Goal: Task Accomplishment & Management: Manage account settings

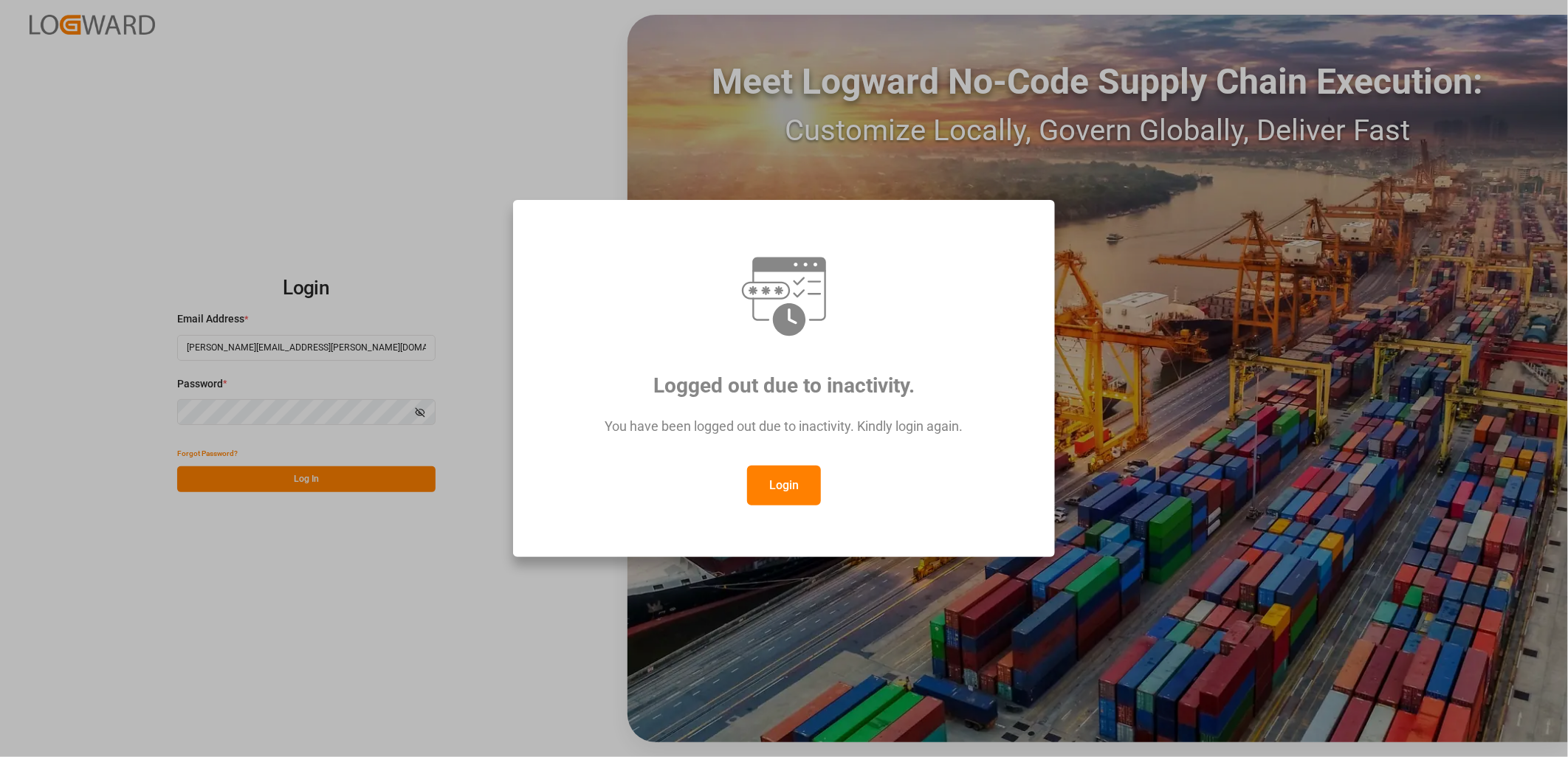
click at [780, 488] on button "Login" at bounding box center [784, 486] width 74 height 40
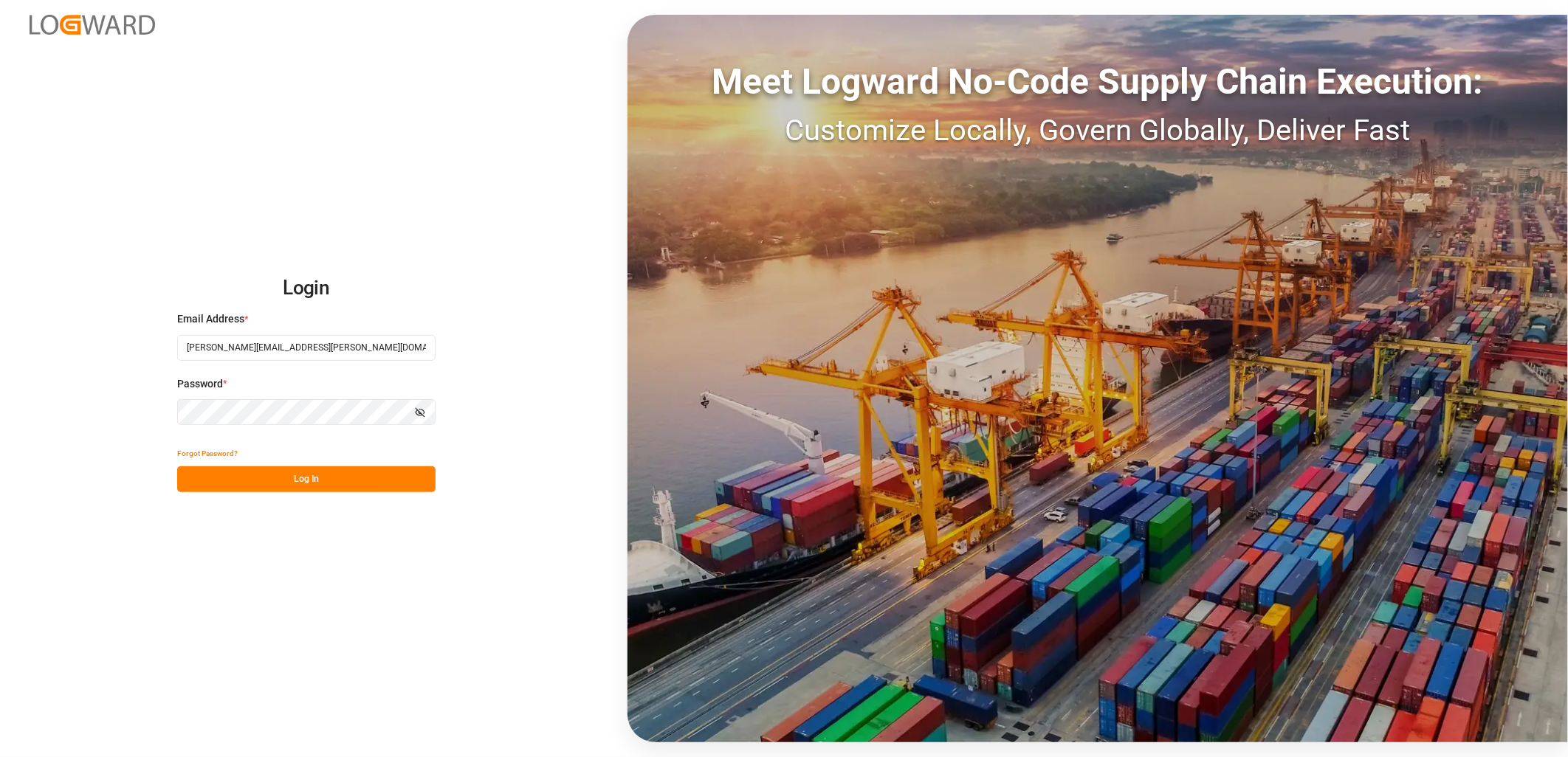
click at [286, 486] on button "Log In" at bounding box center [307, 479] width 258 height 26
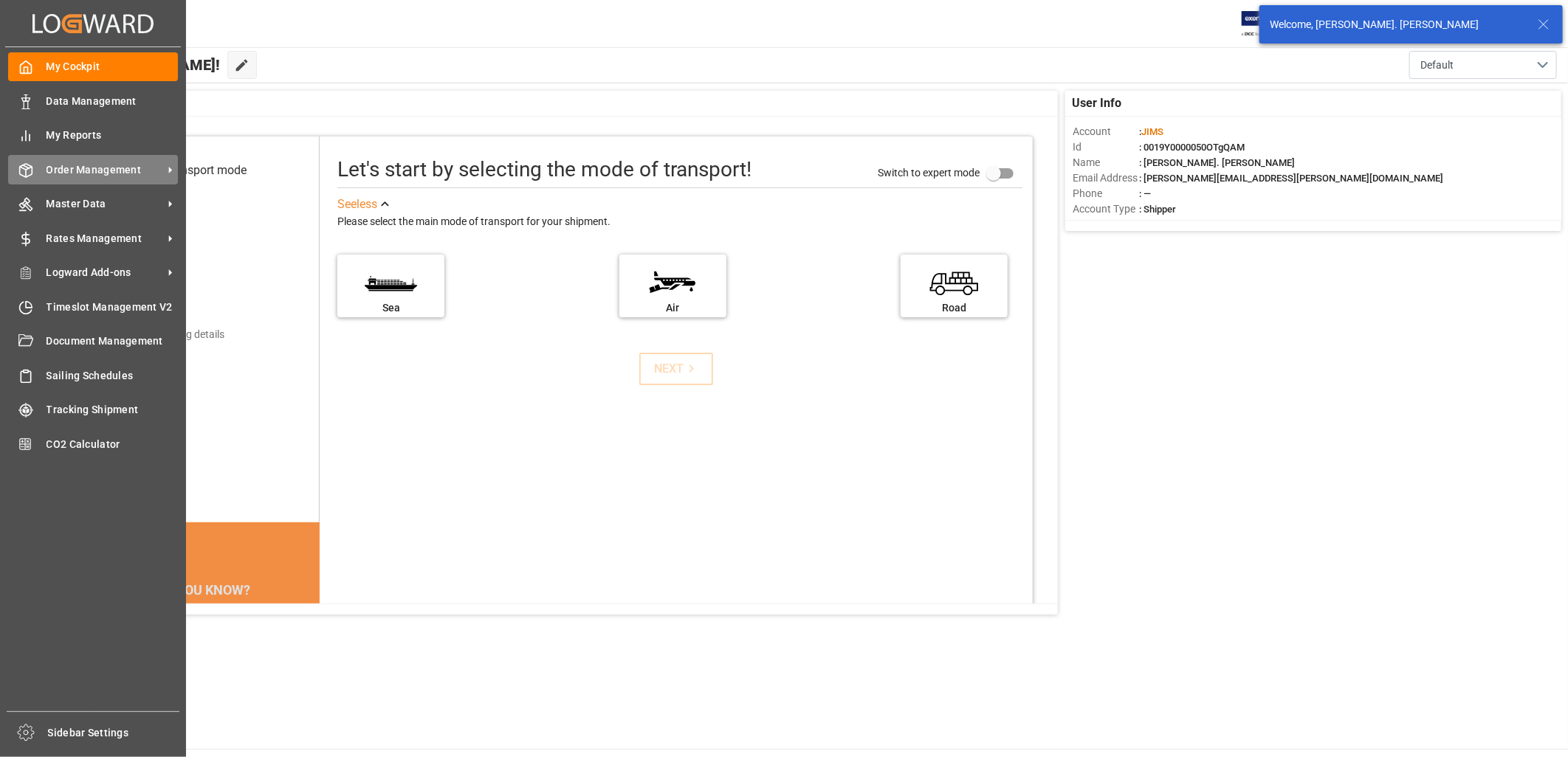
click at [78, 162] on span "Order Management" at bounding box center [105, 170] width 116 height 16
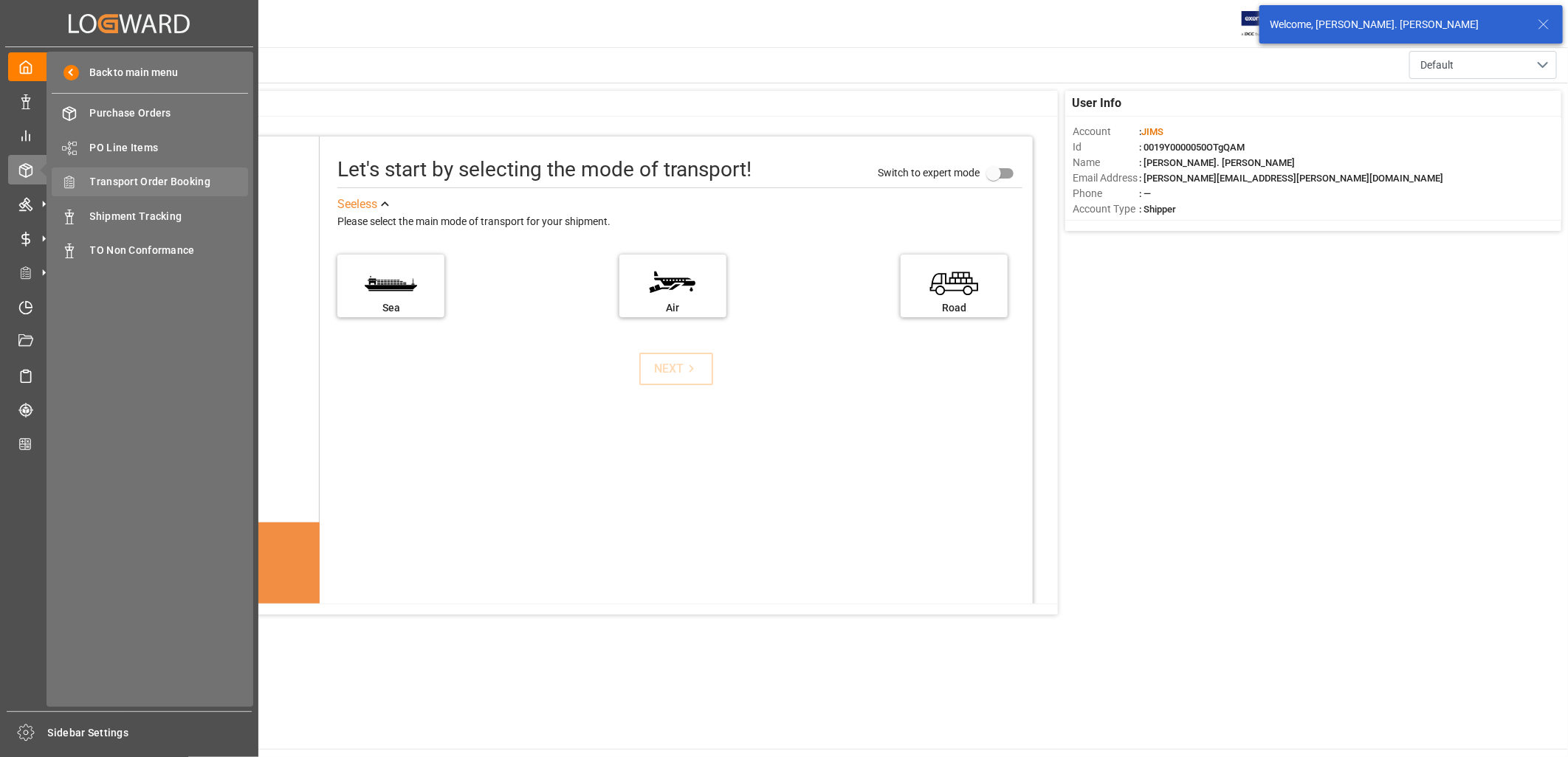
click at [182, 171] on div "Transport Order Booking Transport Order Booking" at bounding box center [150, 182] width 196 height 28
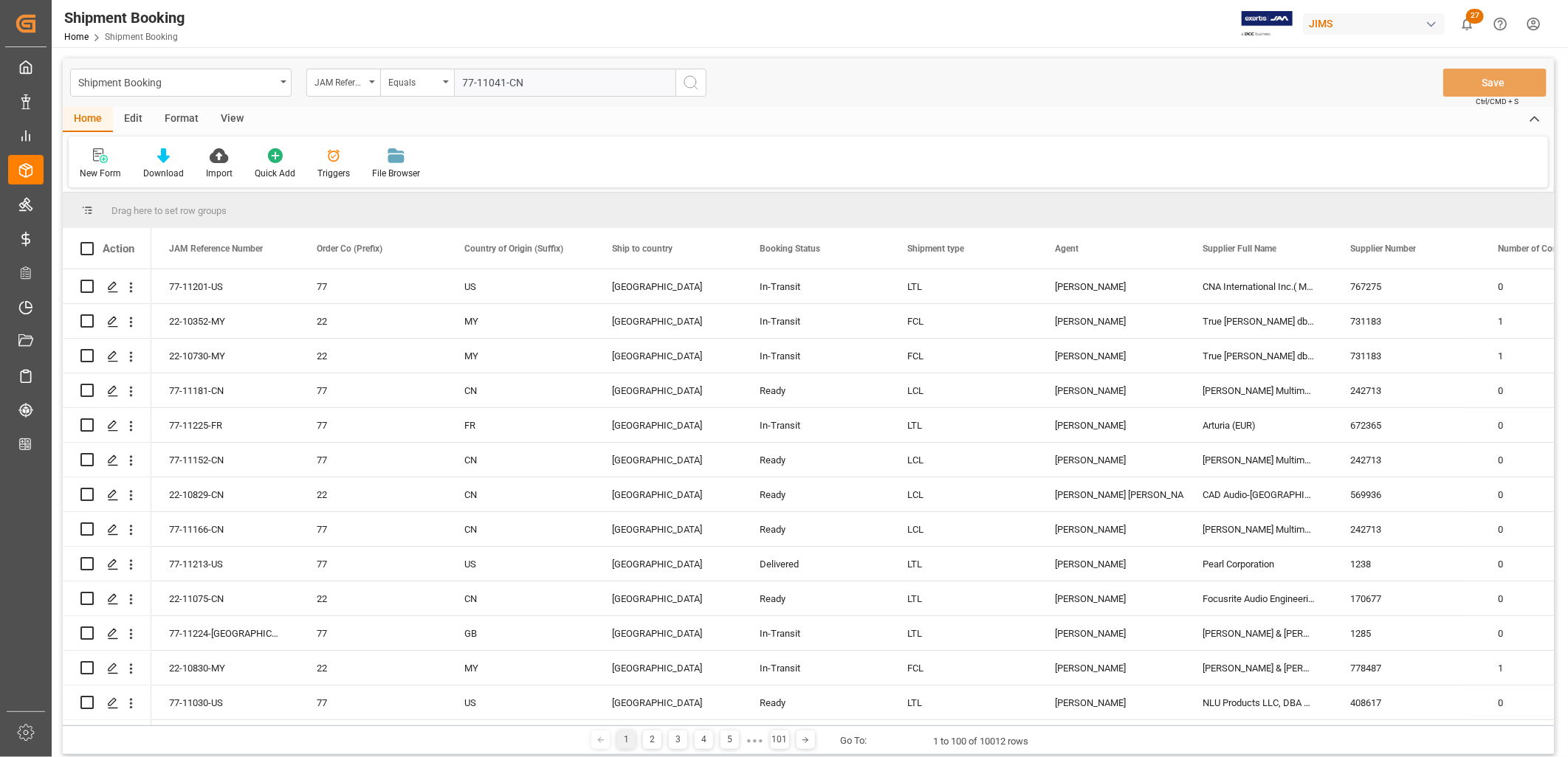
type input "77-11041-CN"
click at [689, 80] on icon "search button" at bounding box center [690, 82] width 18 height 18
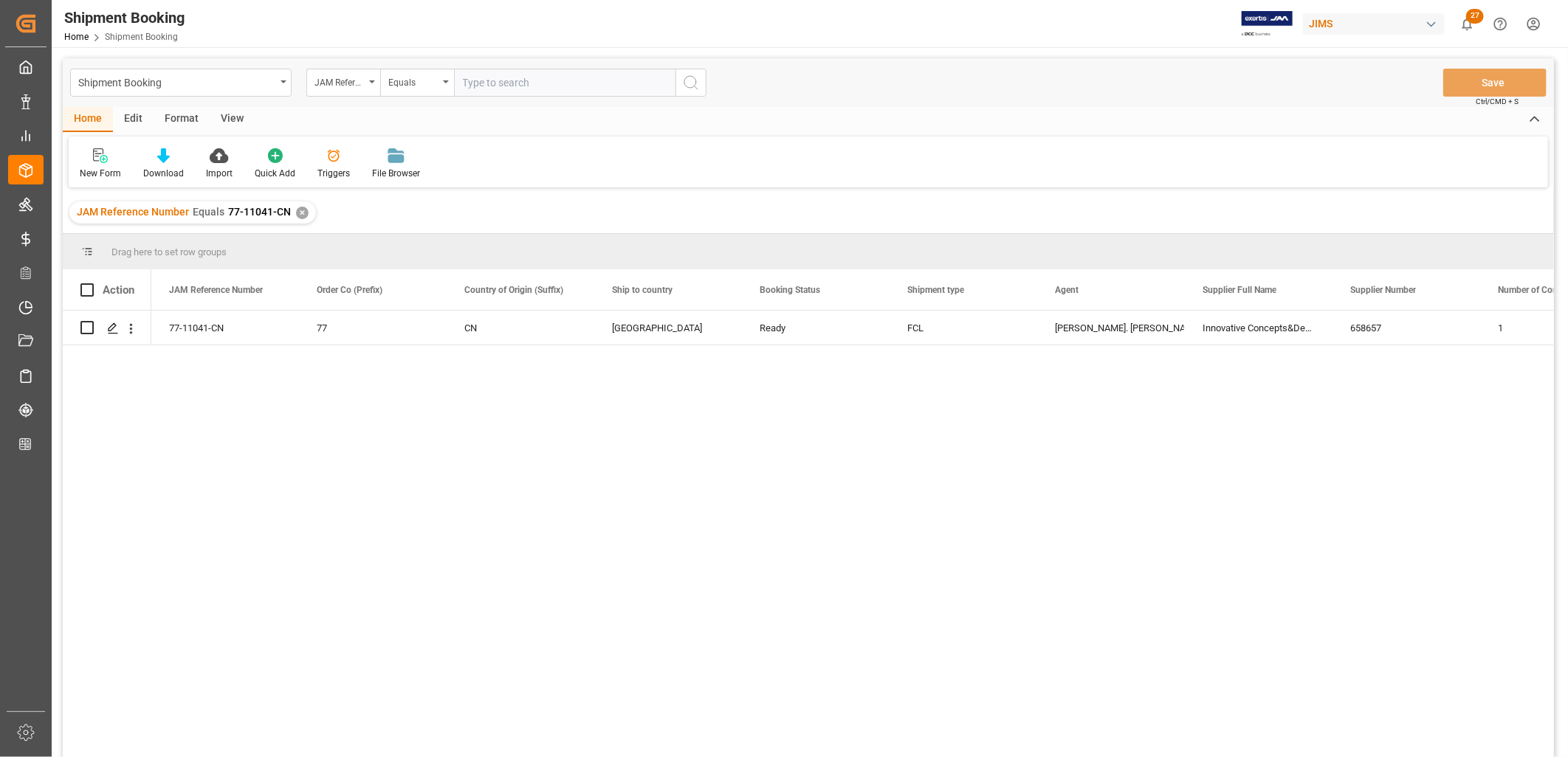
click at [299, 209] on div "✕" at bounding box center [302, 213] width 13 height 13
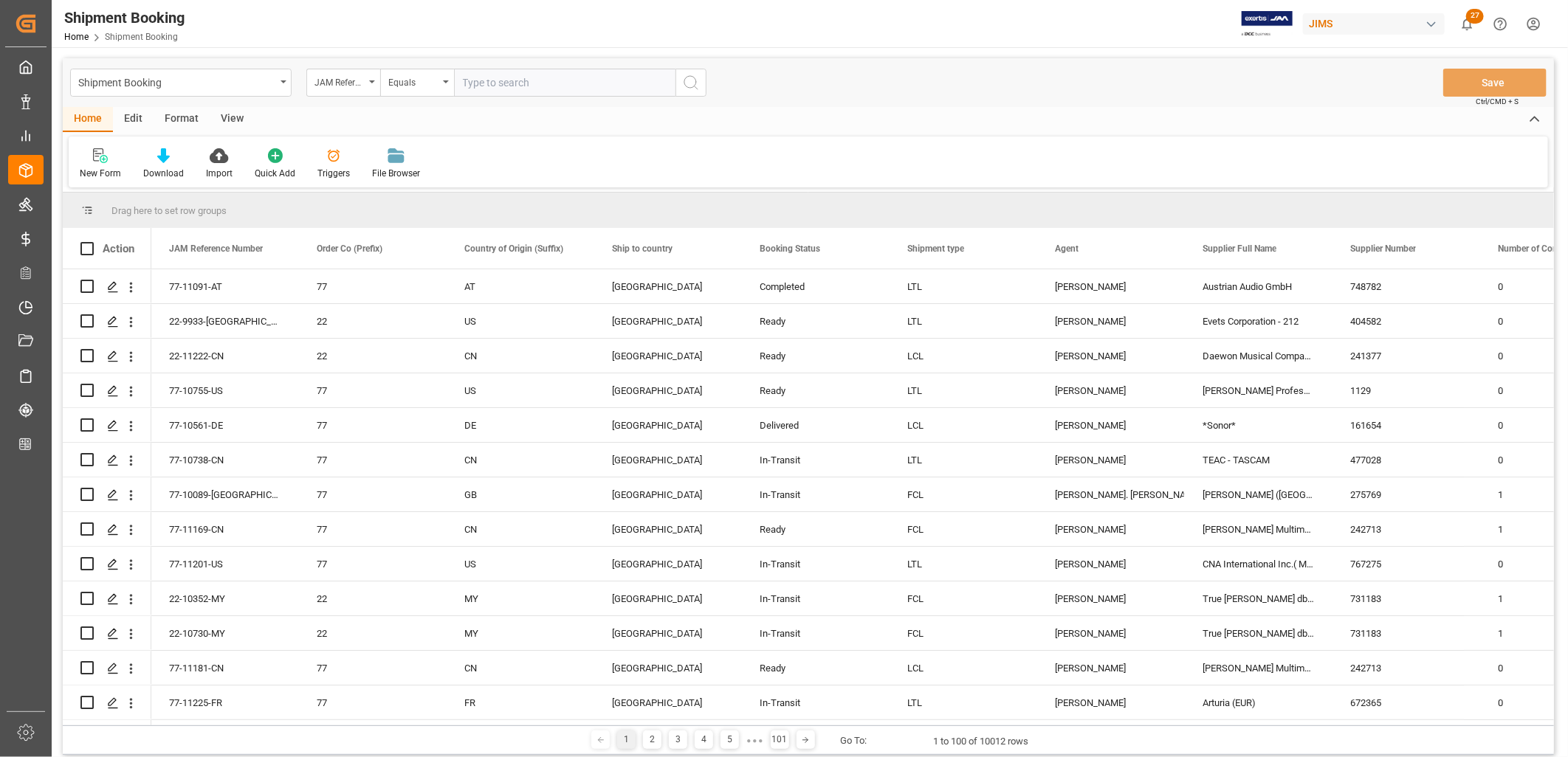
click at [470, 83] on input "text" at bounding box center [565, 82] width 221 height 28
type input "22-8630-ID"
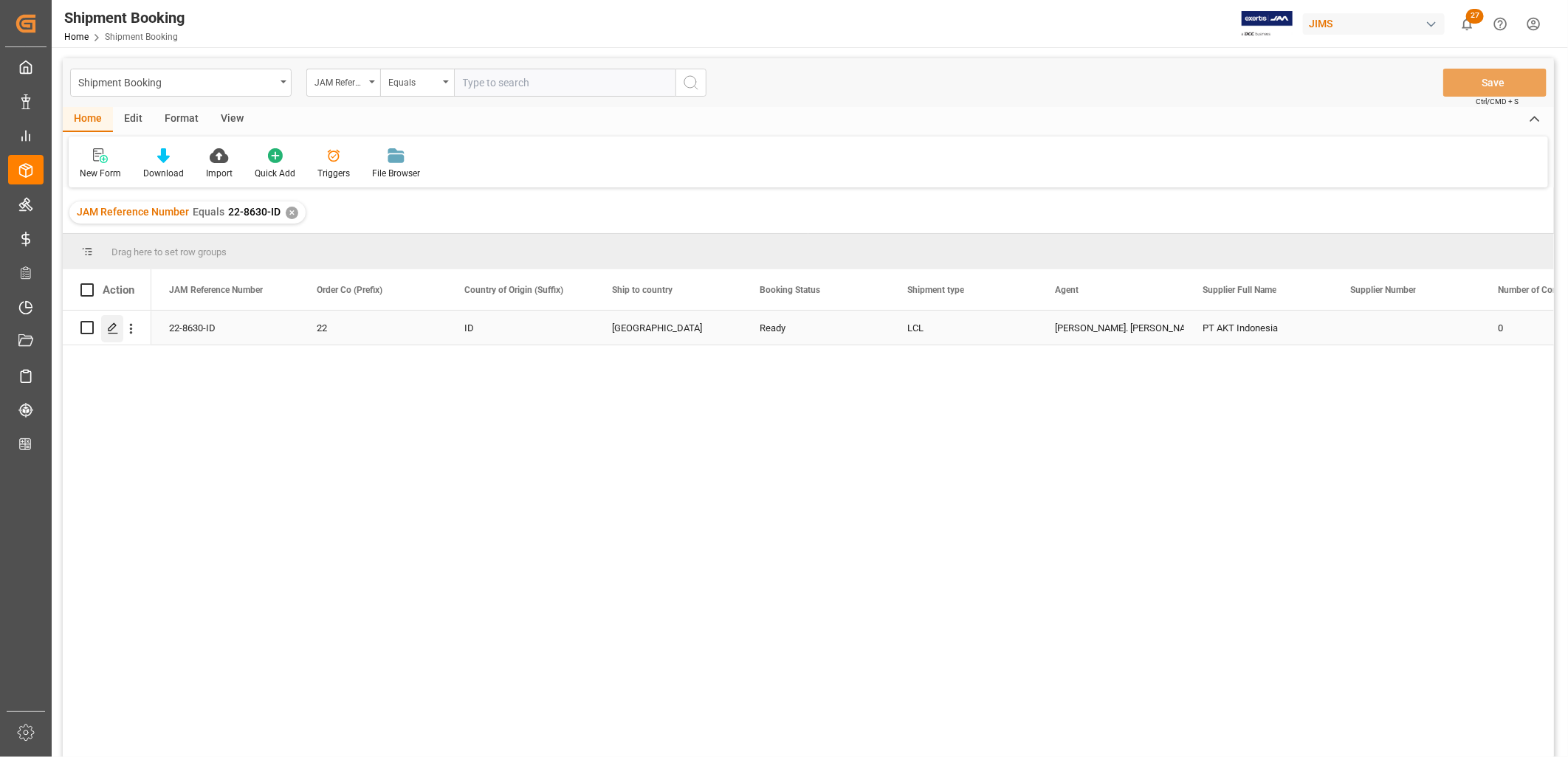
click at [112, 330] on icon "Press SPACE to select this row." at bounding box center [113, 328] width 12 height 12
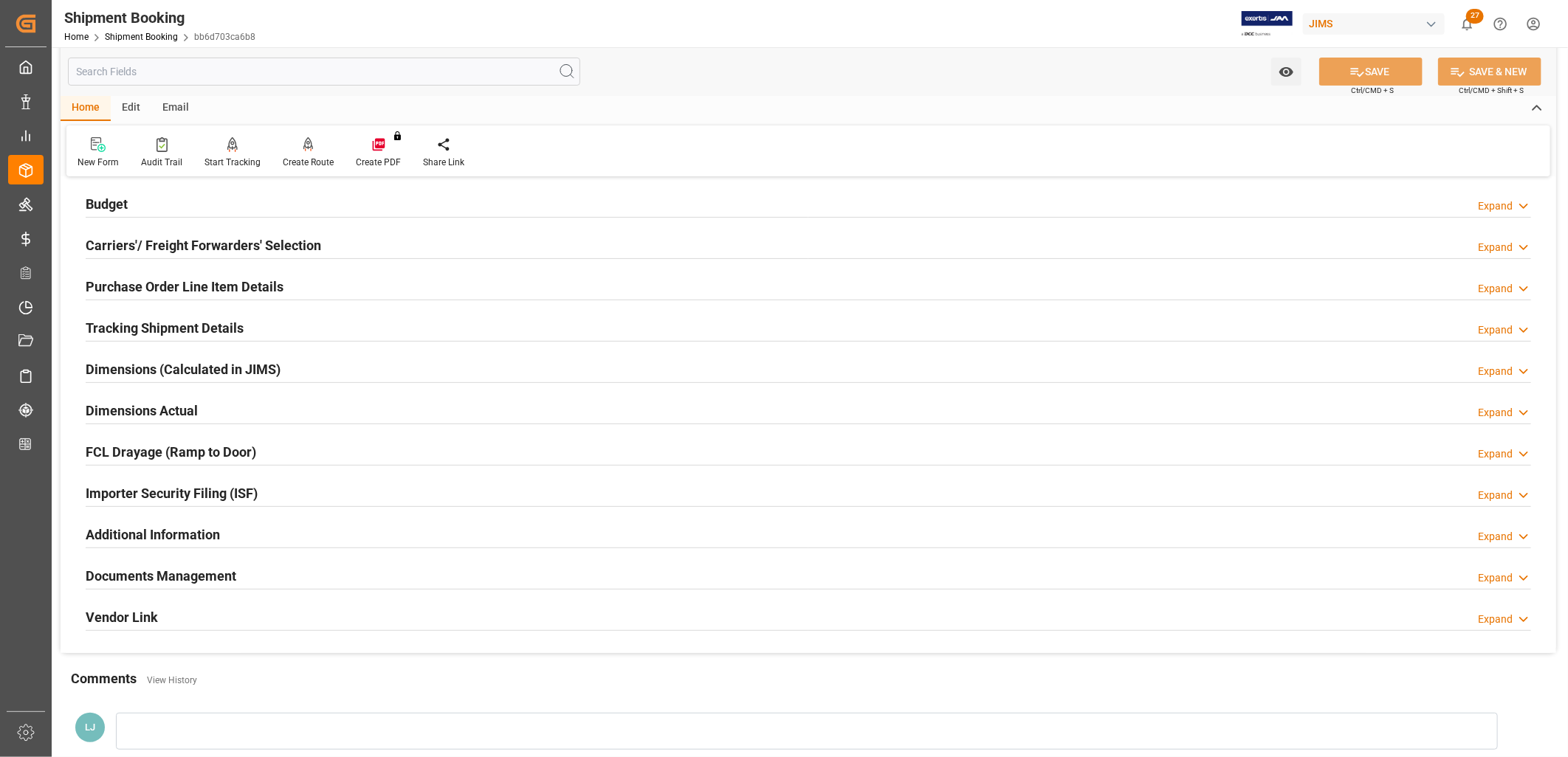
scroll to position [164, 0]
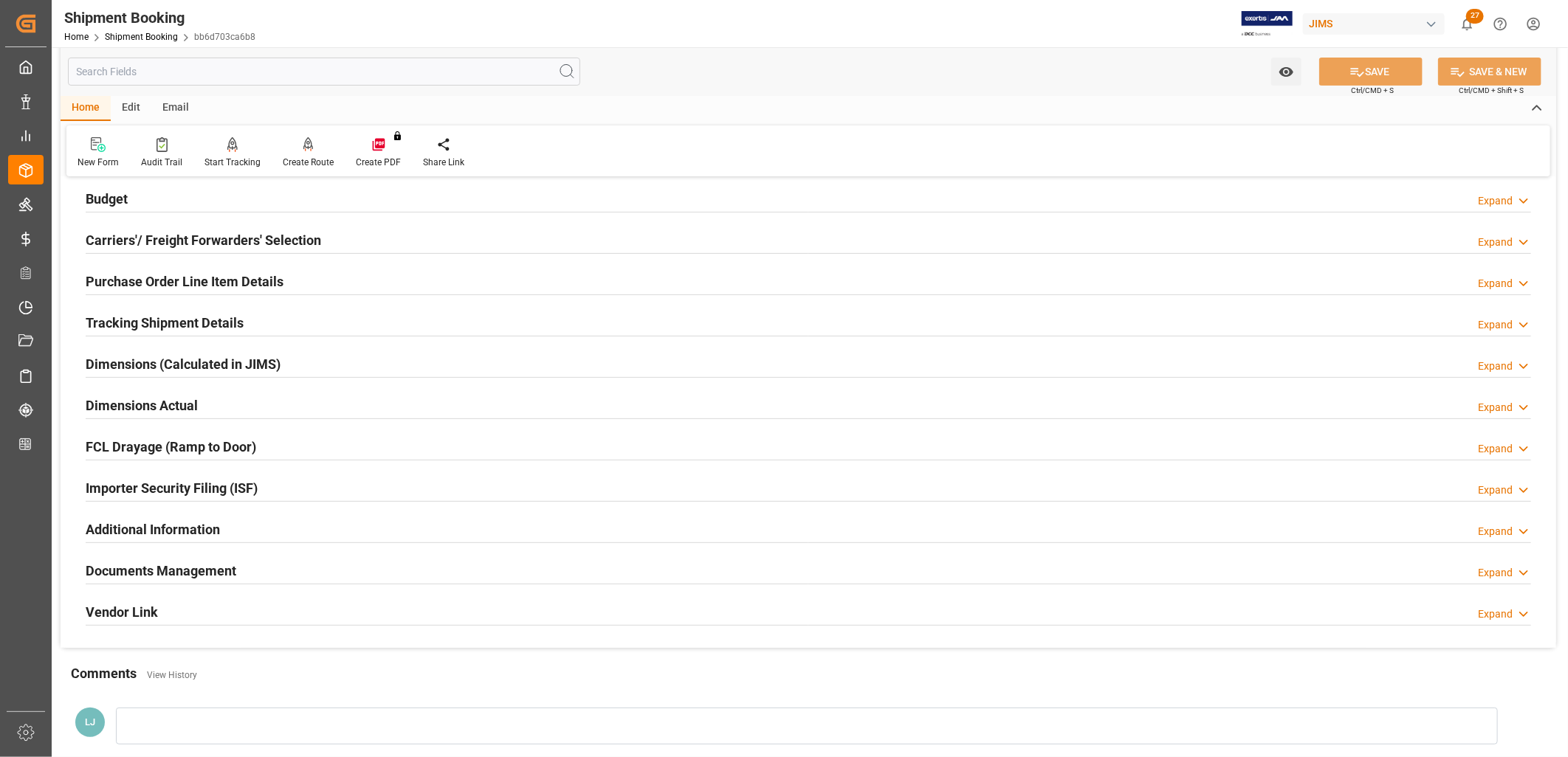
click at [214, 567] on h2 "Documents Management" at bounding box center [161, 571] width 151 height 20
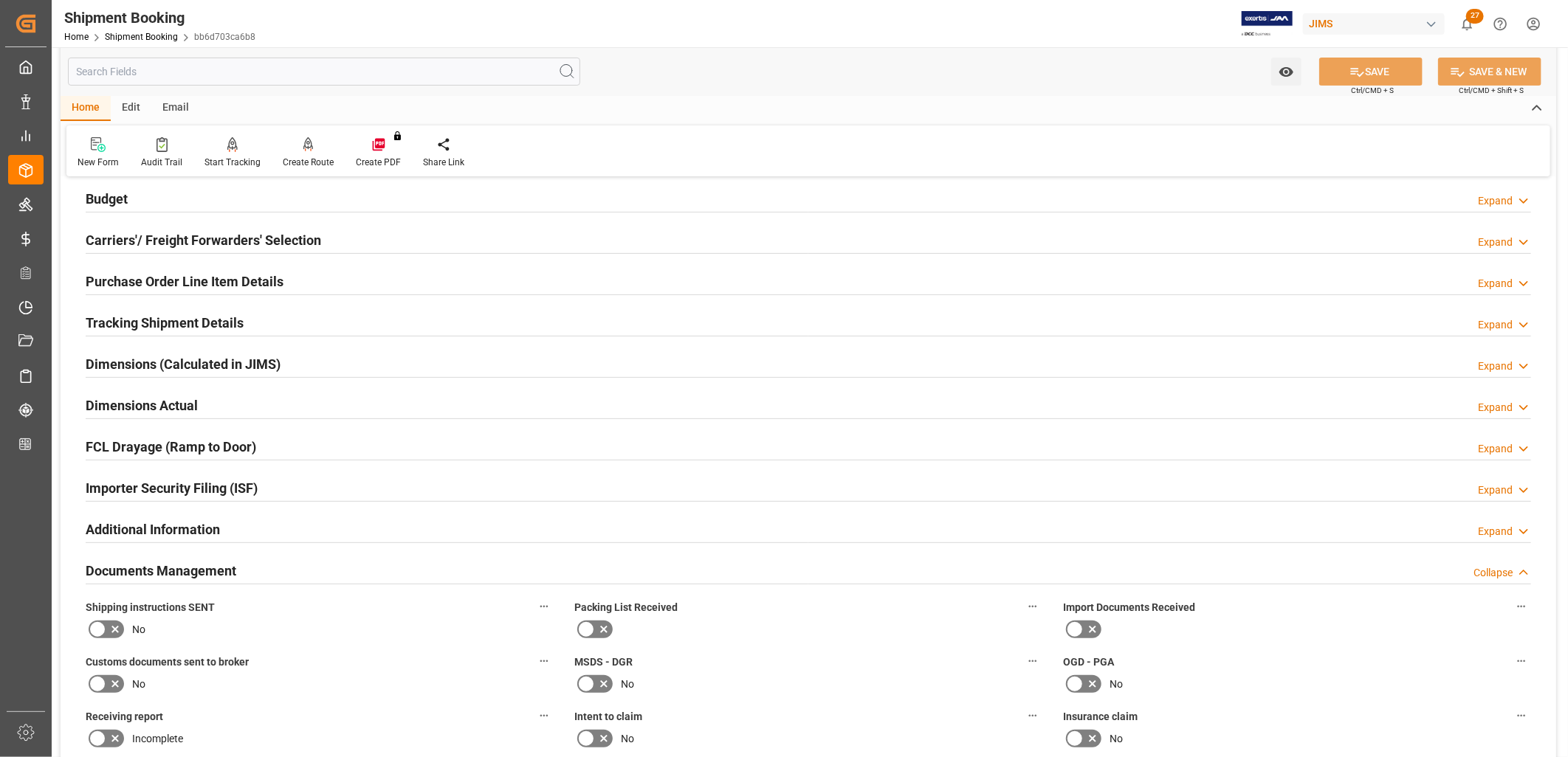
scroll to position [0, 0]
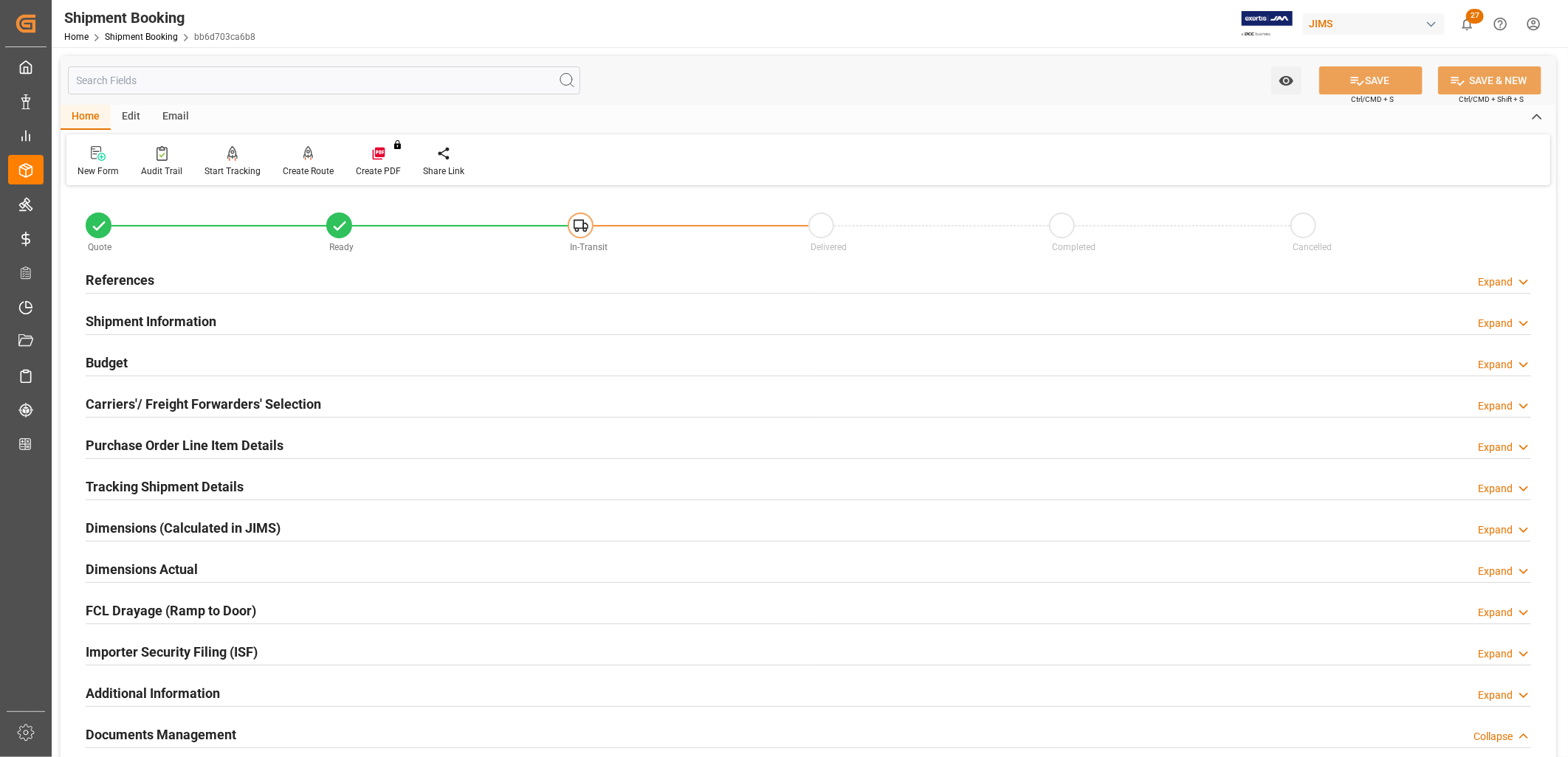
click at [123, 278] on h2 "References" at bounding box center [120, 281] width 69 height 20
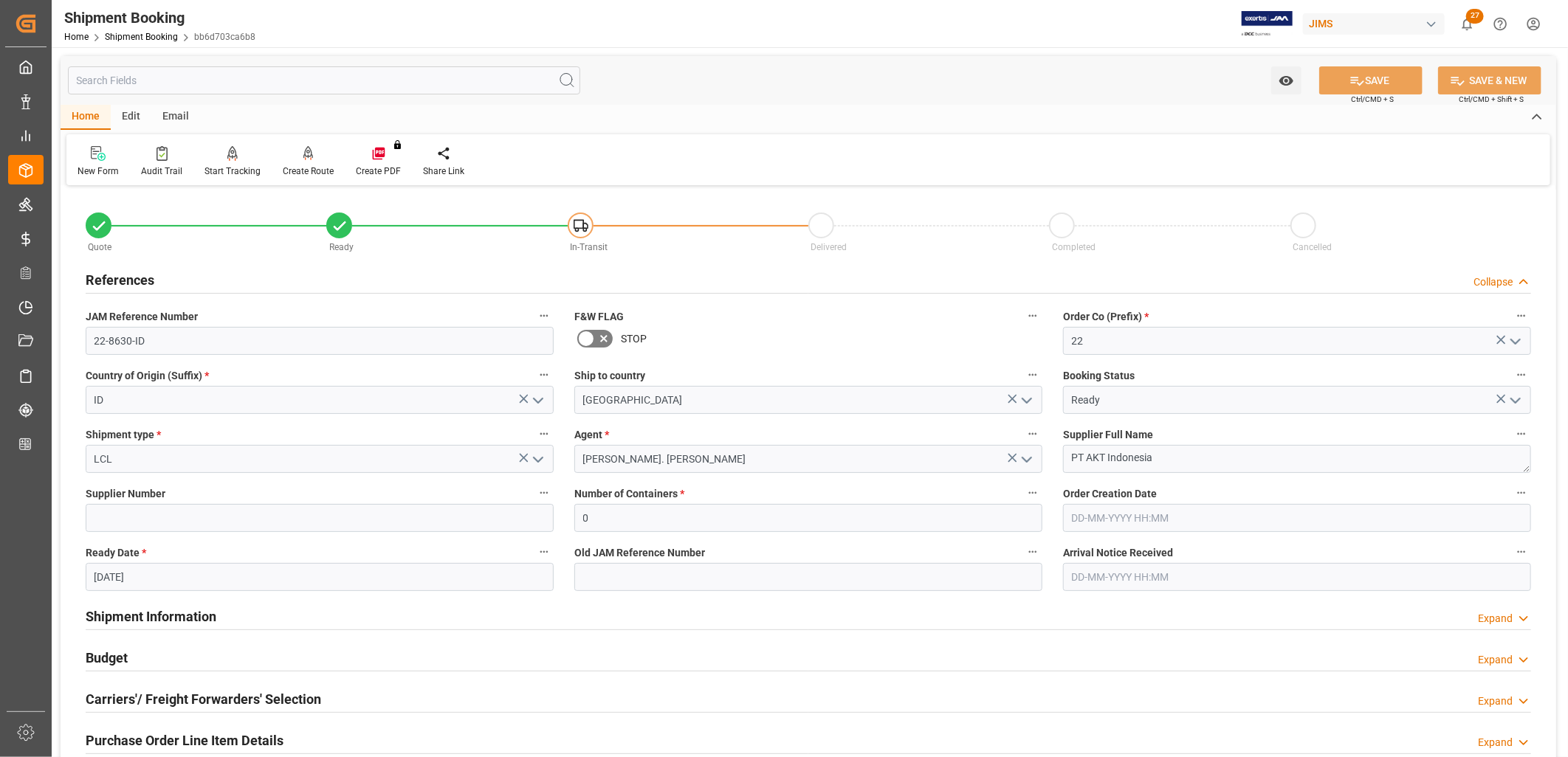
click at [1519, 395] on icon "open menu" at bounding box center [1515, 400] width 18 height 18
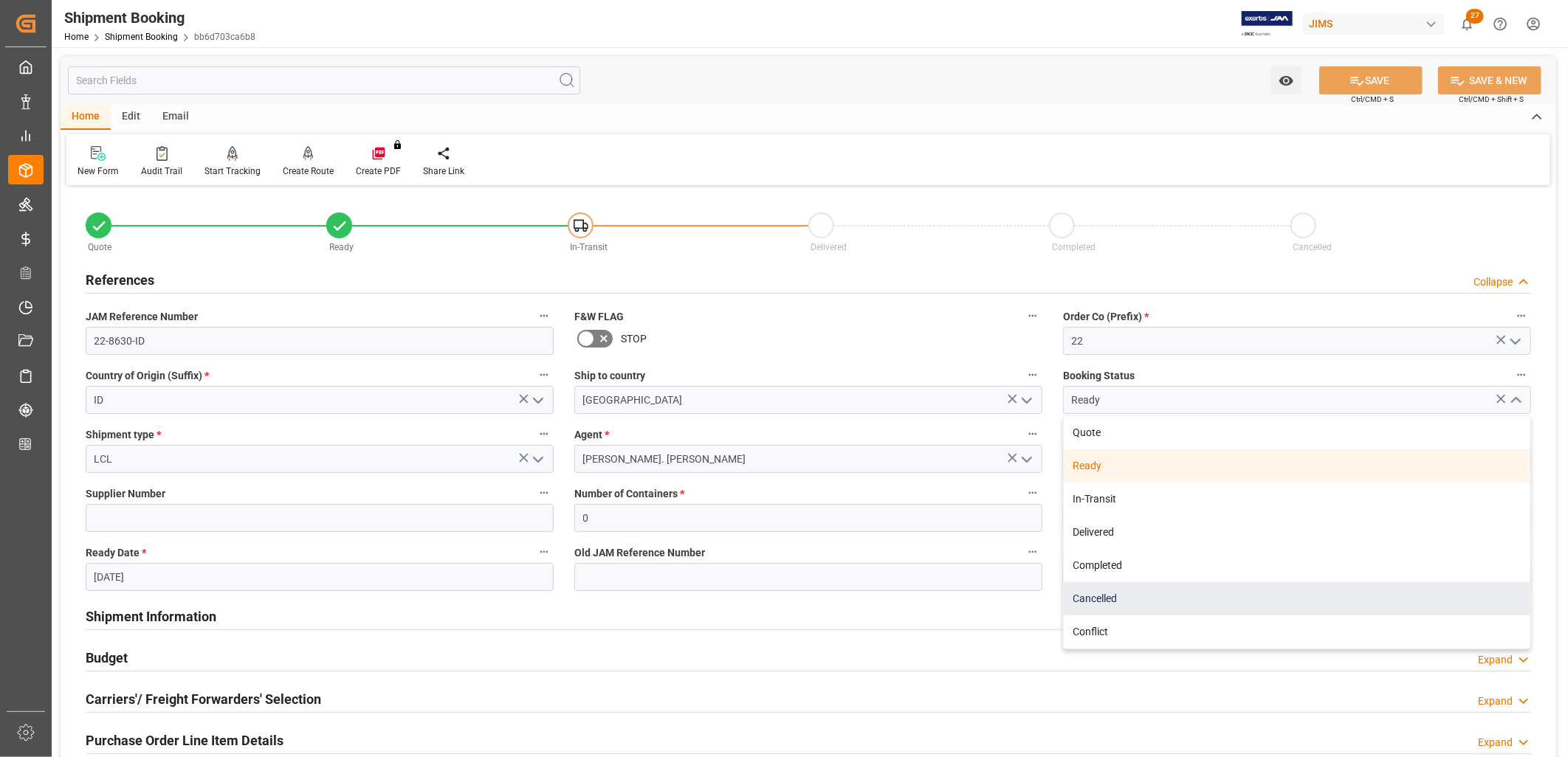
click at [1105, 595] on div "Cancelled" at bounding box center [1297, 599] width 467 height 33
type input "Cancelled"
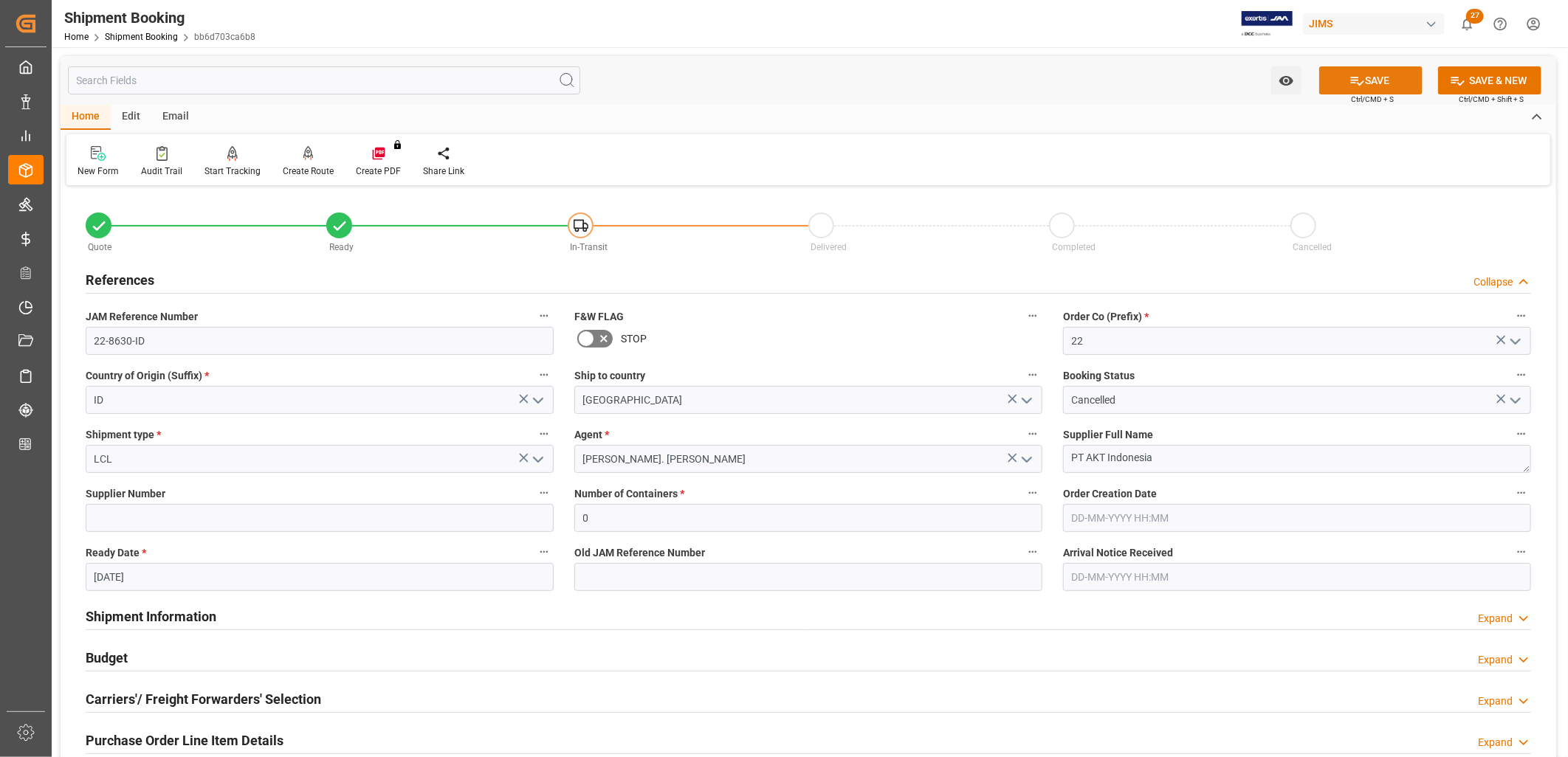
click at [1370, 69] on button "SAVE" at bounding box center [1370, 80] width 103 height 28
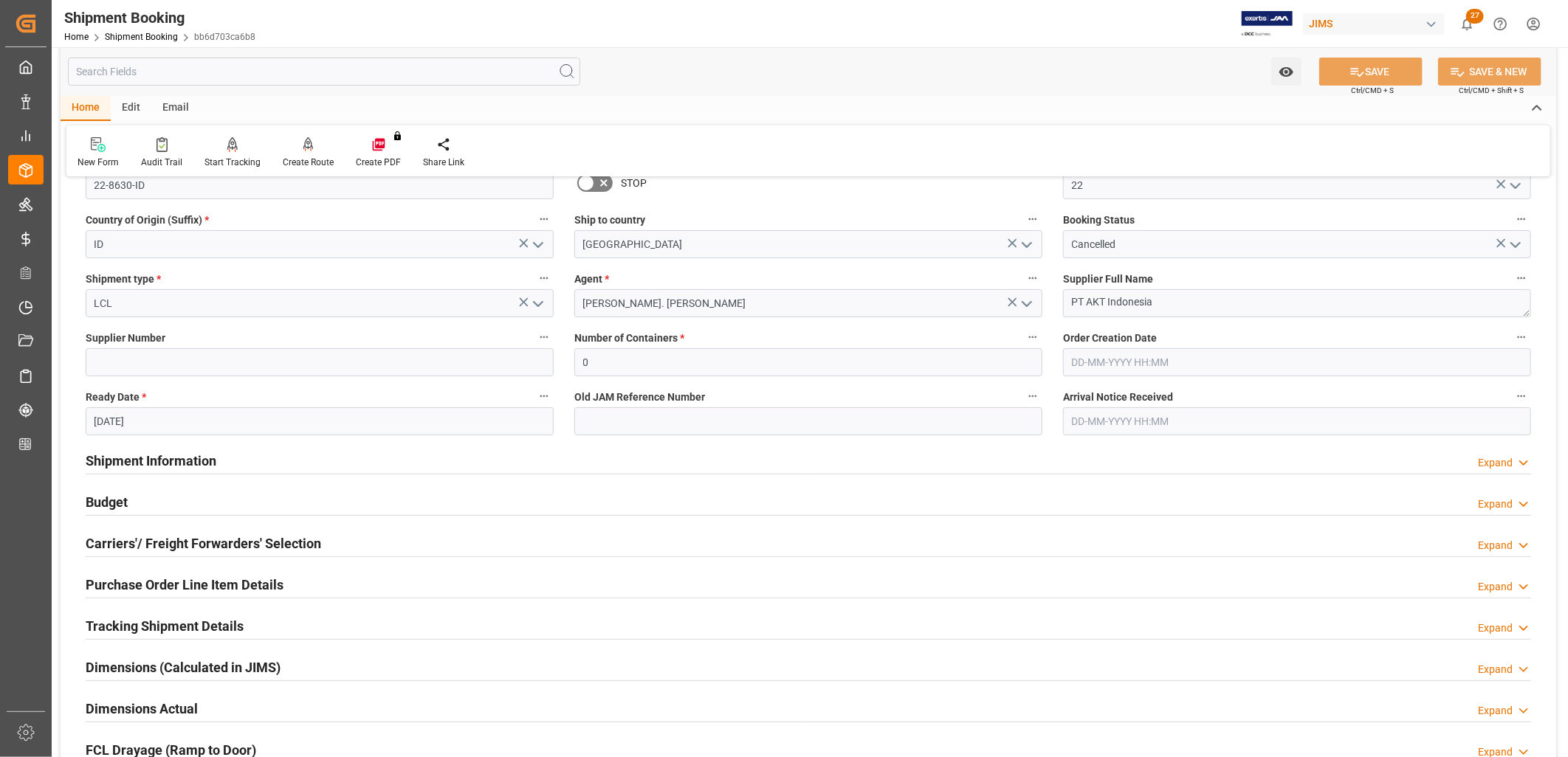
scroll to position [155, 0]
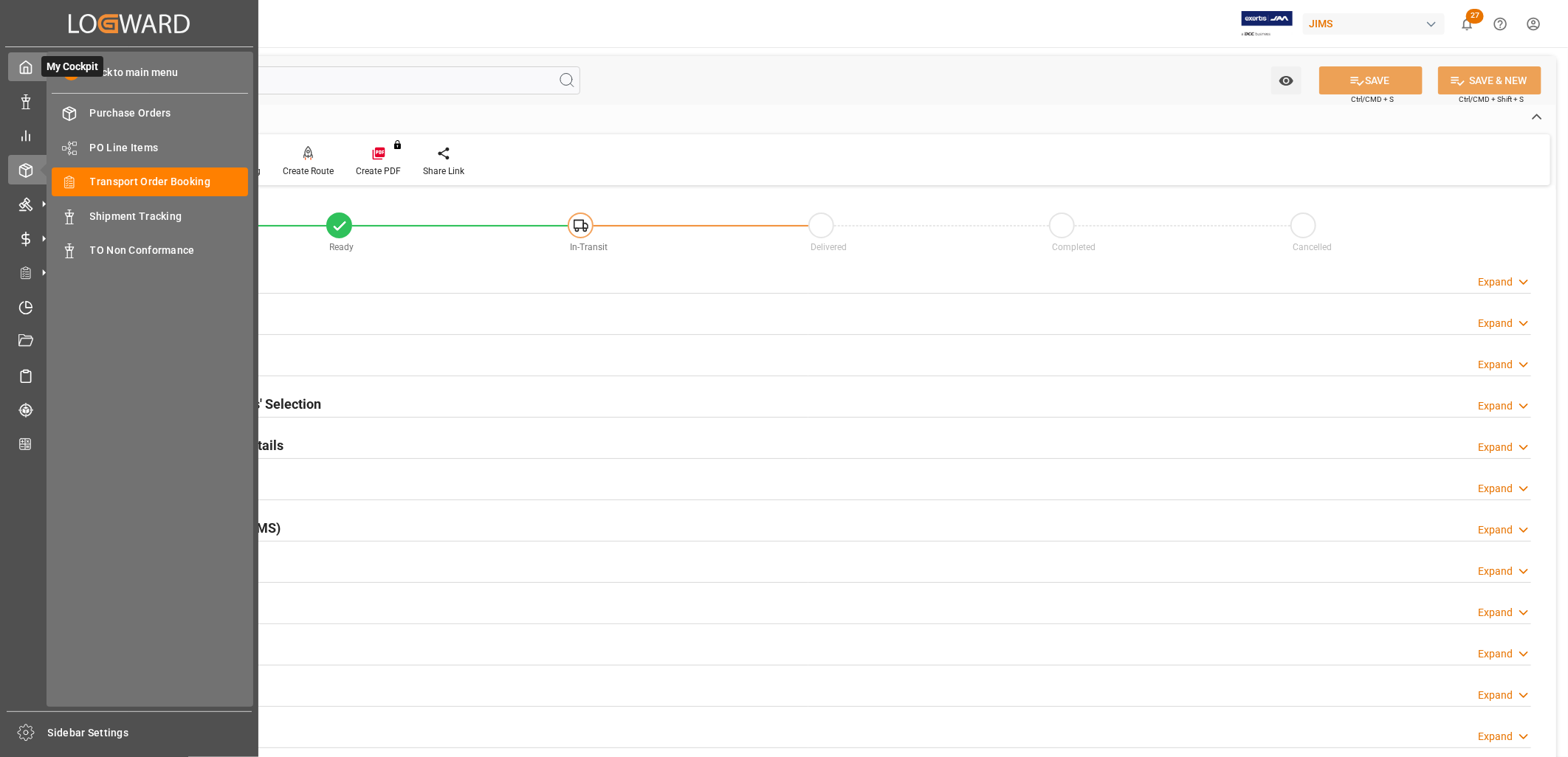
click at [18, 66] on icon at bounding box center [26, 67] width 15 height 15
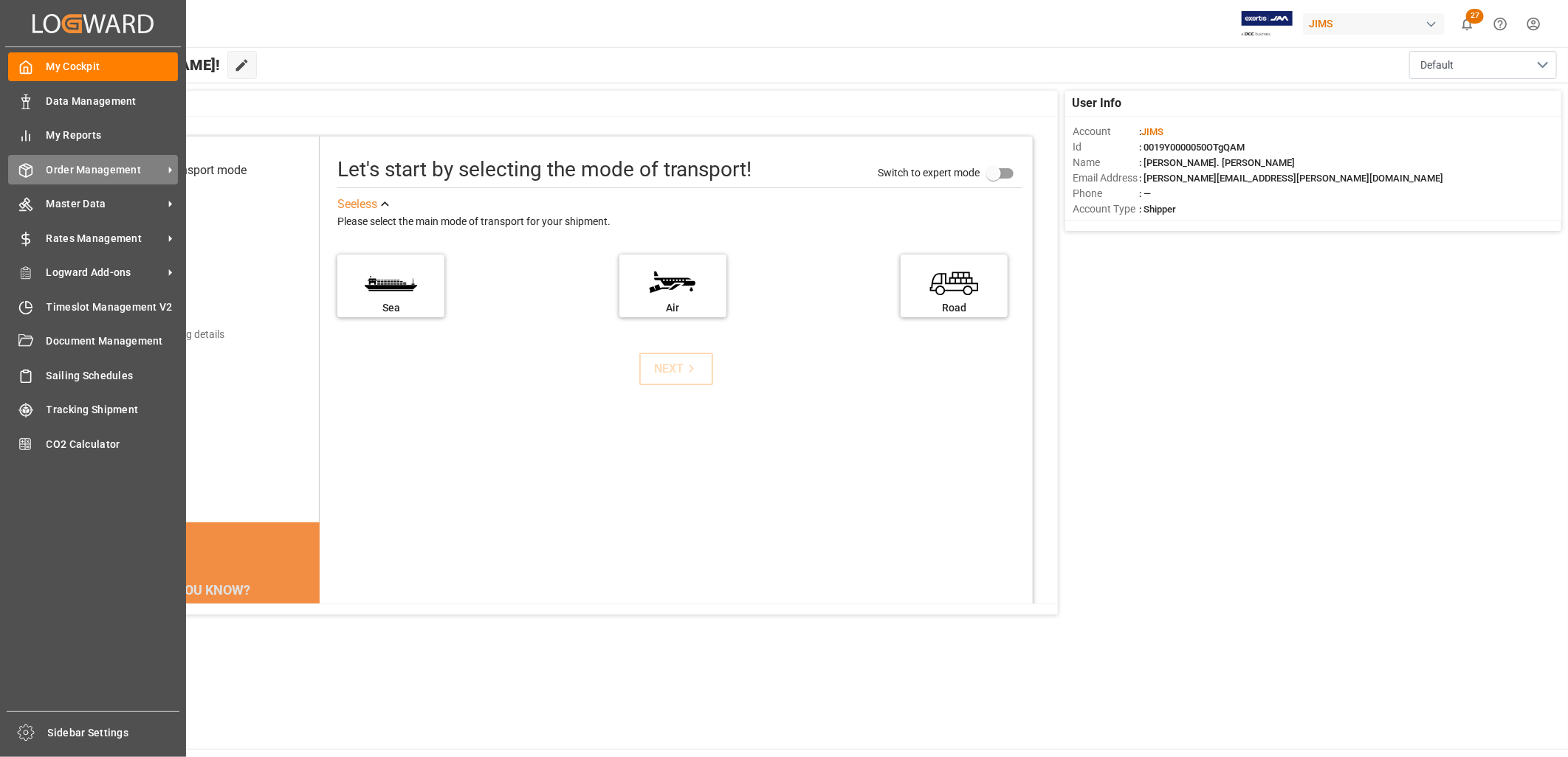
click at [122, 162] on span "Order Management" at bounding box center [105, 170] width 116 height 16
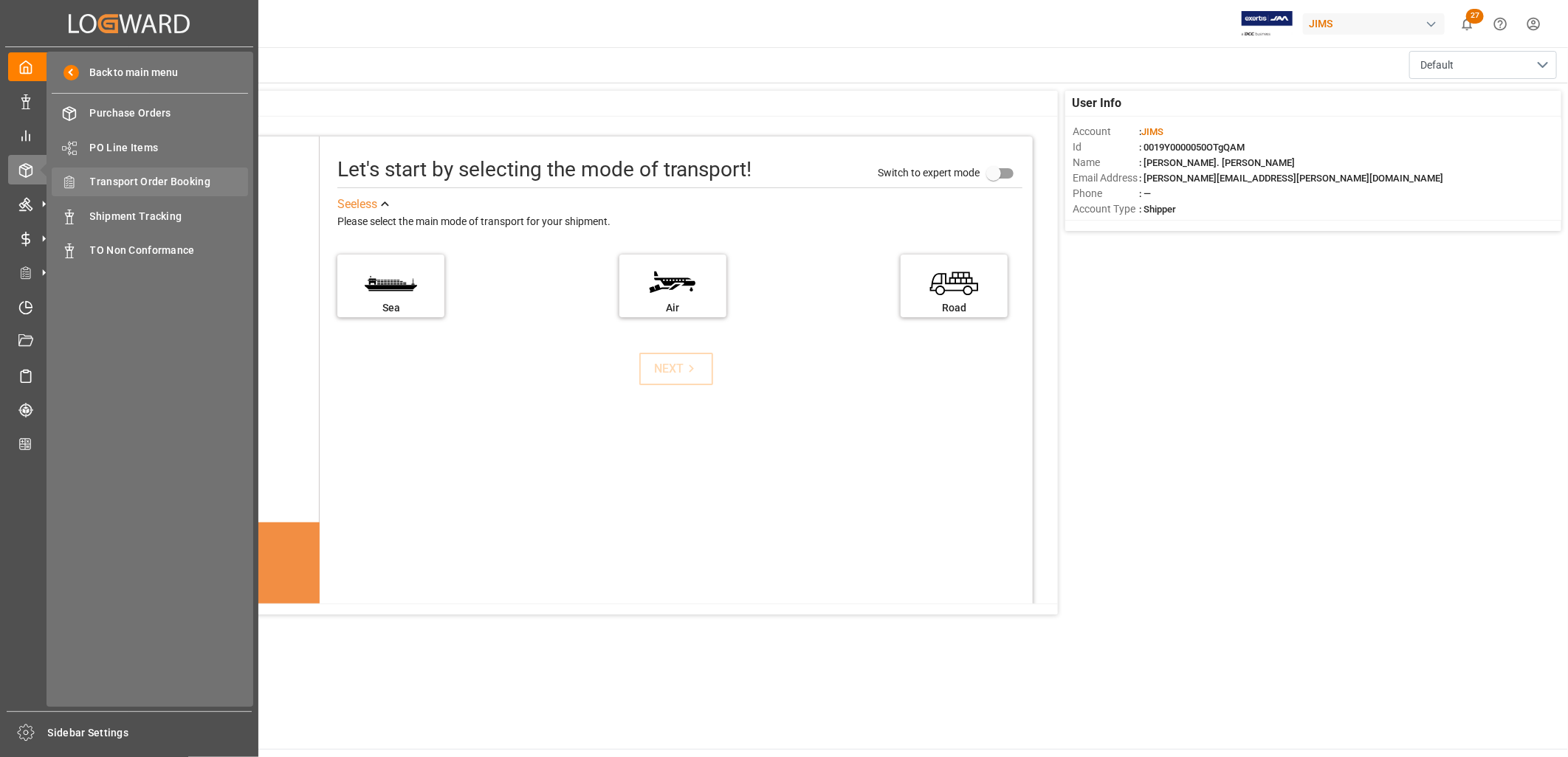
click at [158, 180] on span "Transport Order Booking" at bounding box center [169, 182] width 158 height 16
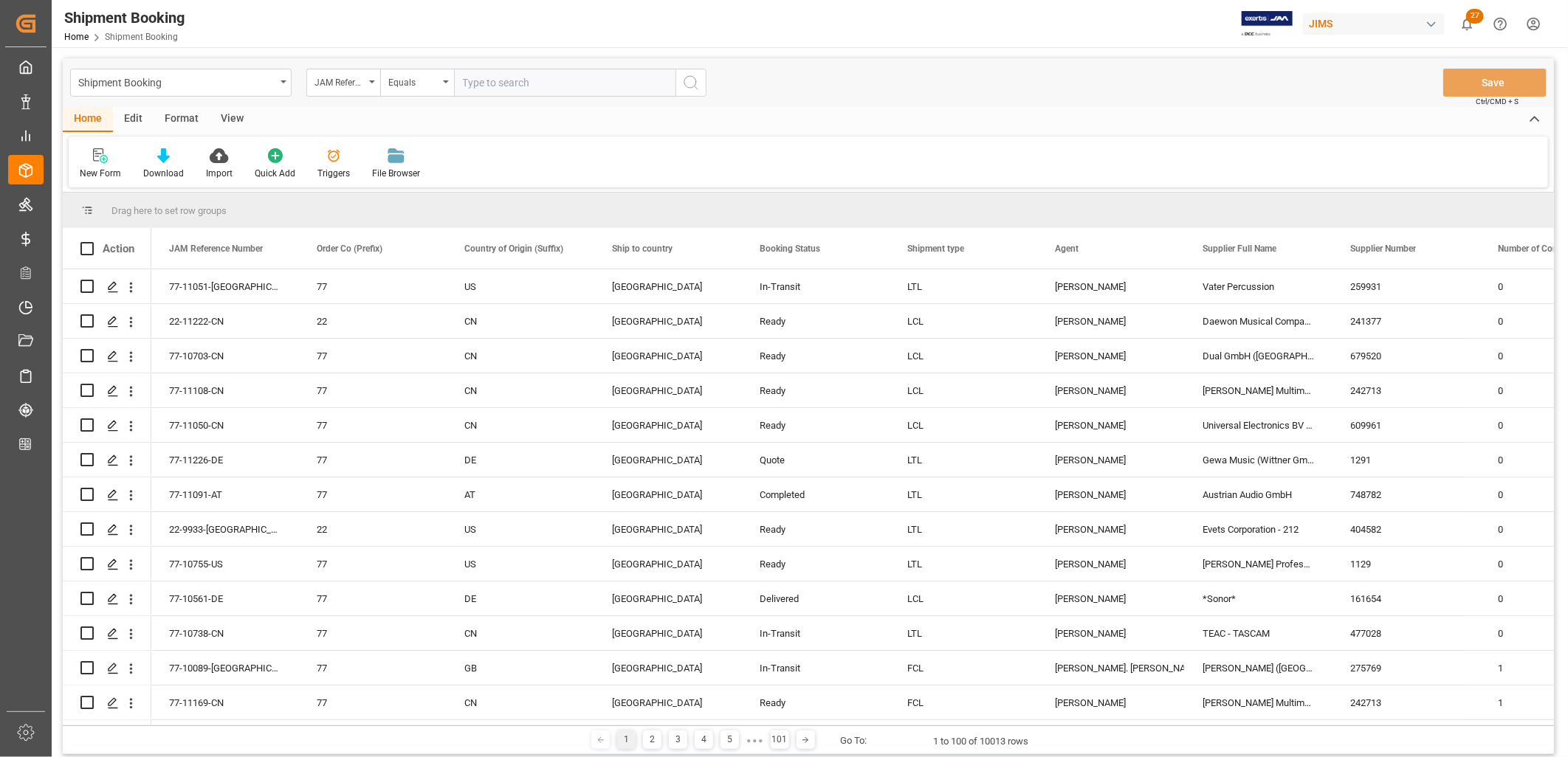
click at [469, 78] on input "text" at bounding box center [565, 82] width 221 height 28
type input "77-11041-CN"
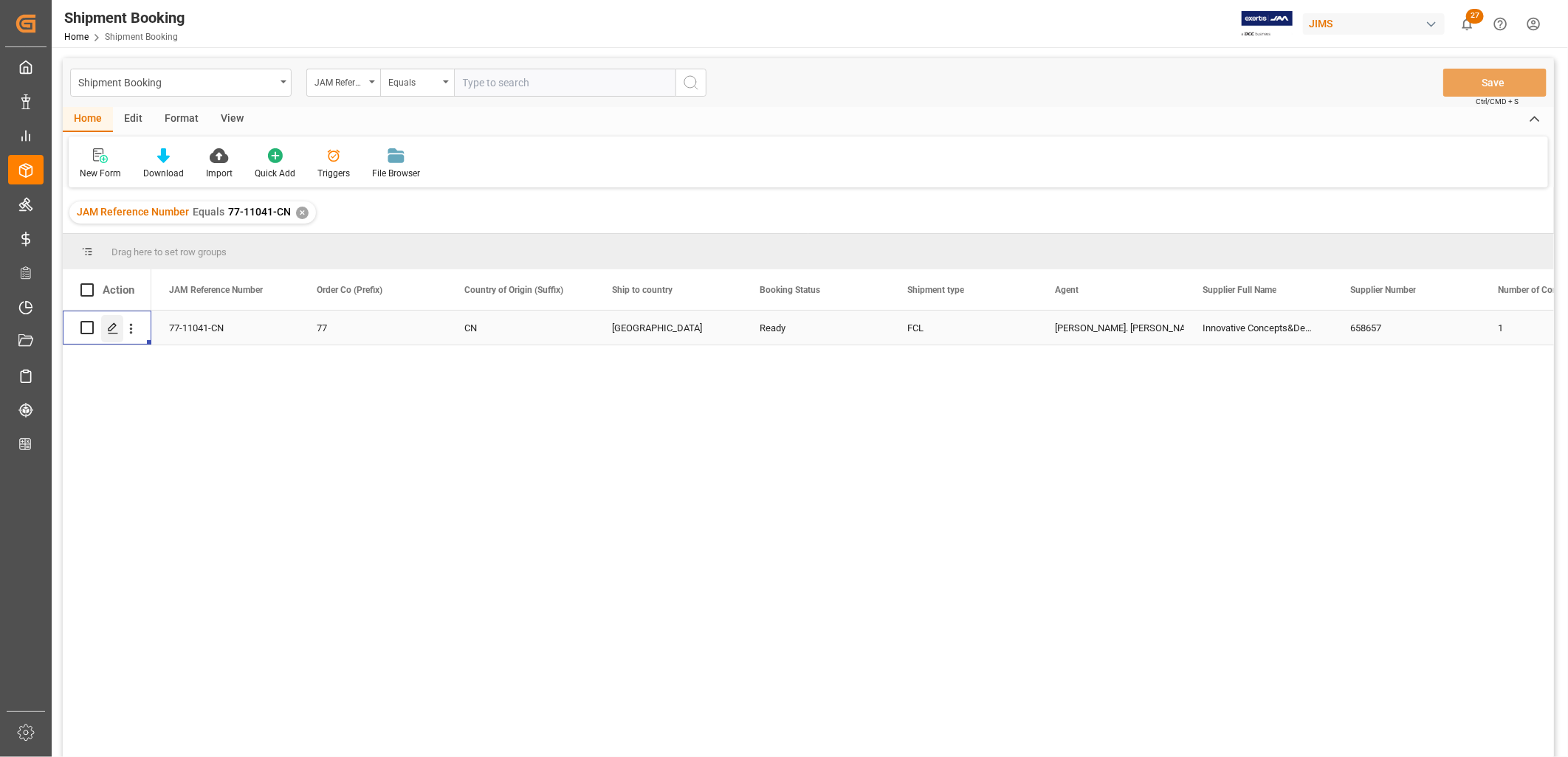
click at [111, 321] on div "Press SPACE to select this row." at bounding box center [112, 328] width 22 height 28
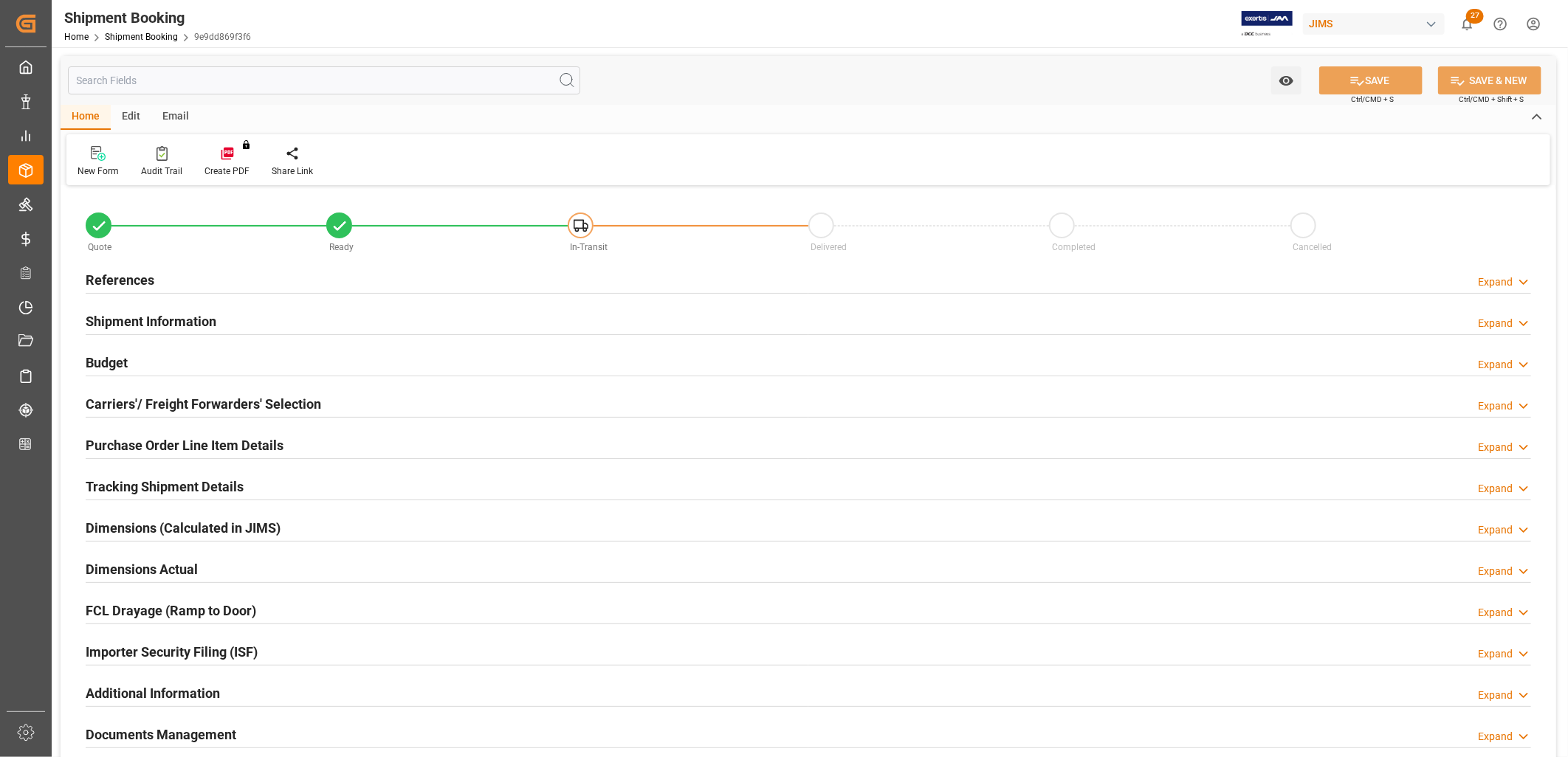
type input "1"
type input "[DATE]"
click at [141, 278] on h2 "References" at bounding box center [120, 281] width 69 height 20
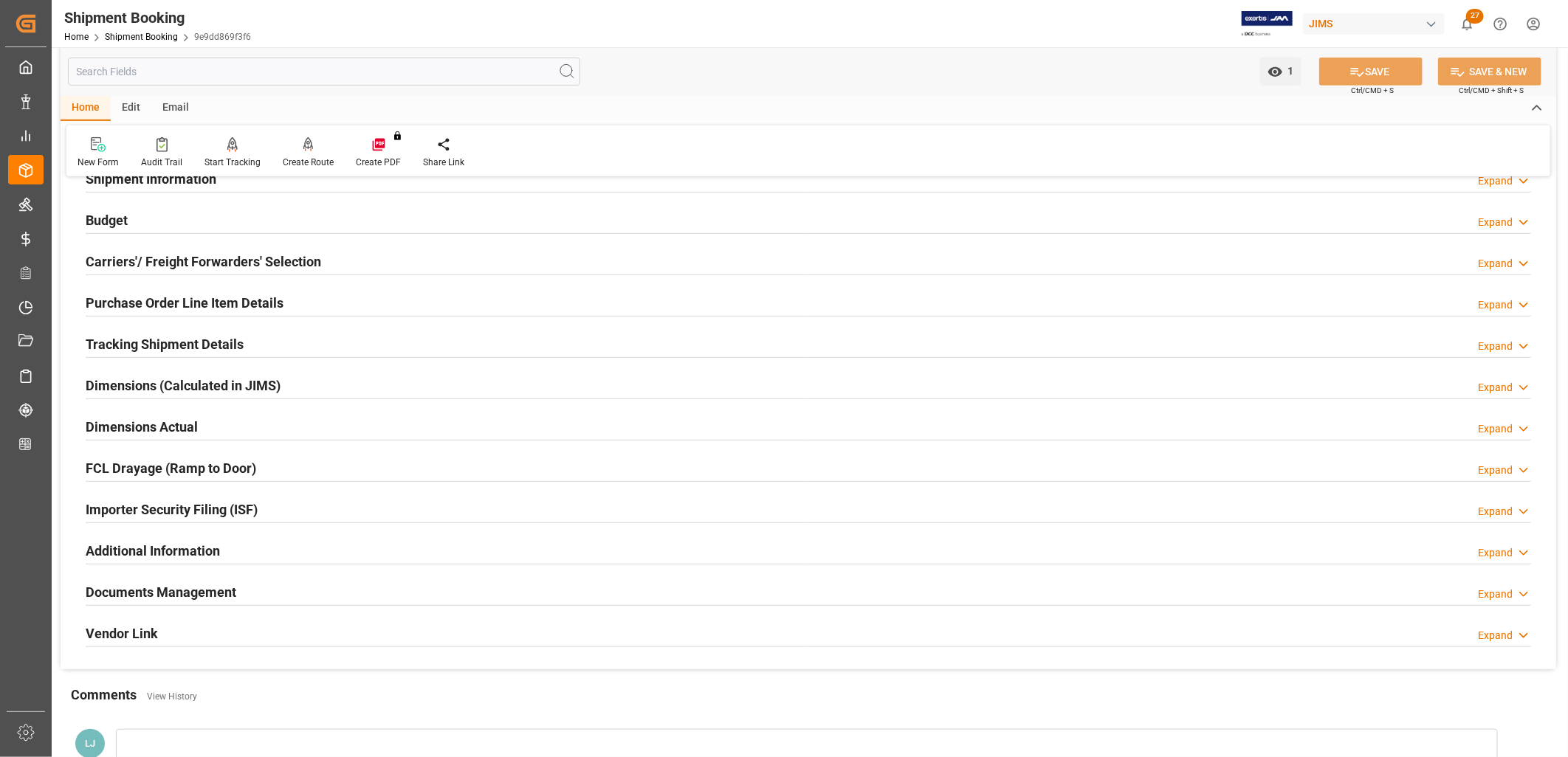
scroll to position [327, 0]
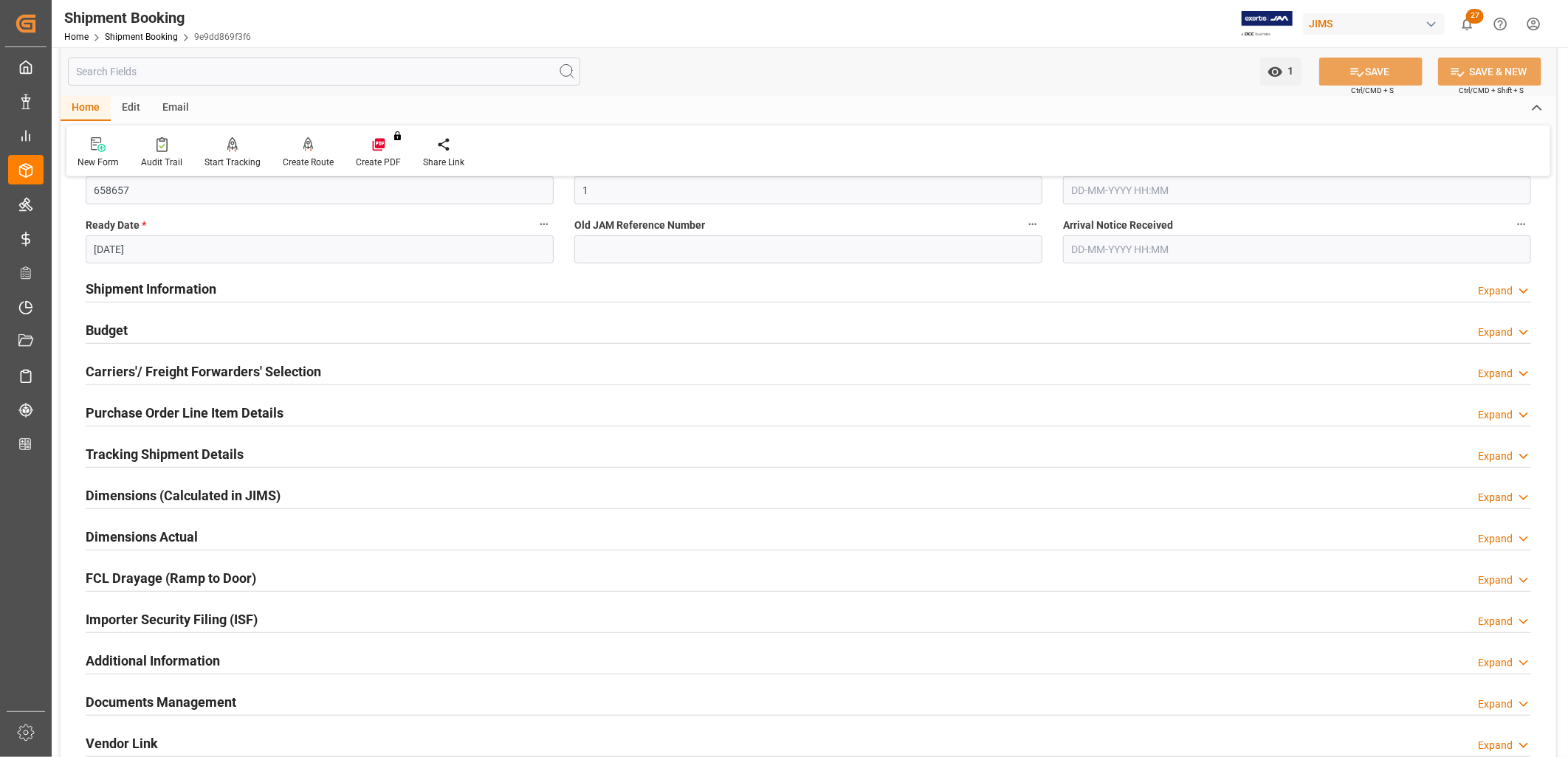
click at [212, 373] on h2 "Carriers'/ Freight Forwarders' Selection" at bounding box center [203, 372] width 235 height 20
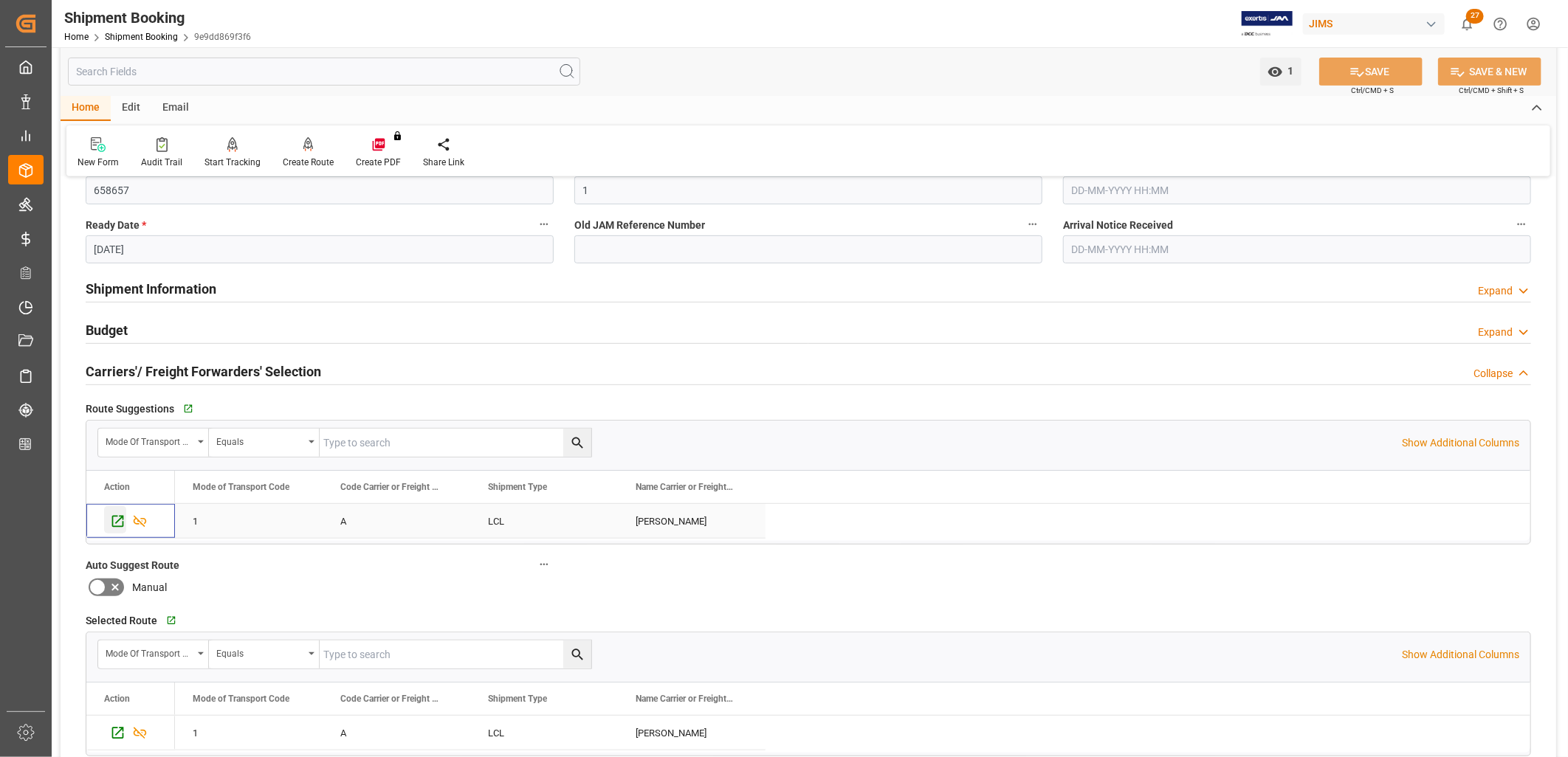
click at [118, 520] on icon "Press SPACE to select this row." at bounding box center [118, 522] width 12 height 12
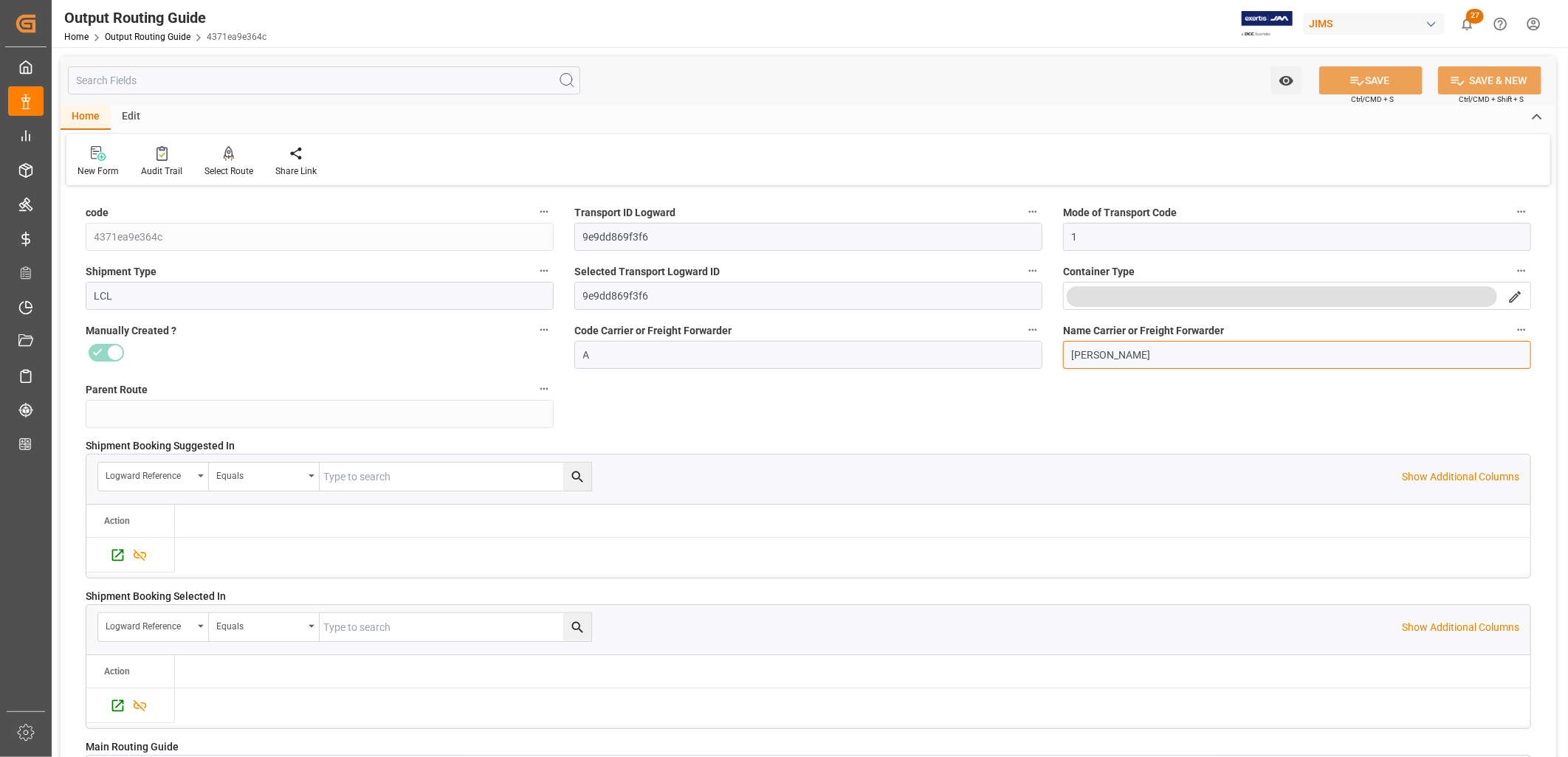
click at [1120, 352] on input "[PERSON_NAME]" at bounding box center [1297, 354] width 468 height 28
drag, startPoint x: 1120, startPoint y: 352, endPoint x: 1046, endPoint y: 345, distance: 74.3
click at [1046, 345] on div "code 4371ea9e364c Transport ID Logward 9e9dd869f3f6 Mode of Transport Code 1 Sh…" at bounding box center [808, 574] width 1496 height 769
type input "E"
type input "EVERGREEN"
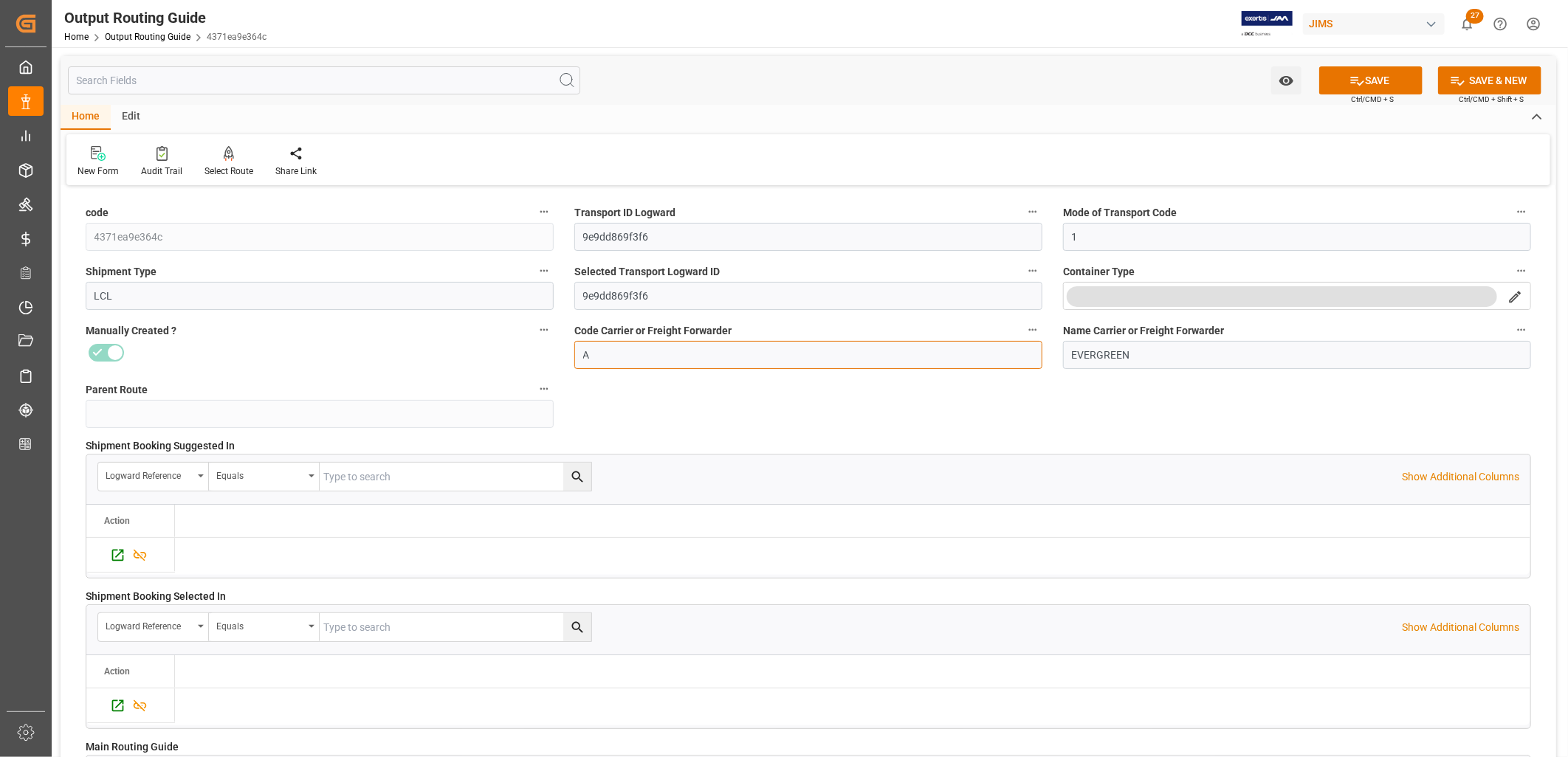
click at [596, 352] on input "A" at bounding box center [808, 354] width 468 height 28
type input "h"
type input "H"
click at [1356, 77] on icon at bounding box center [1357, 80] width 16 height 16
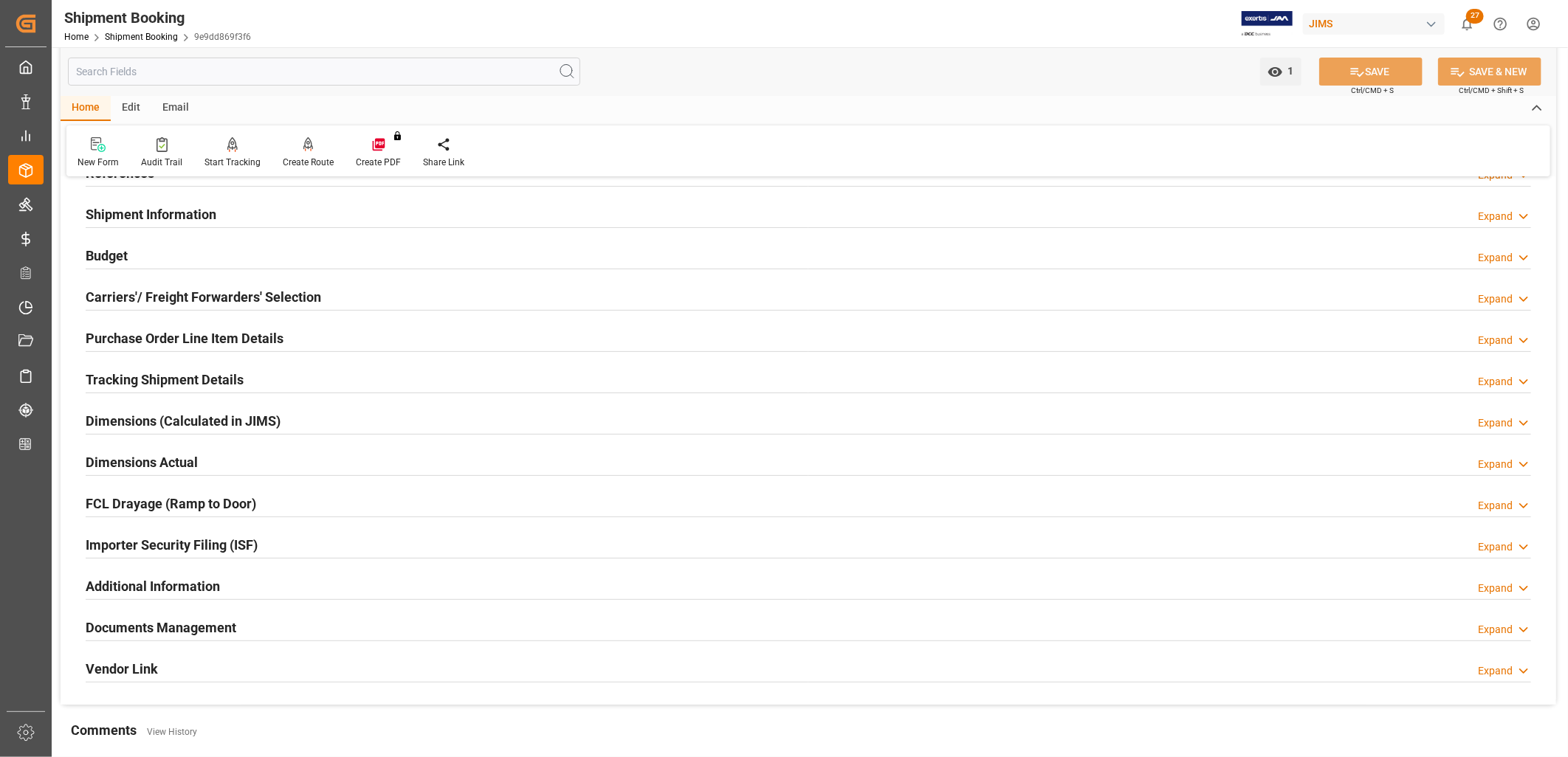
scroll to position [82, 0]
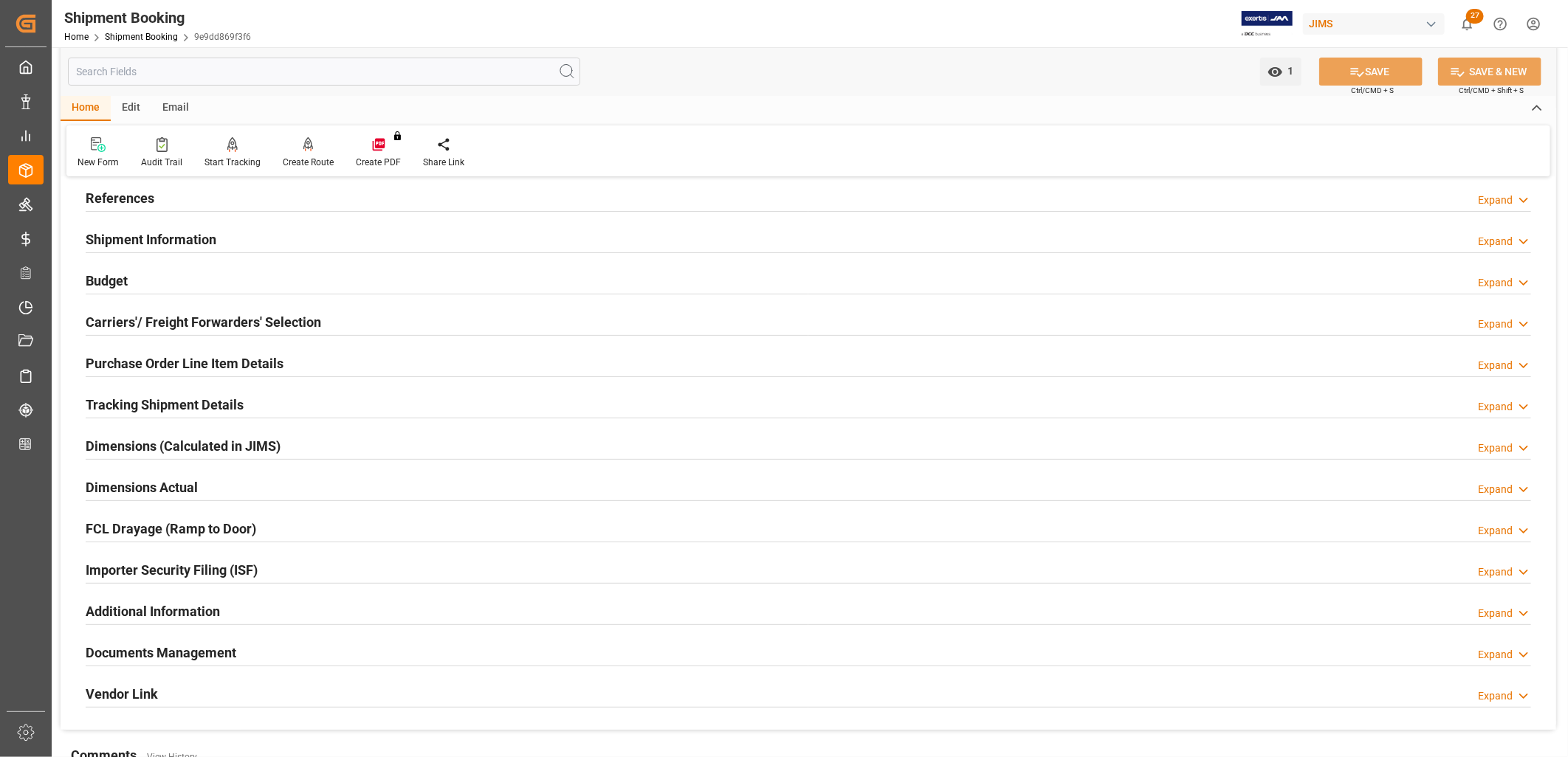
click at [181, 232] on h2 "Shipment Information" at bounding box center [151, 239] width 131 height 20
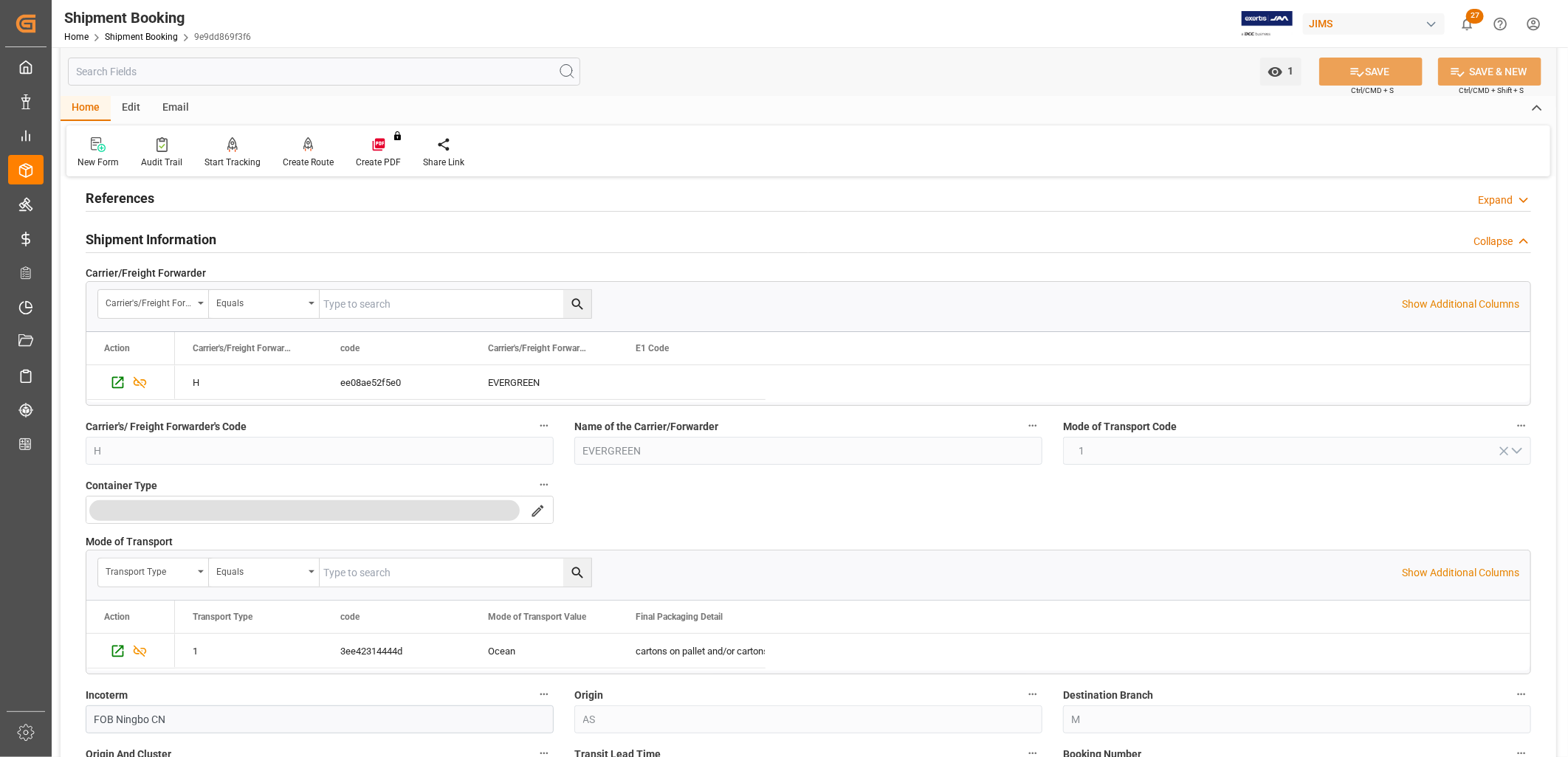
click at [115, 194] on h2 "References" at bounding box center [120, 198] width 69 height 20
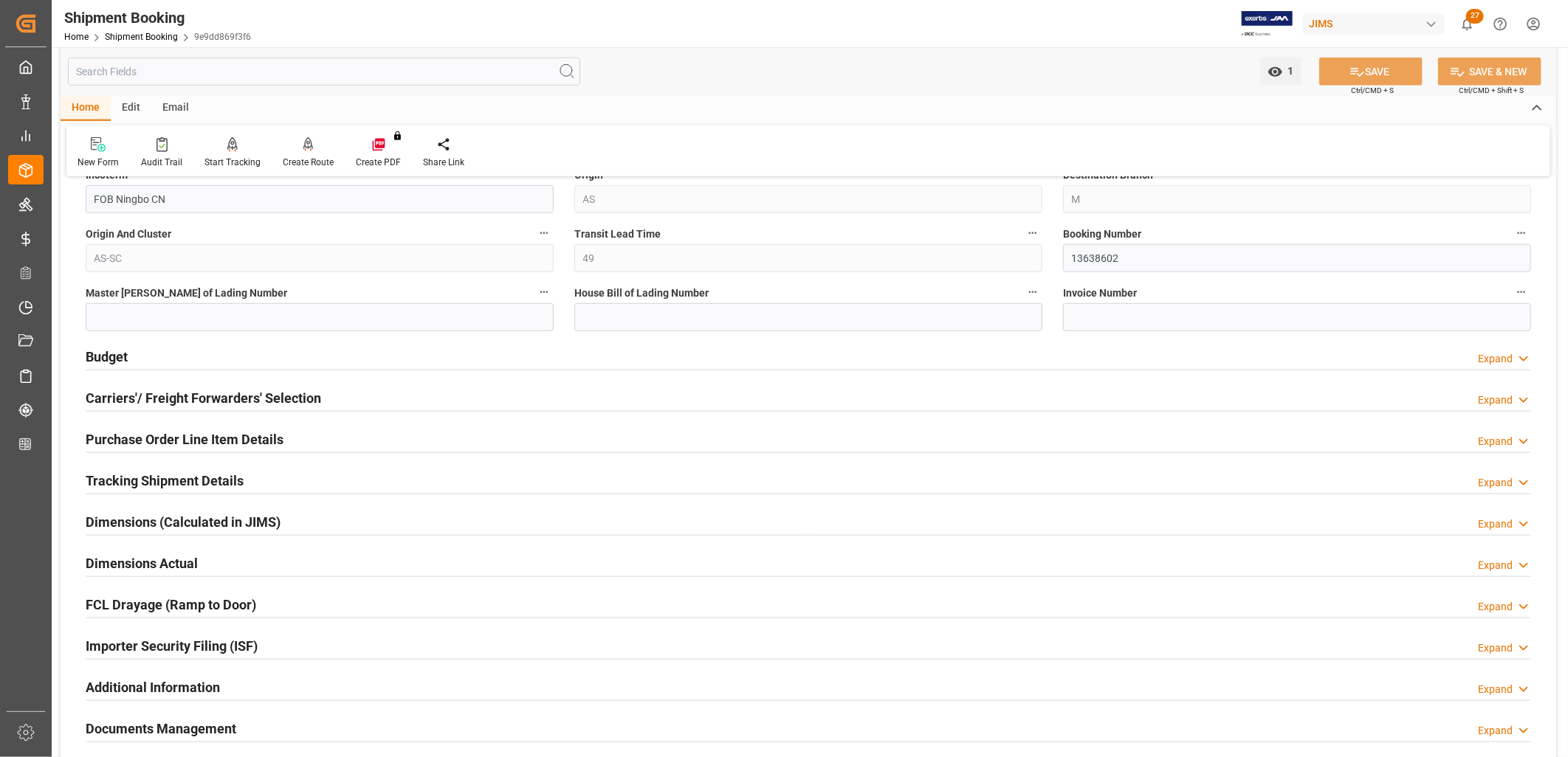
scroll to position [902, 0]
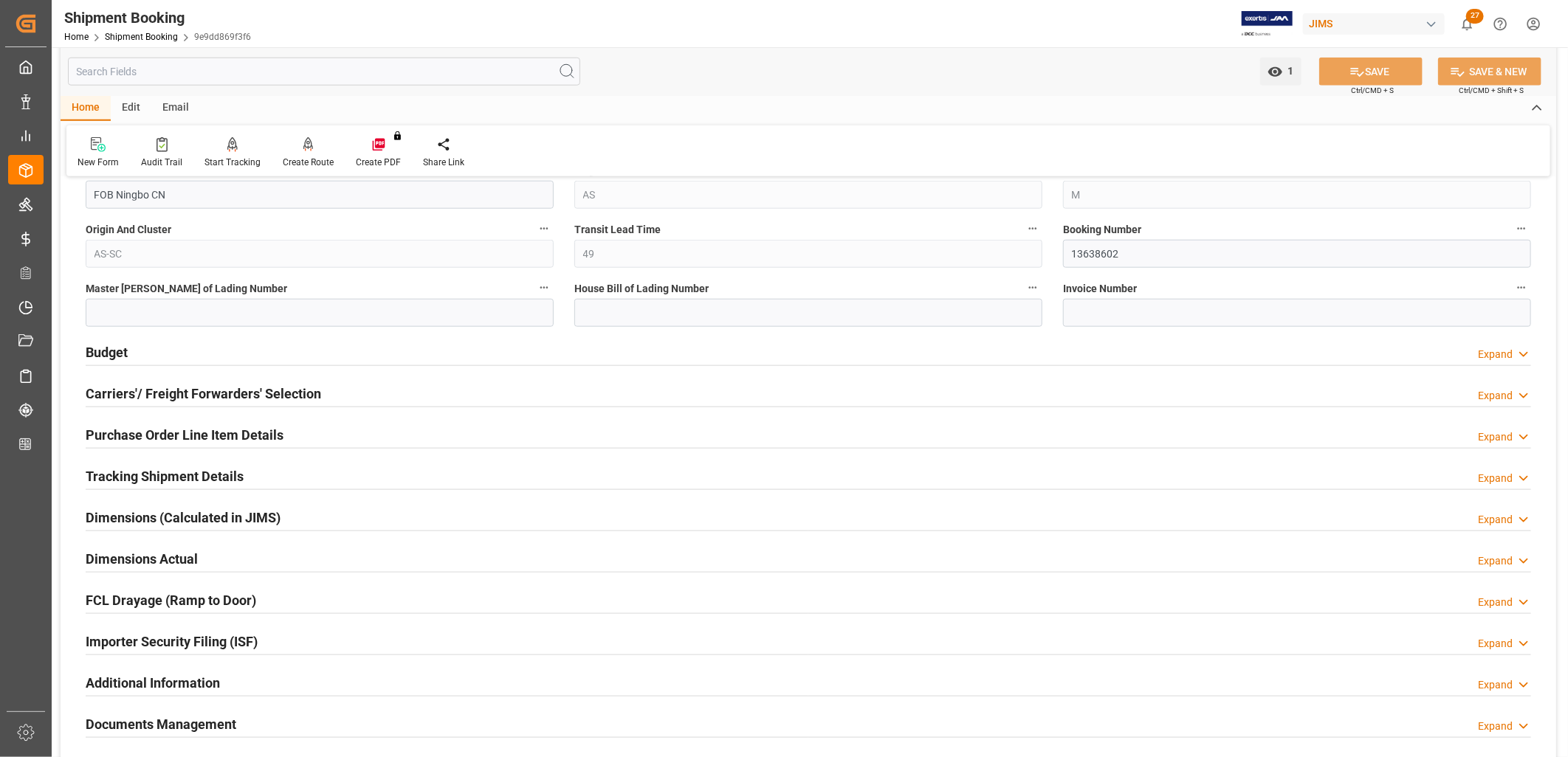
click at [167, 482] on h2 "Tracking Shipment Details" at bounding box center [164, 476] width 158 height 20
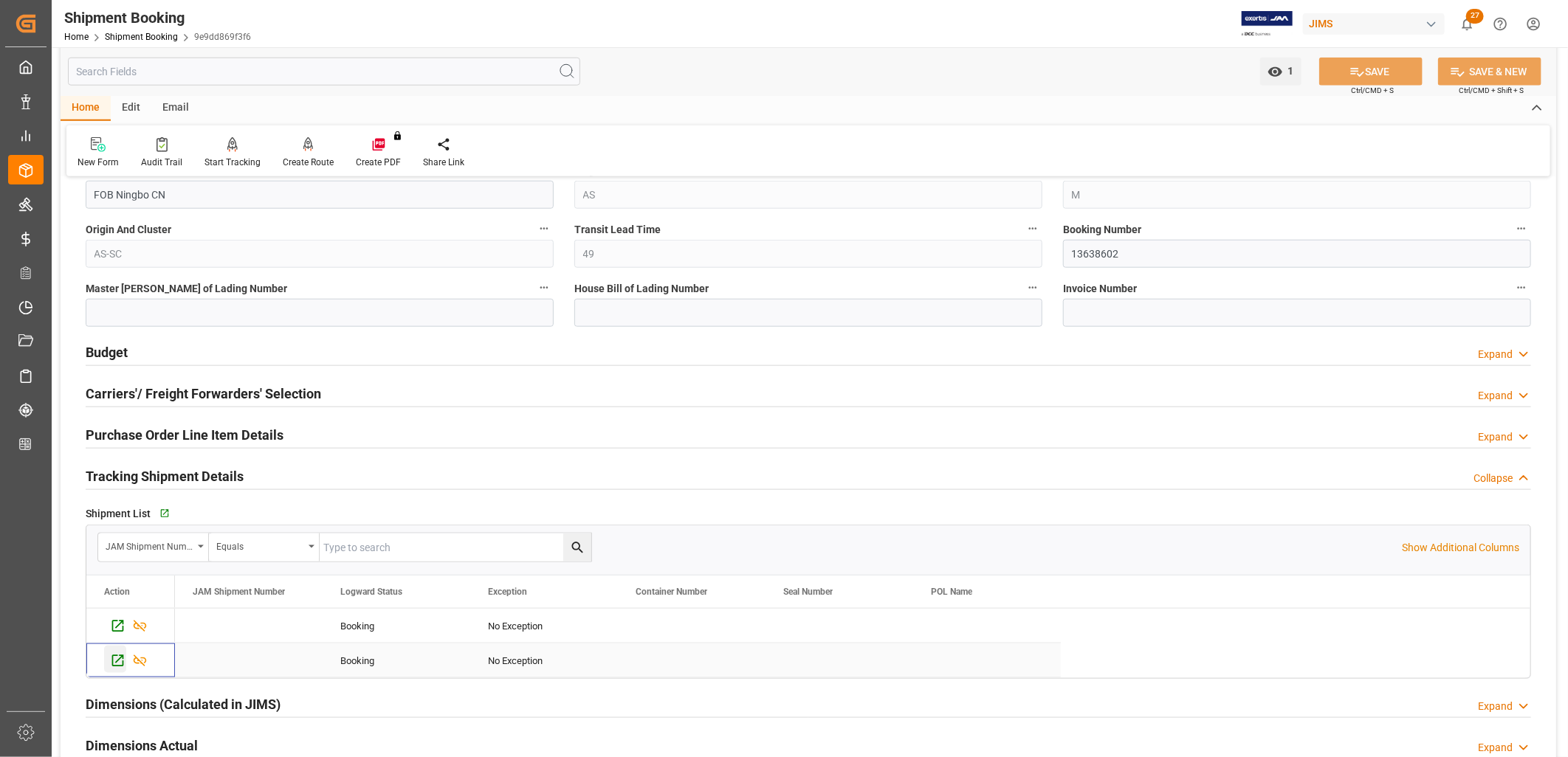
click at [116, 664] on icon "Press SPACE to select this row." at bounding box center [117, 661] width 16 height 16
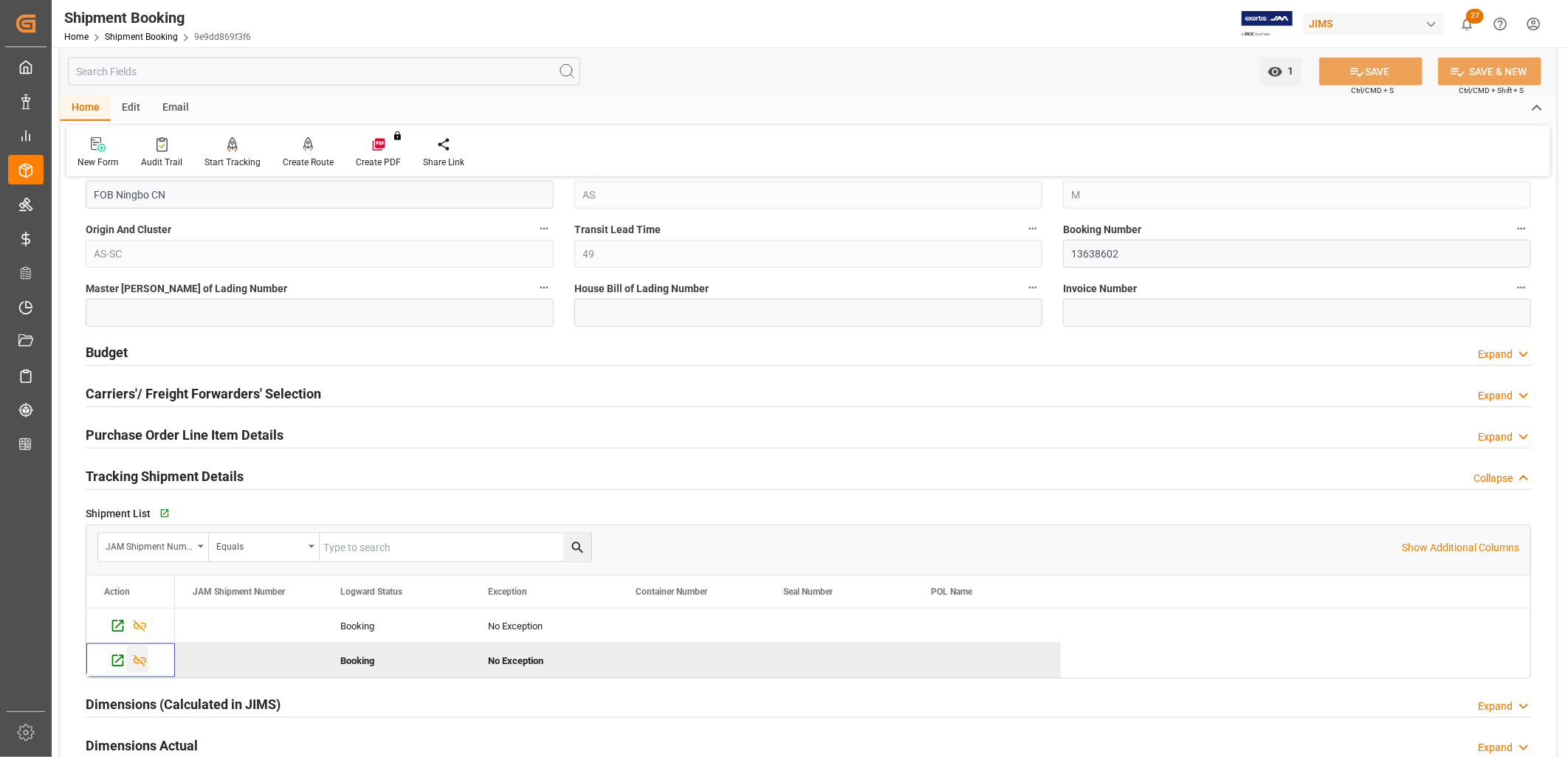
click at [142, 657] on icon "Press SPACE to deselect this row." at bounding box center [140, 661] width 16 height 16
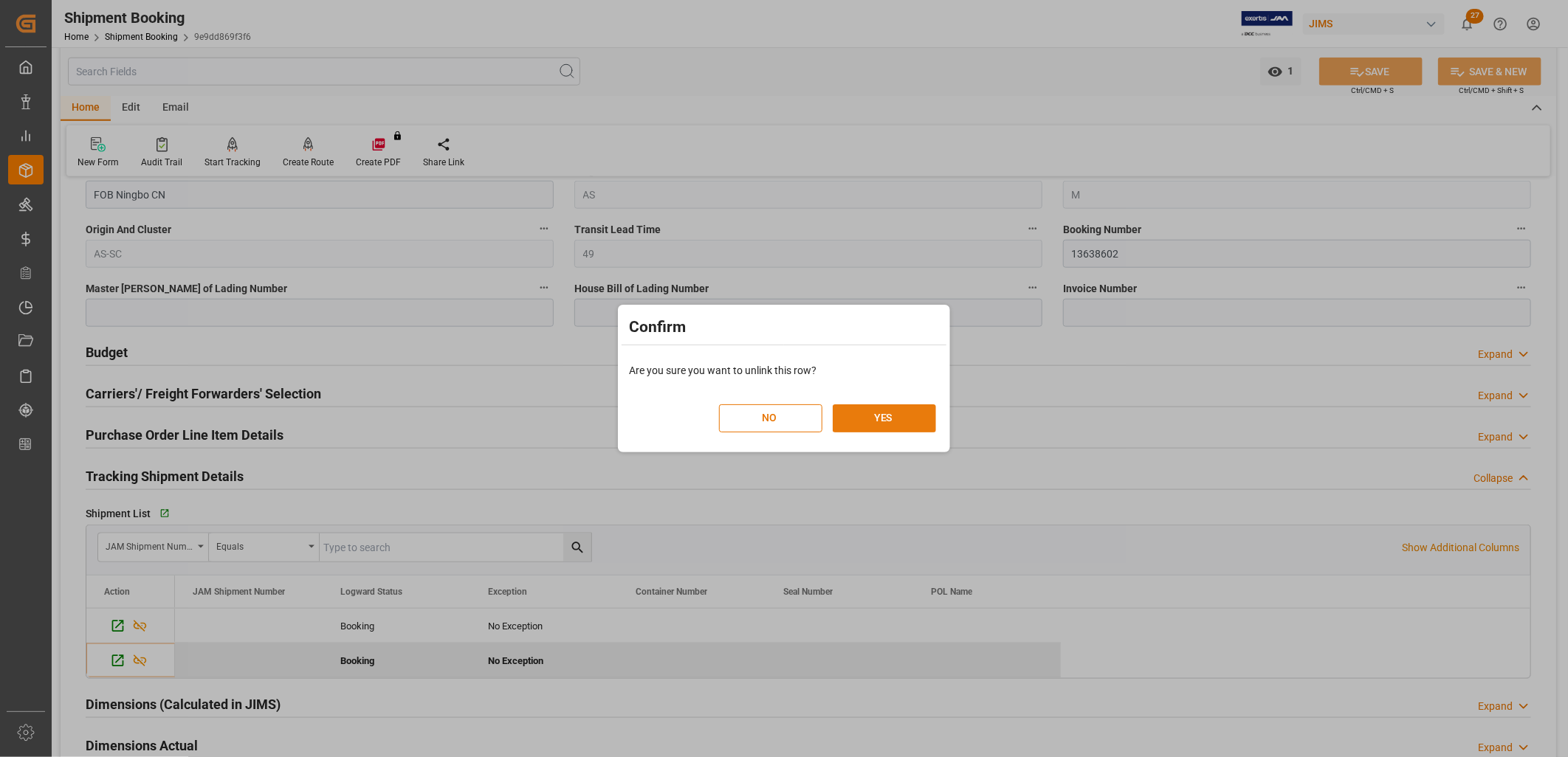
click at [887, 416] on button "YES" at bounding box center [884, 418] width 103 height 28
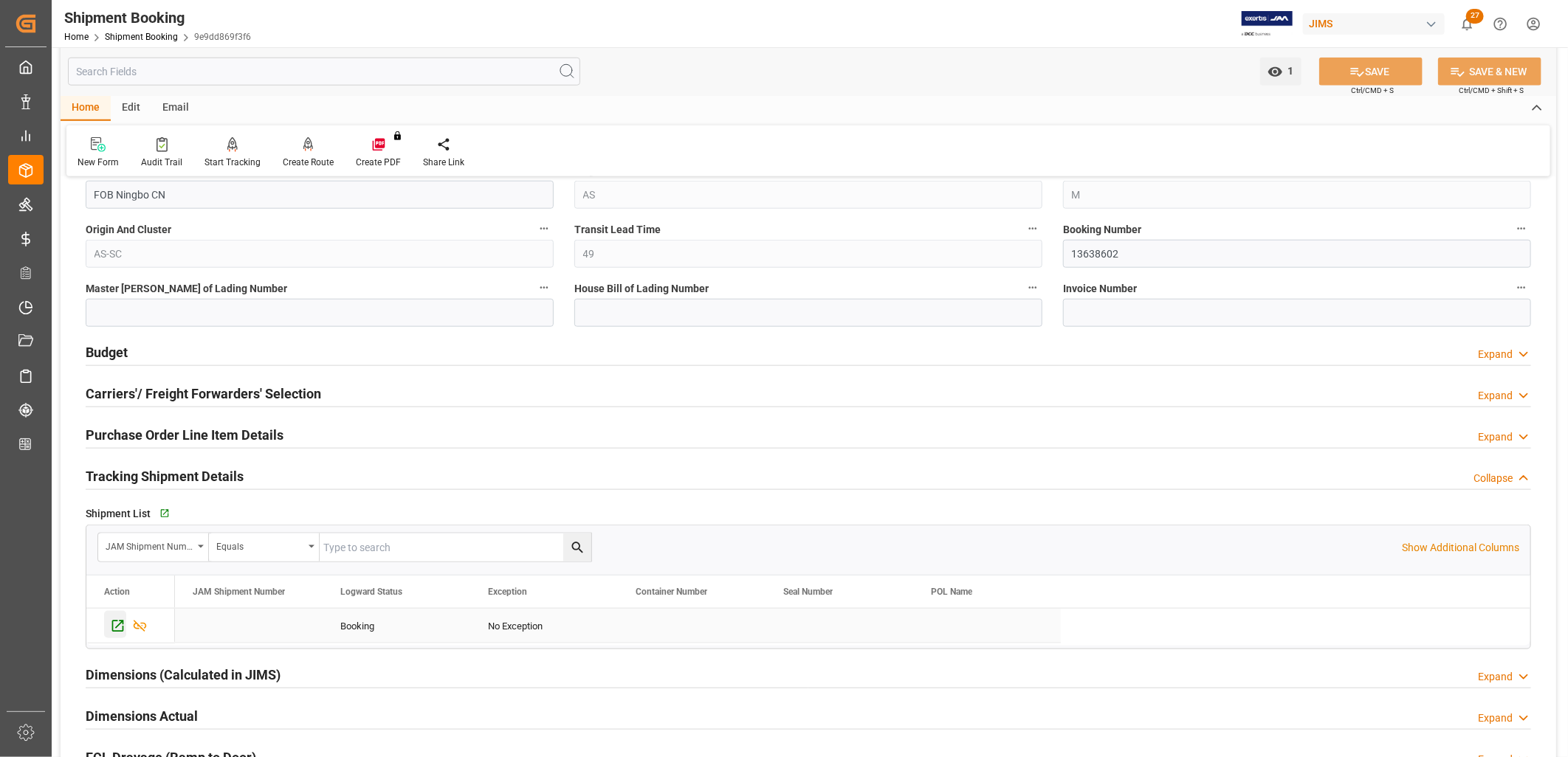
click at [115, 626] on icon "Press SPACE to select this row." at bounding box center [117, 626] width 16 height 16
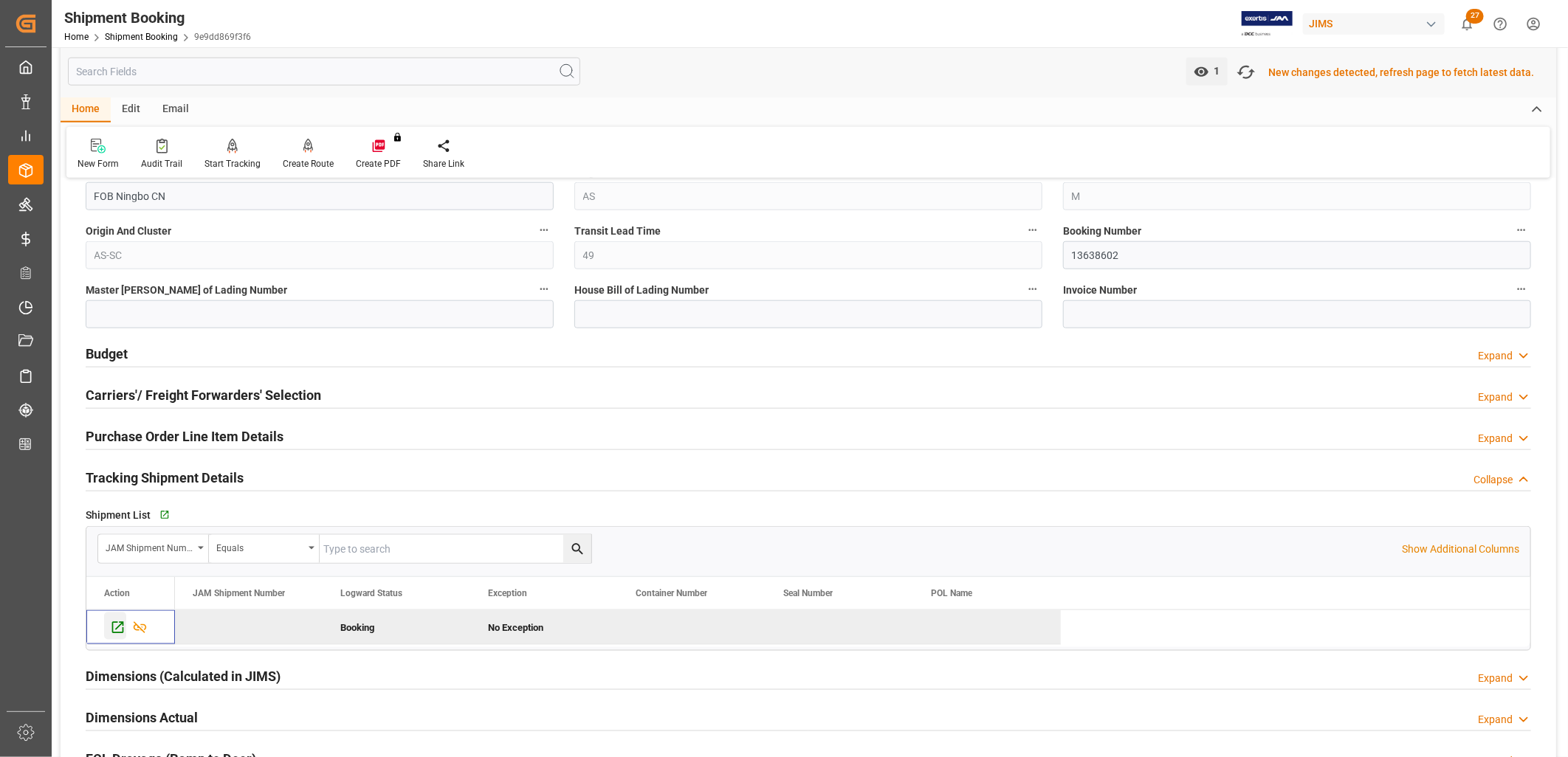
scroll to position [904, 0]
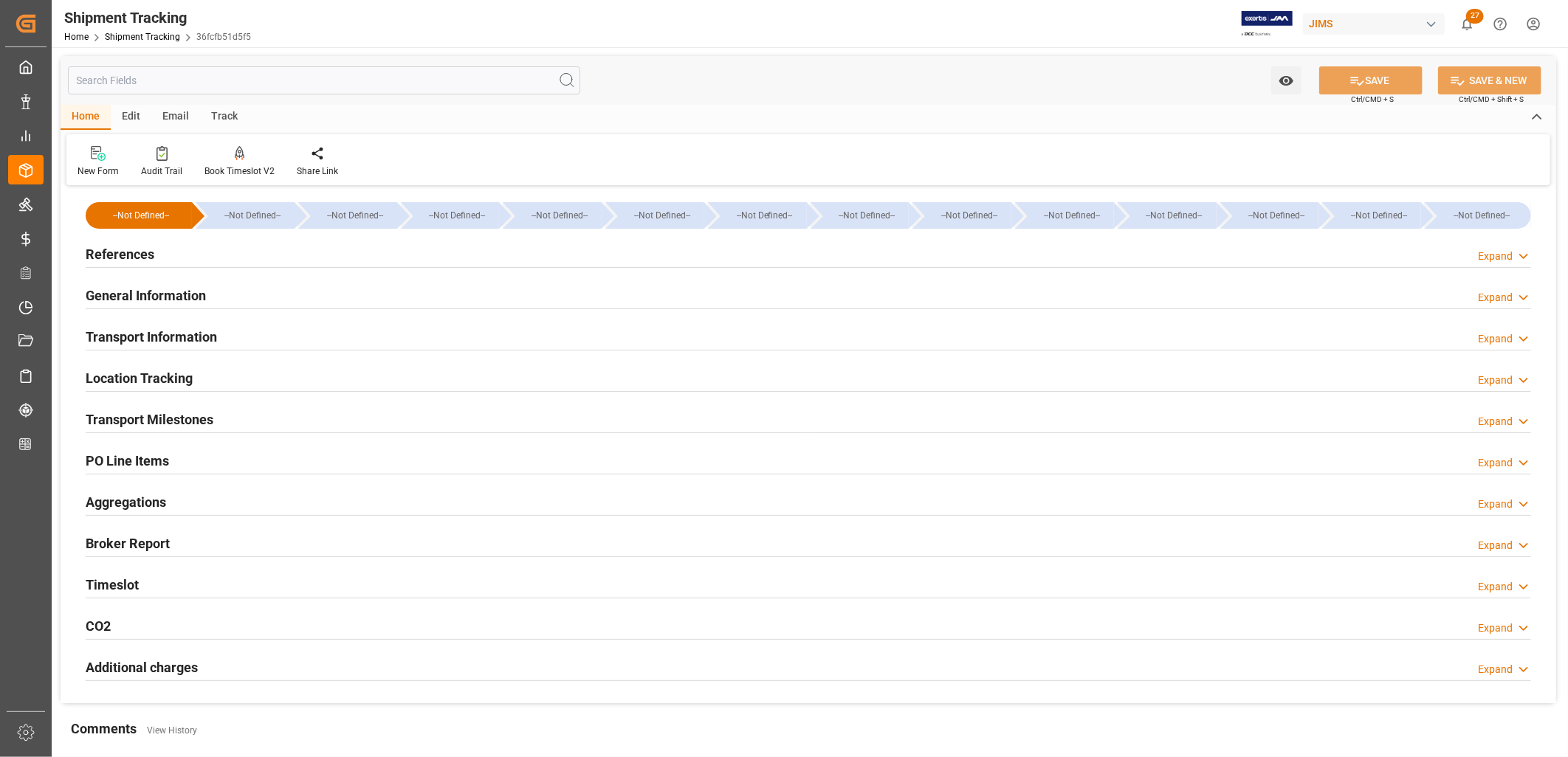
type input "[DATE]"
click at [142, 251] on h2 "References" at bounding box center [120, 255] width 69 height 20
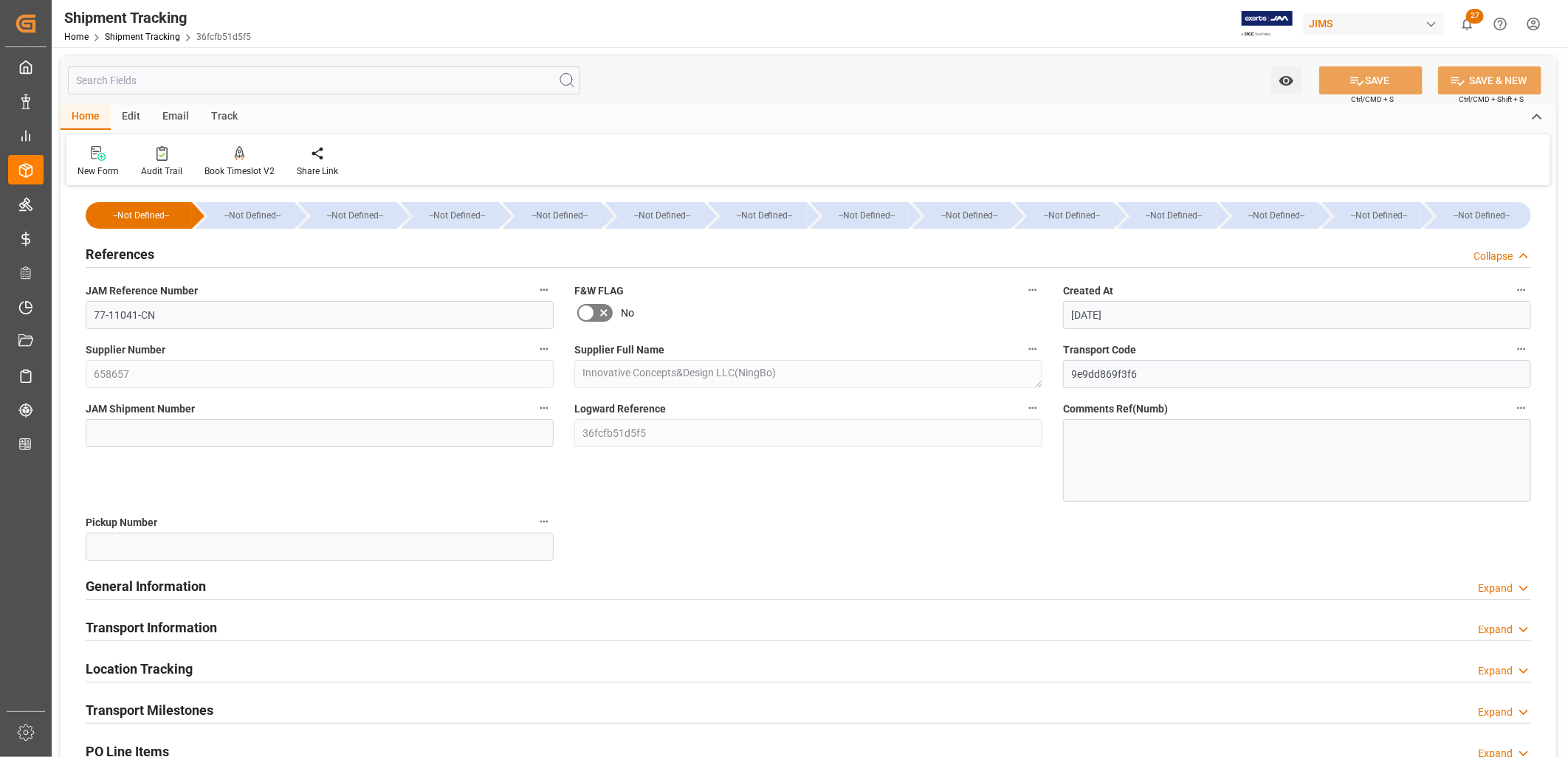
click at [173, 583] on h2 "General Information" at bounding box center [146, 586] width 121 height 20
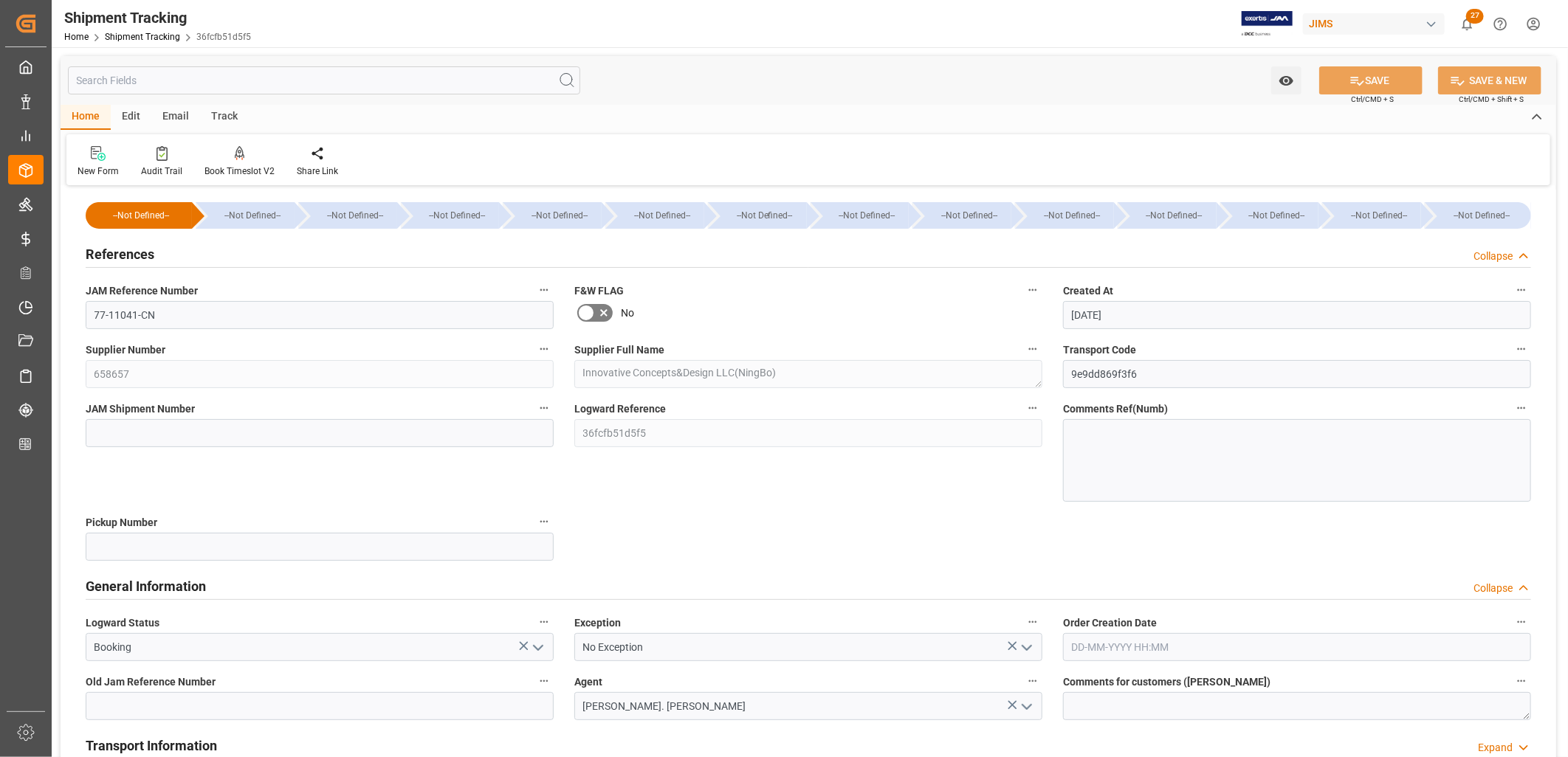
scroll to position [82, 0]
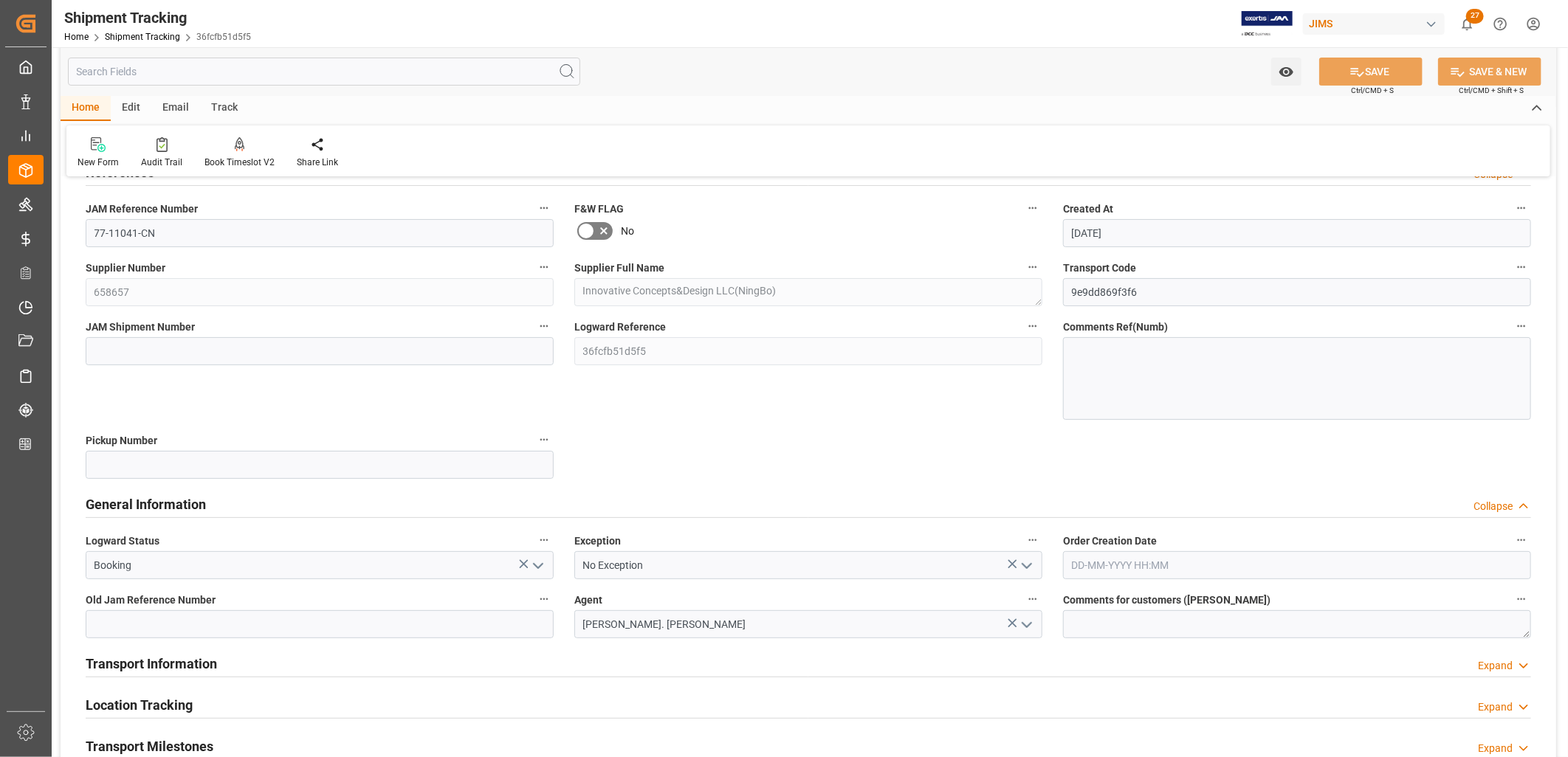
click at [540, 563] on icon "open menu" at bounding box center [538, 565] width 18 height 18
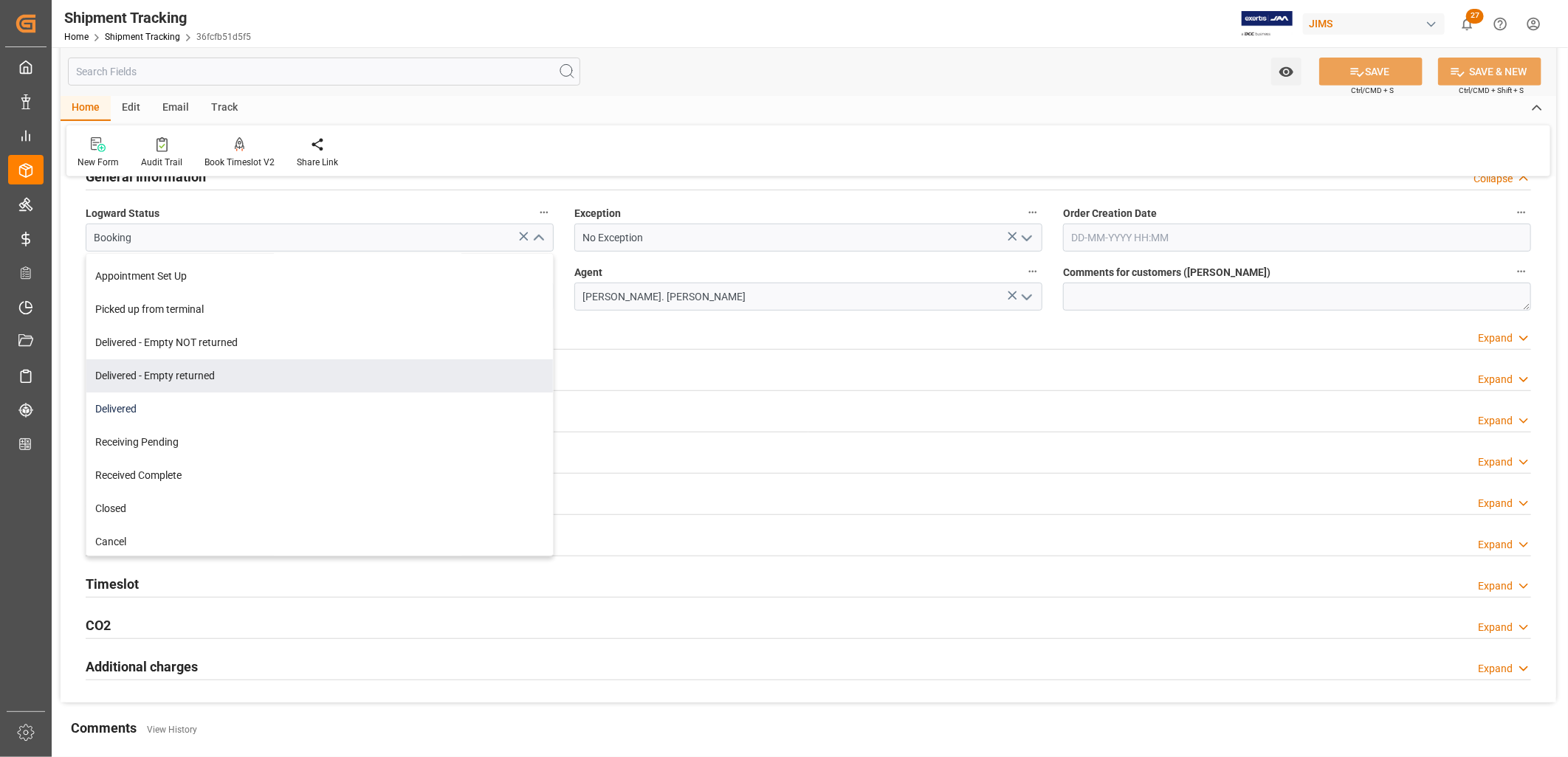
scroll to position [229, 0]
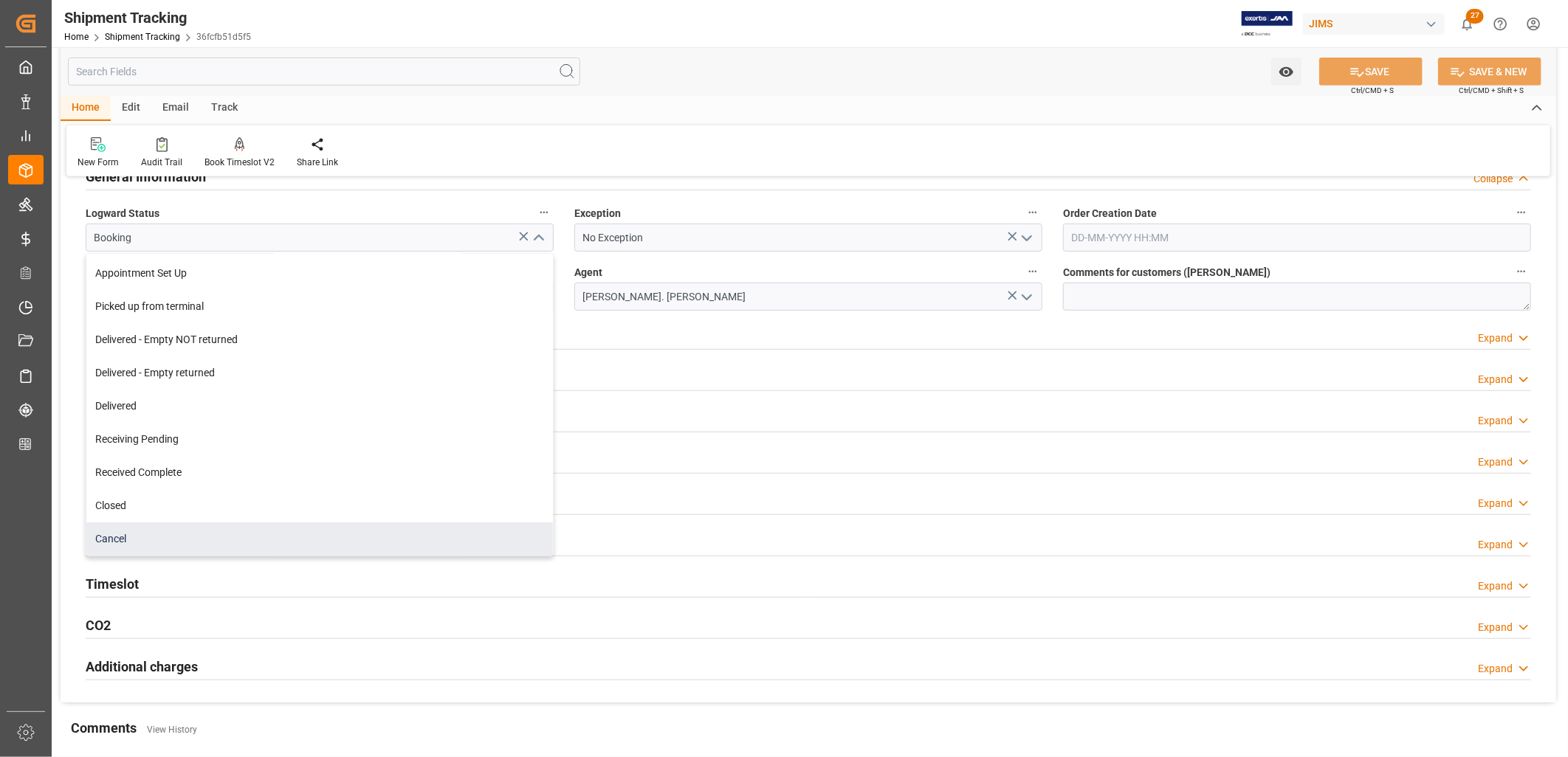
click at [112, 534] on div "Cancel" at bounding box center [319, 539] width 467 height 33
type input "Cancel"
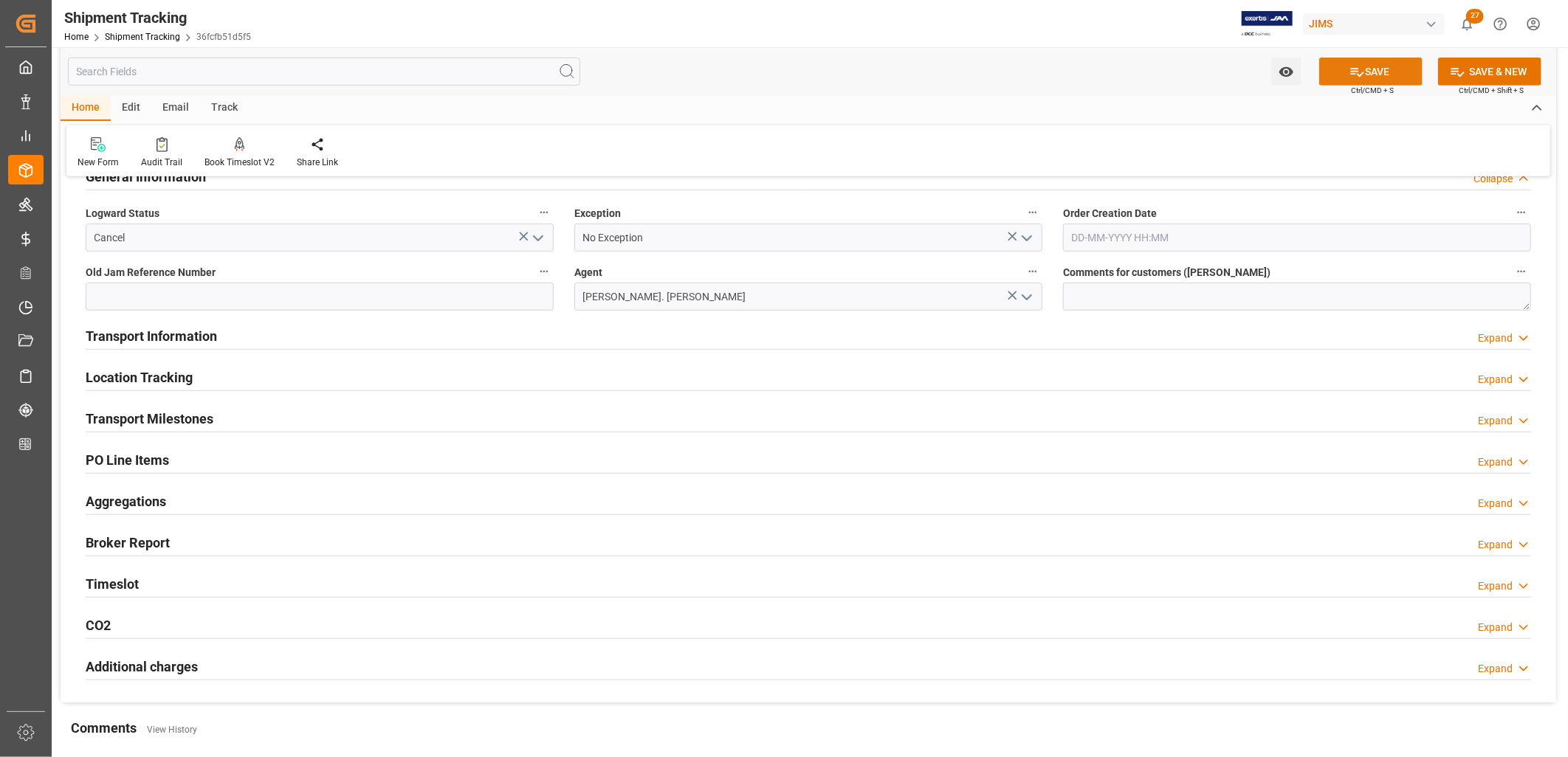
click at [1381, 70] on button "SAVE" at bounding box center [1370, 71] width 103 height 28
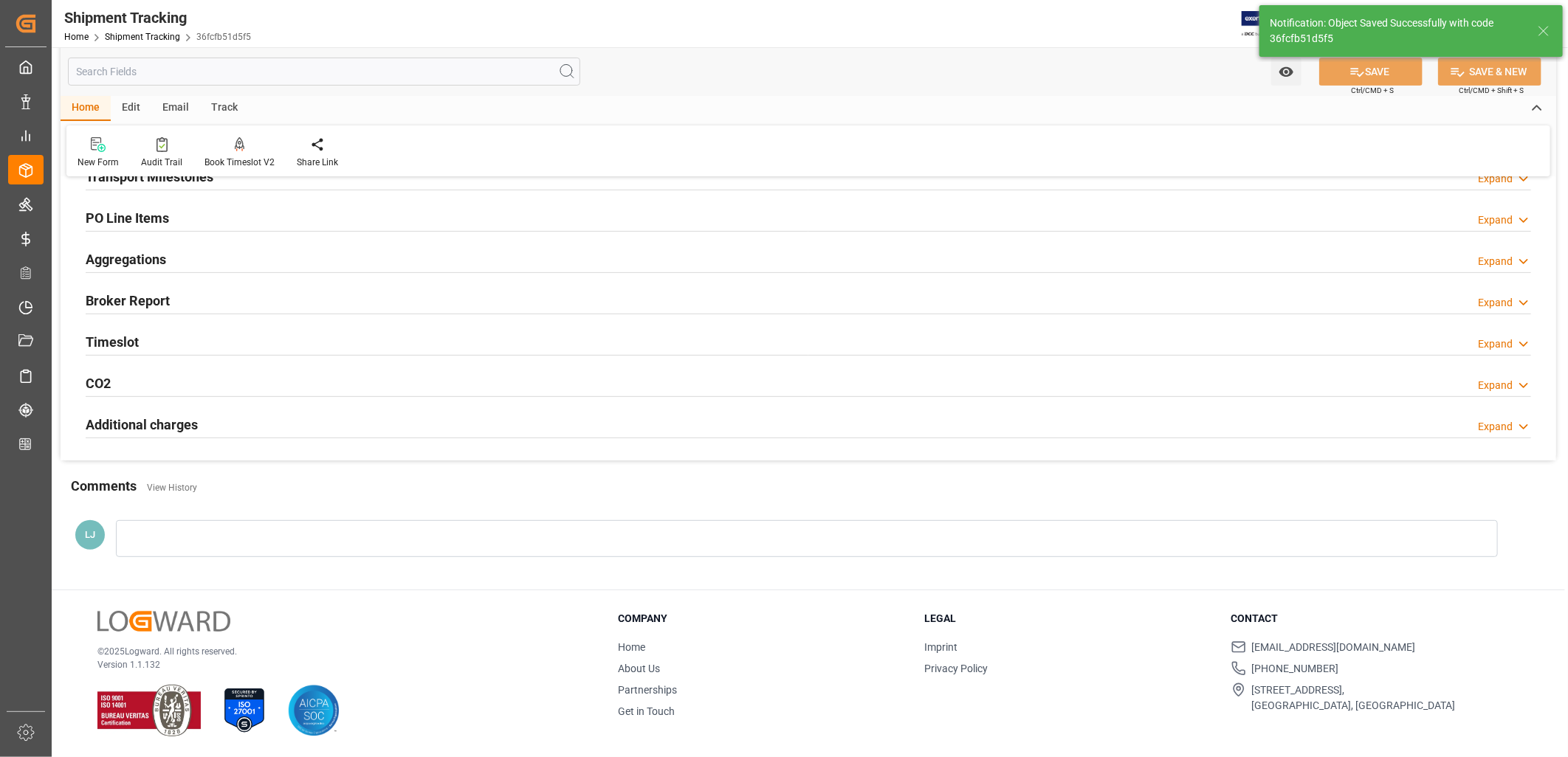
scroll to position [119, 0]
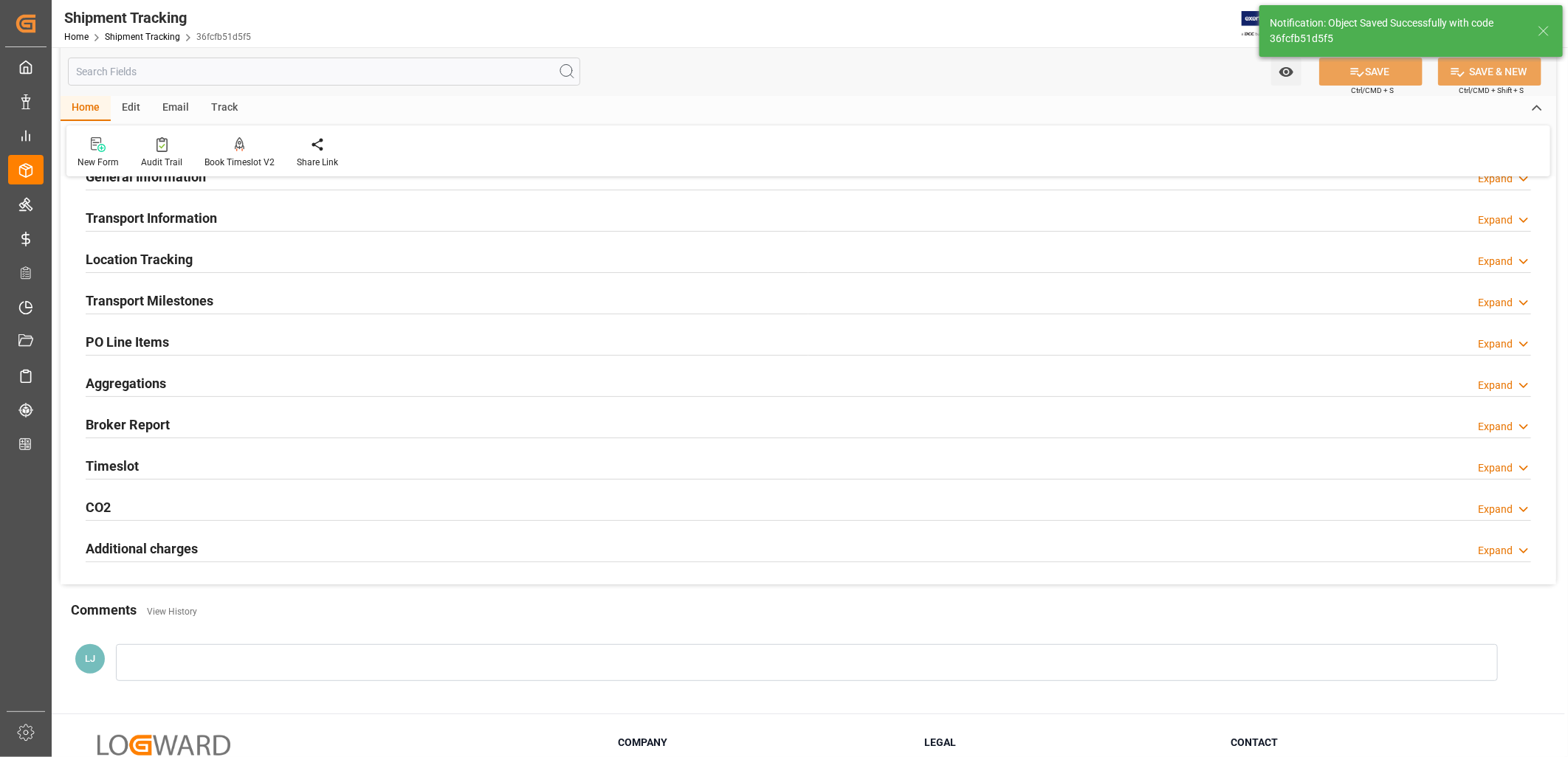
click at [175, 214] on h2 "Transport Information" at bounding box center [151, 219] width 132 height 20
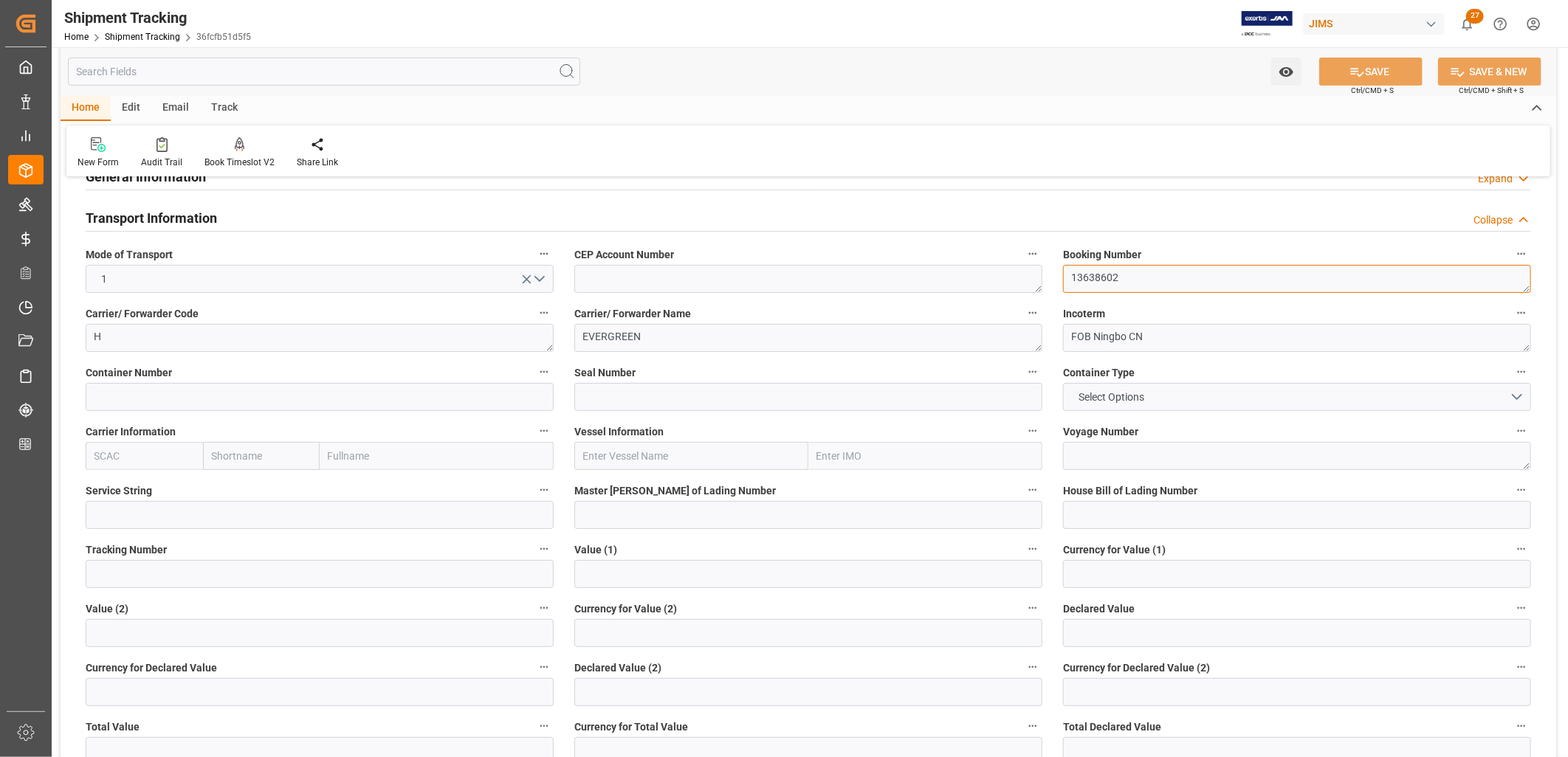
drag, startPoint x: 1146, startPoint y: 278, endPoint x: 1063, endPoint y: 269, distance: 83.5
click at [1063, 269] on textarea "13638602" at bounding box center [1297, 278] width 468 height 28
click at [1359, 65] on icon at bounding box center [1357, 72] width 16 height 16
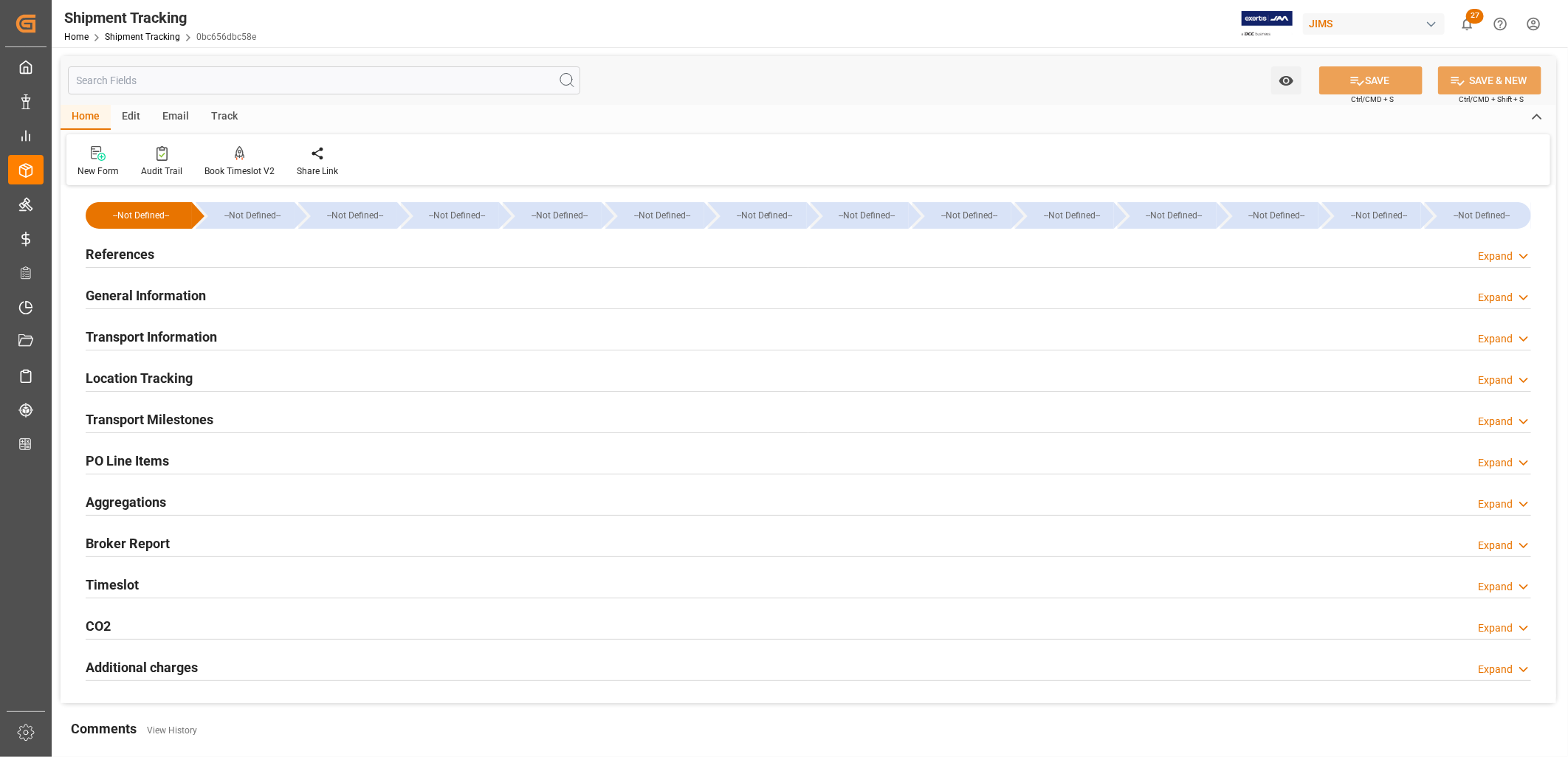
click at [145, 290] on h2 "General Information" at bounding box center [146, 296] width 121 height 20
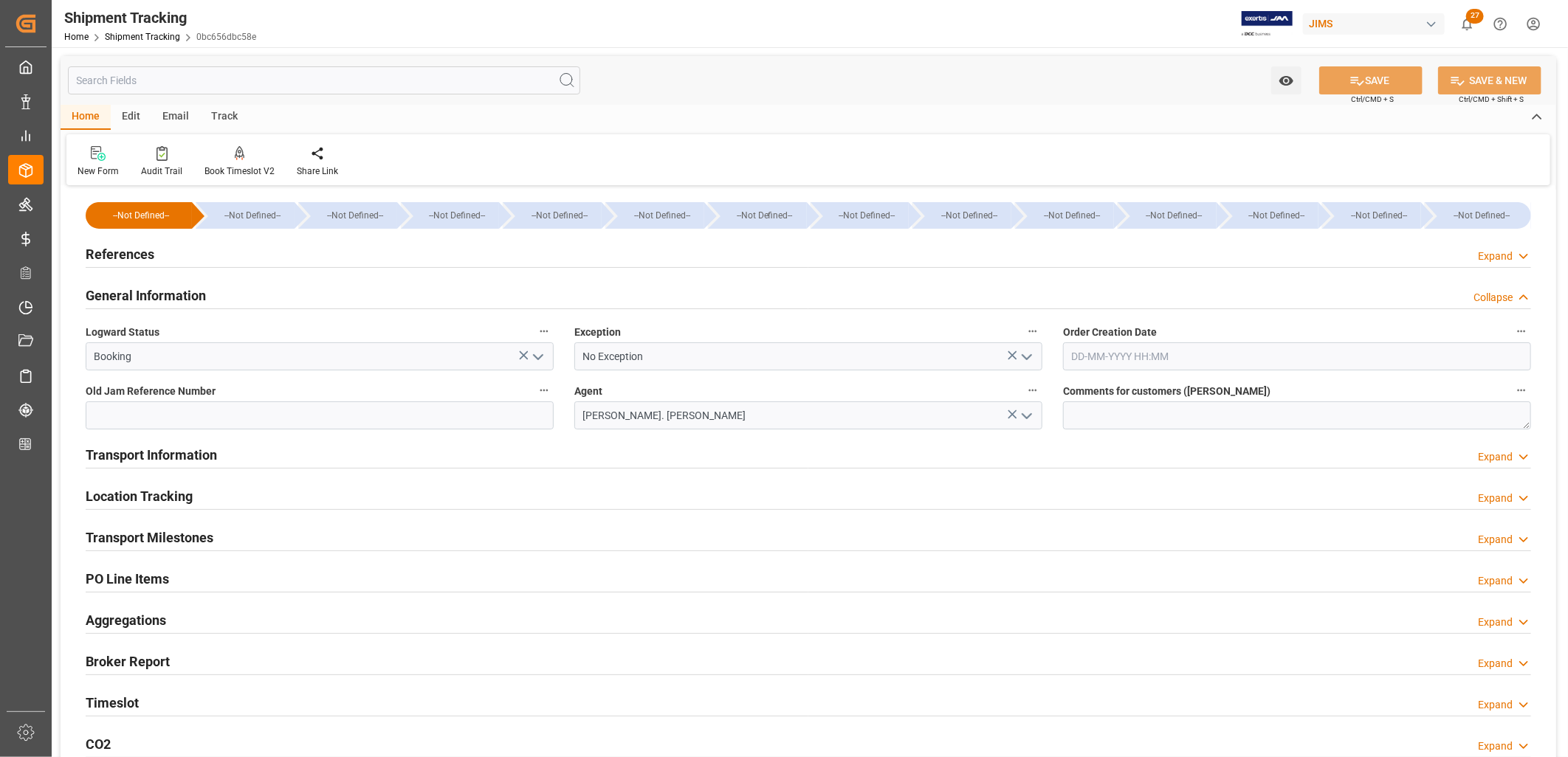
click at [178, 455] on h2 "Transport Information" at bounding box center [151, 455] width 132 height 20
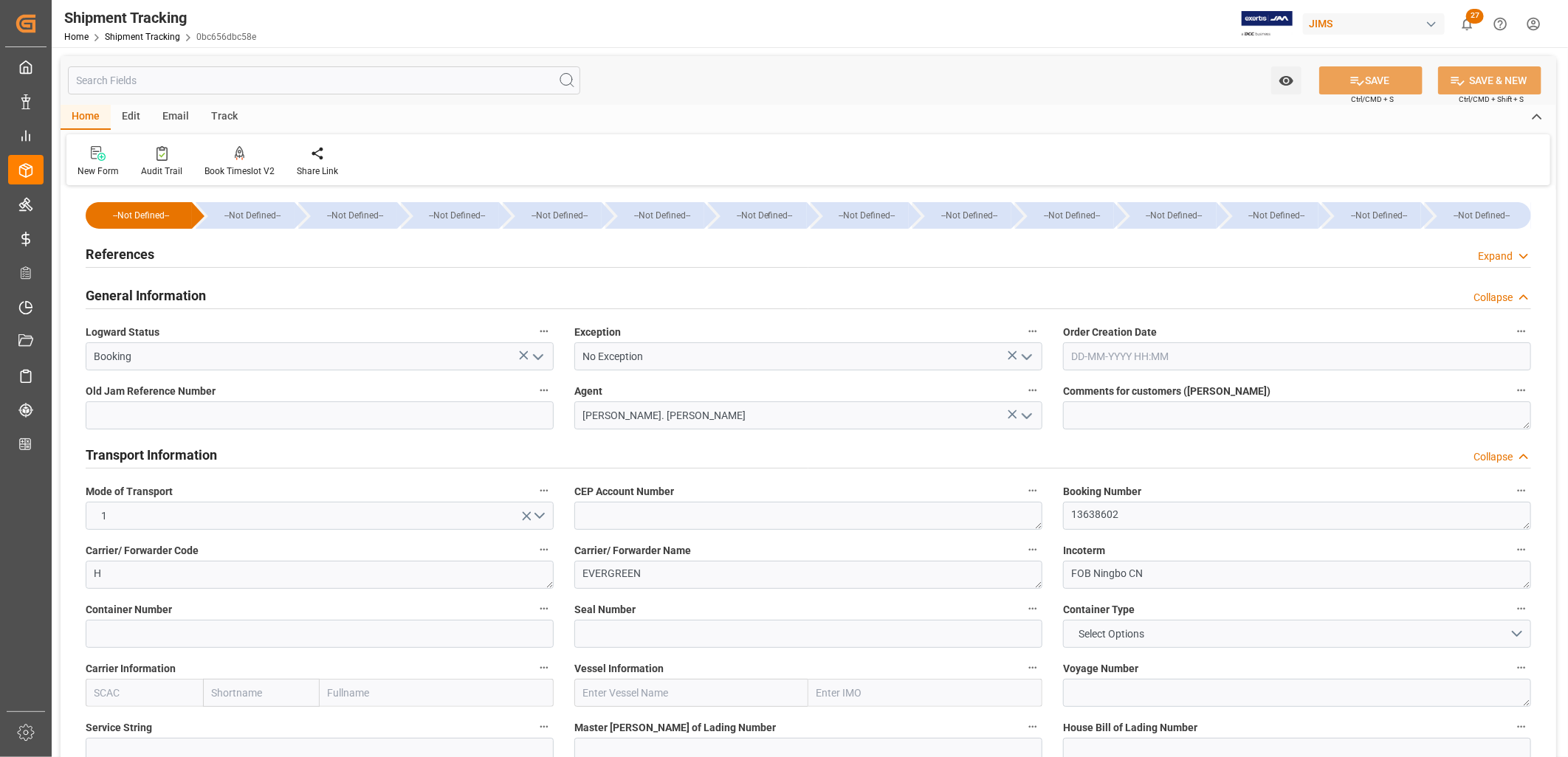
scroll to position [246, 0]
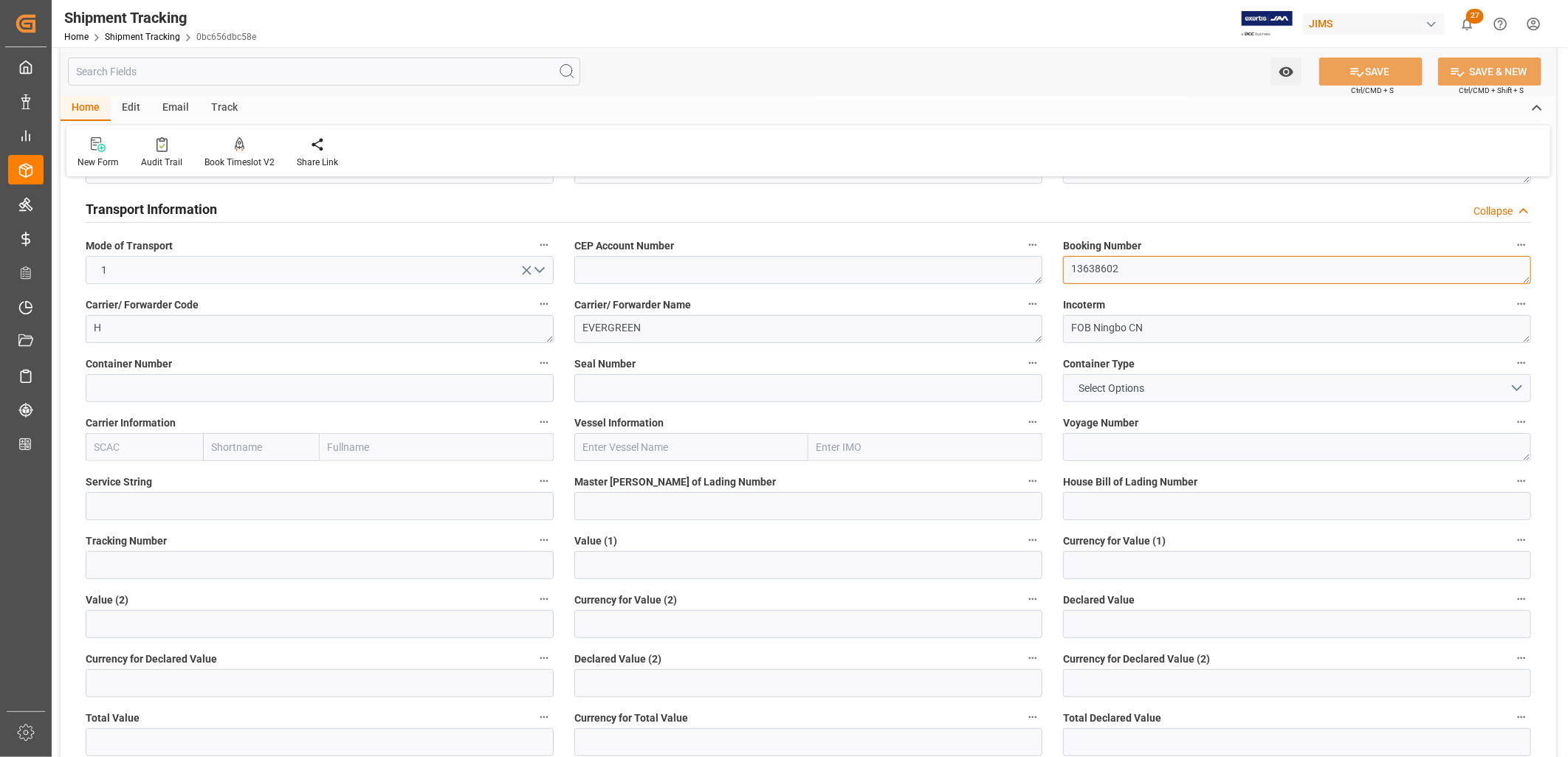
drag, startPoint x: 1124, startPoint y: 273, endPoint x: 1065, endPoint y: 262, distance: 60.0
click at [1065, 262] on textarea "13638602" at bounding box center [1297, 270] width 468 height 28
click at [1127, 270] on textarea "13638602" at bounding box center [1297, 270] width 468 height 28
drag, startPoint x: 1091, startPoint y: 270, endPoint x: 1071, endPoint y: 260, distance: 22.4
click at [1071, 260] on textarea "13638602" at bounding box center [1297, 270] width 468 height 28
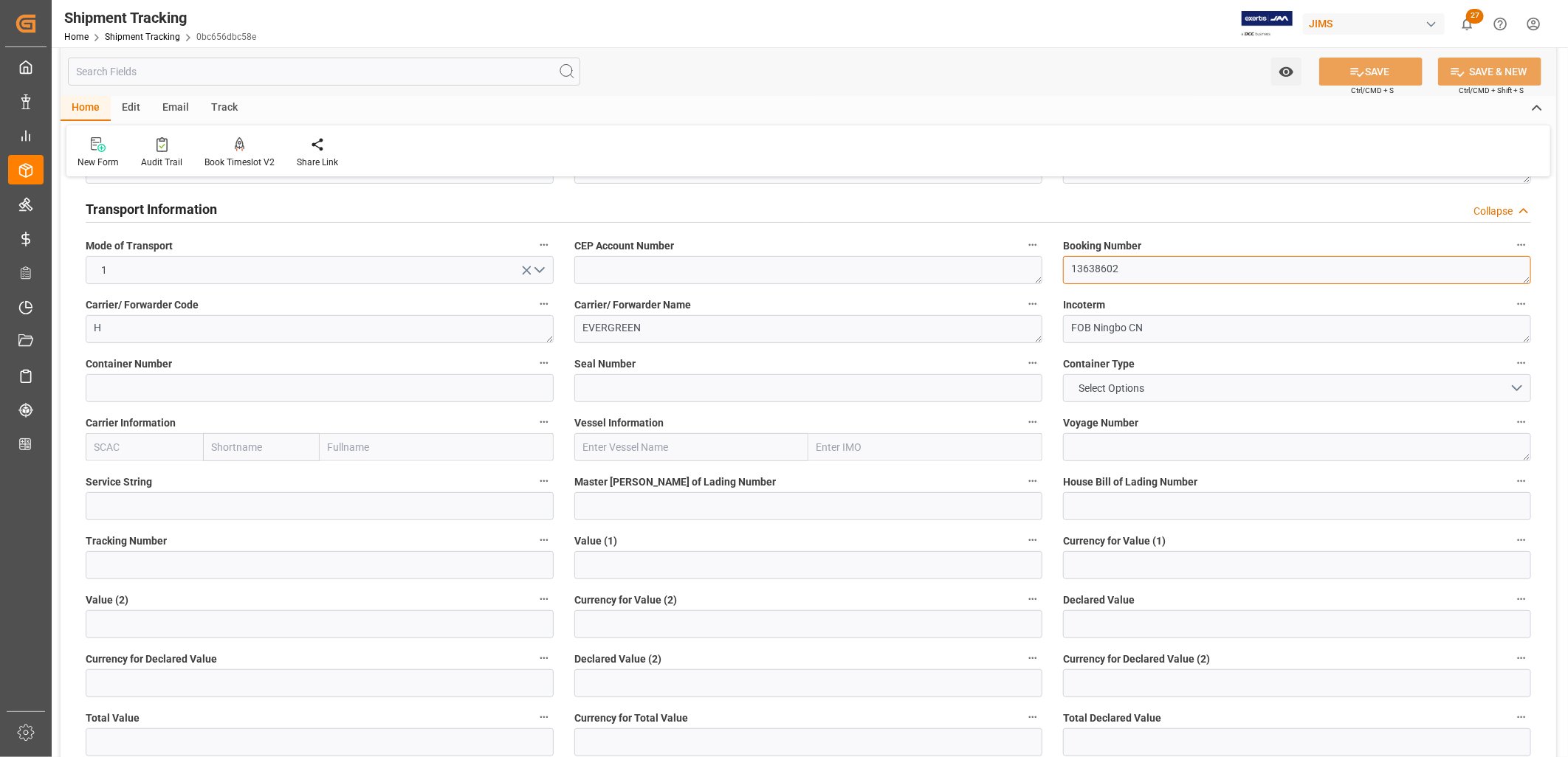
drag, startPoint x: 1142, startPoint y: 265, endPoint x: 1069, endPoint y: 267, distance: 73.0
click at [1069, 267] on textarea "13638602" at bounding box center [1297, 270] width 468 height 28
paste textarea "43561172910"
type textarea "143561172910"
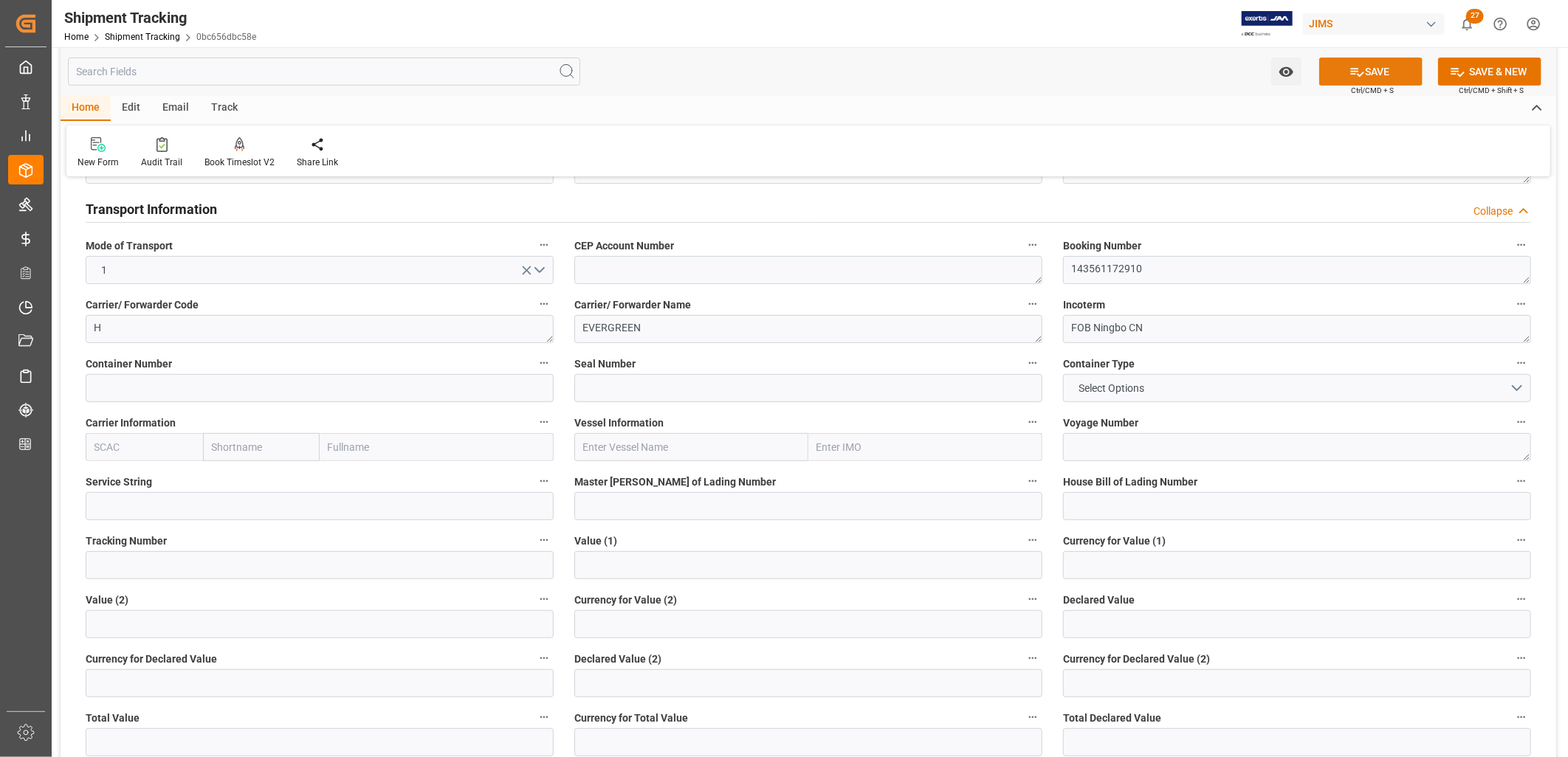
click at [1394, 69] on button "SAVE" at bounding box center [1370, 71] width 103 height 28
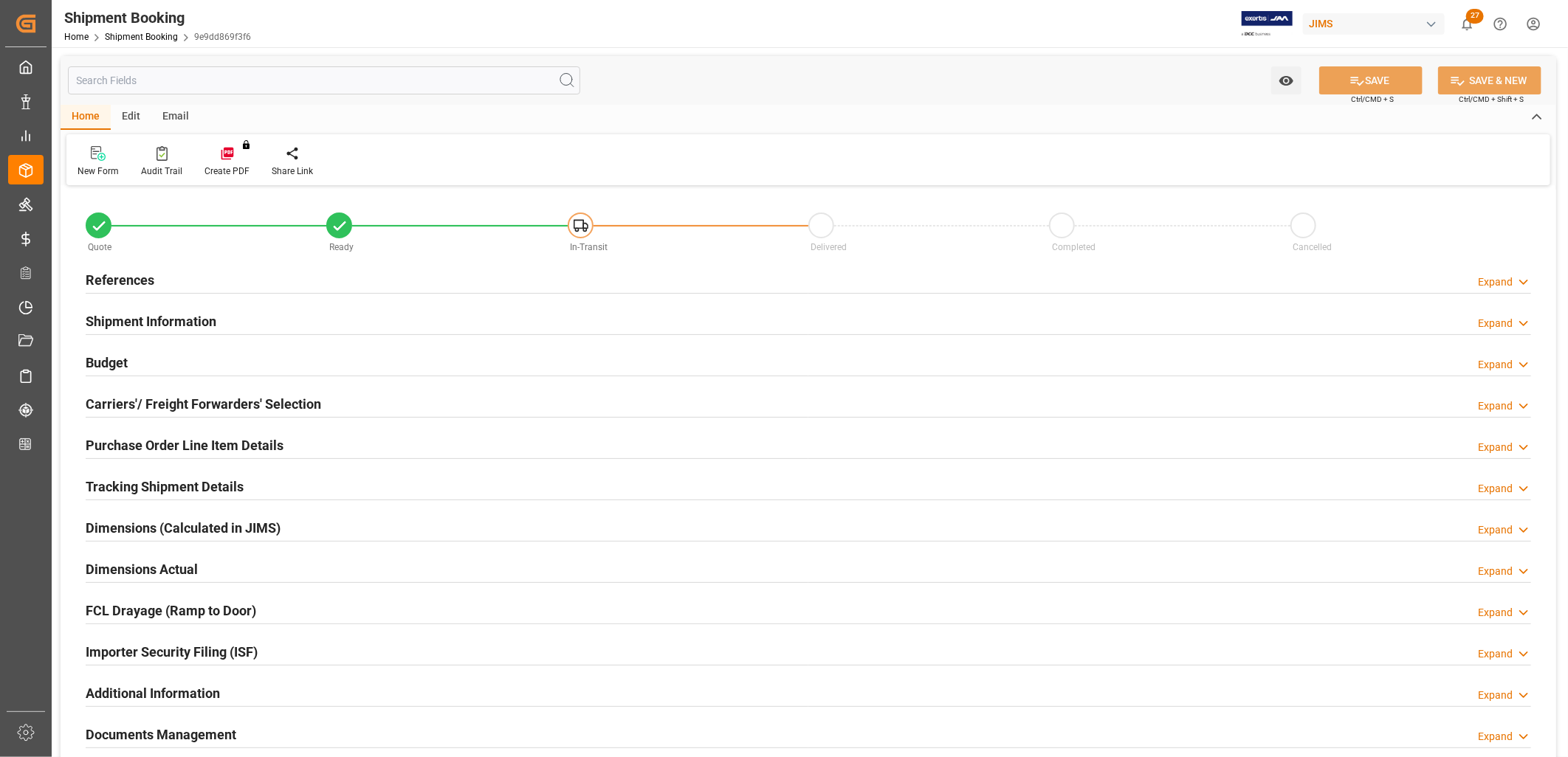
type input "49"
click at [138, 321] on h2 "Shipment Information" at bounding box center [151, 322] width 131 height 20
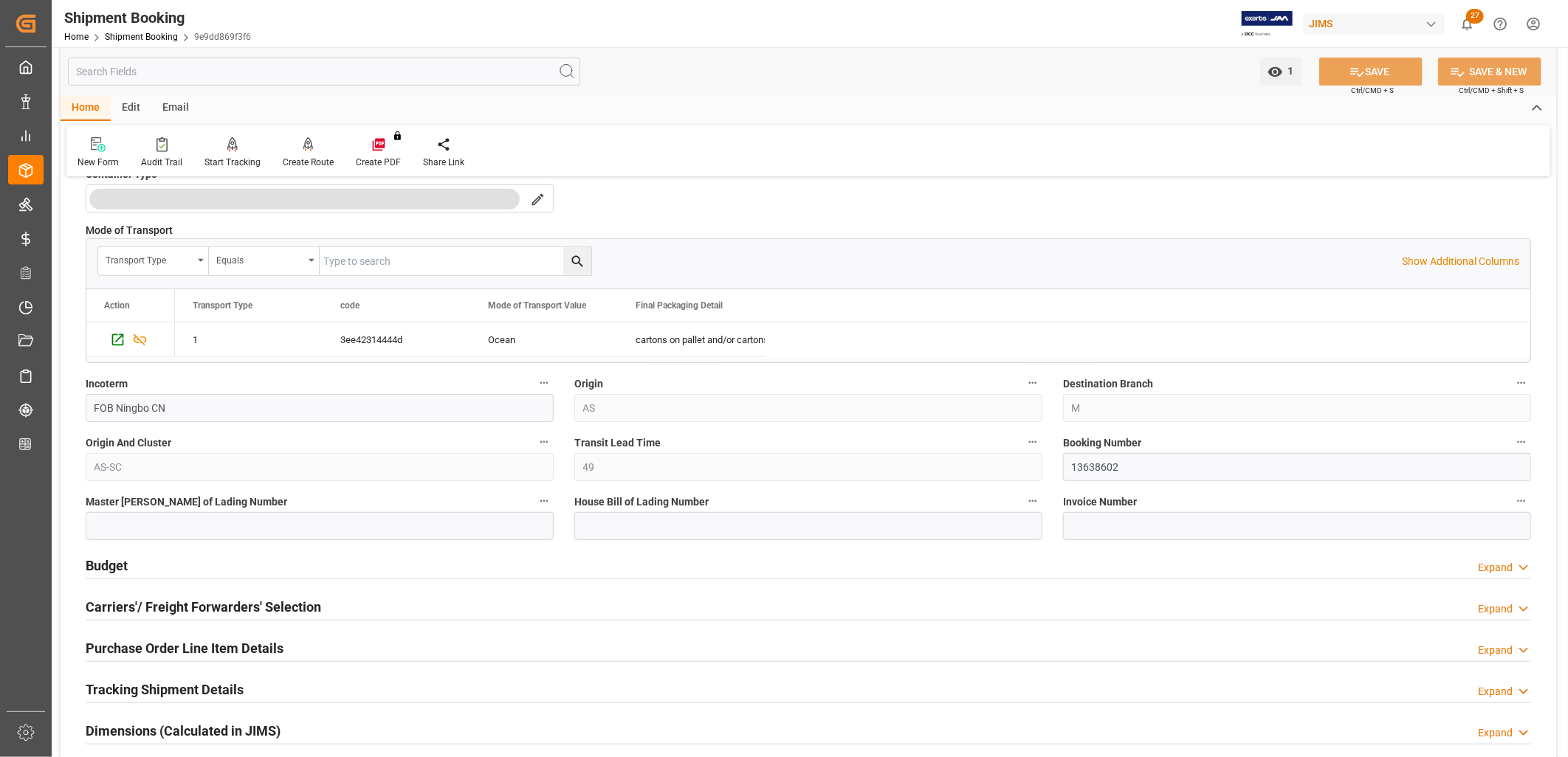
scroll to position [492, 0]
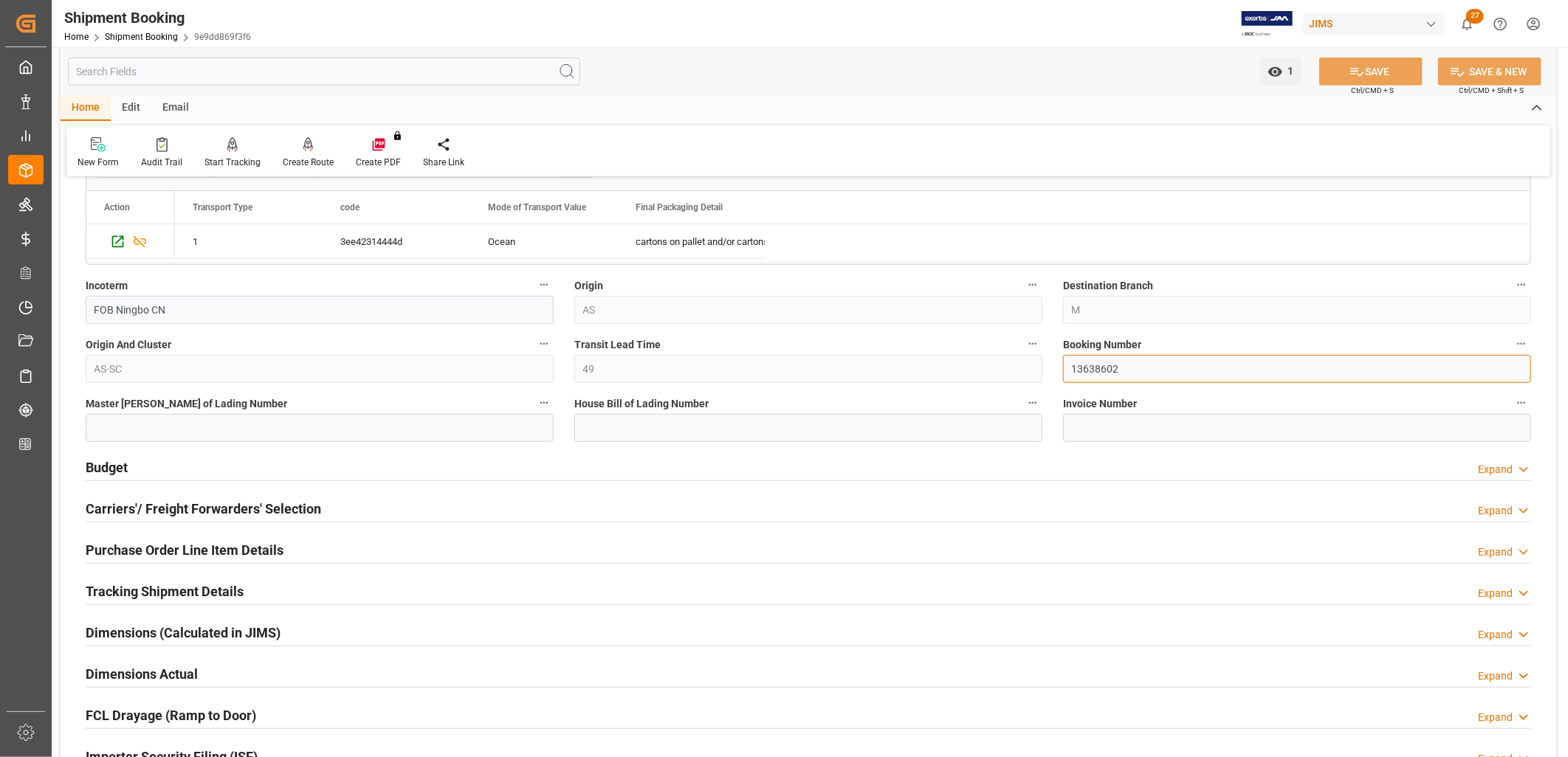
click at [1127, 372] on input "13638602" at bounding box center [1297, 368] width 468 height 28
drag, startPoint x: 1127, startPoint y: 372, endPoint x: 1073, endPoint y: 368, distance: 54.1
click at [1073, 368] on input "13638602" at bounding box center [1297, 368] width 468 height 28
paste input "43561172910"
type input "143561172910"
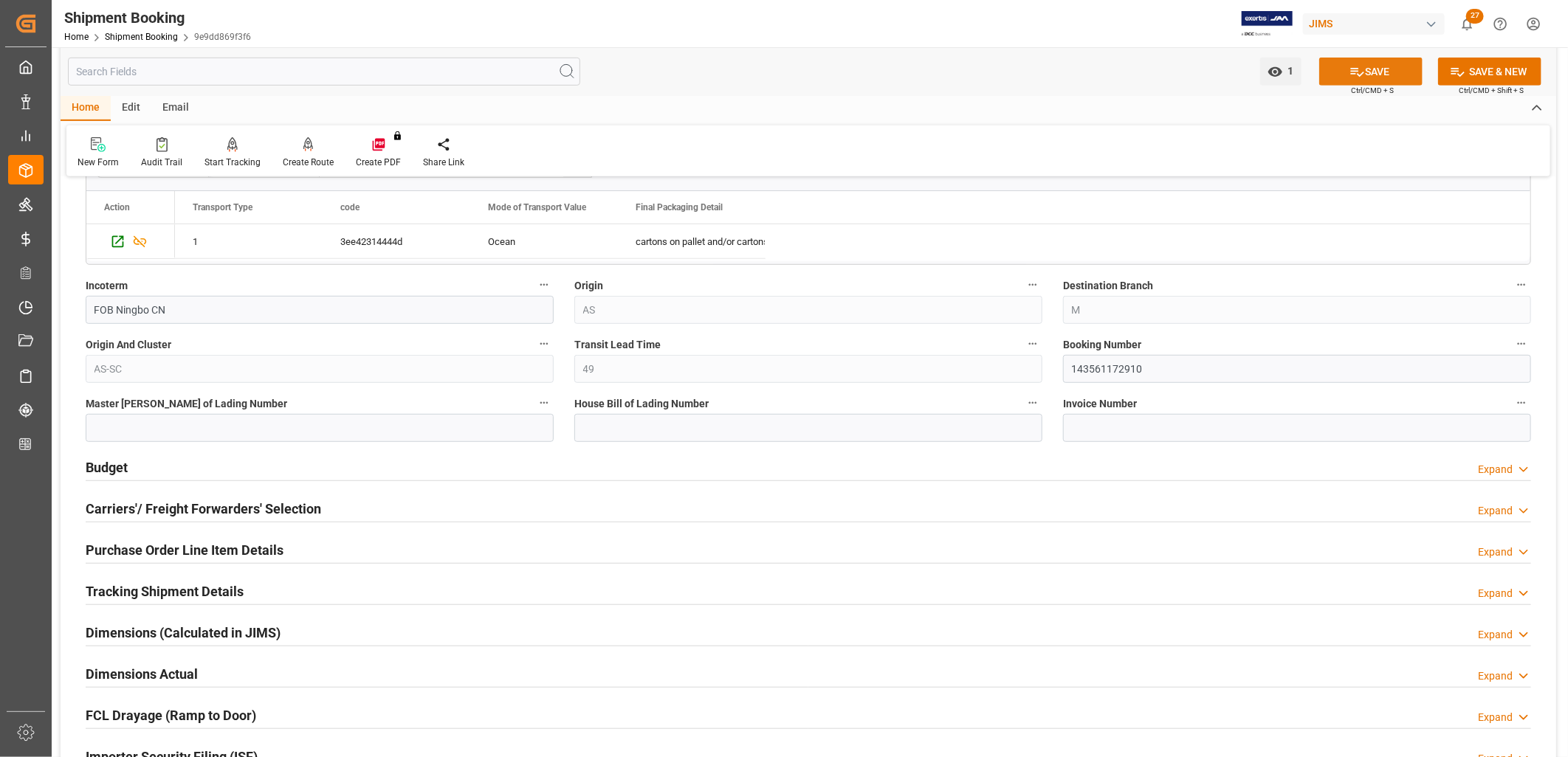
click at [1366, 71] on button "SAVE" at bounding box center [1370, 71] width 103 height 28
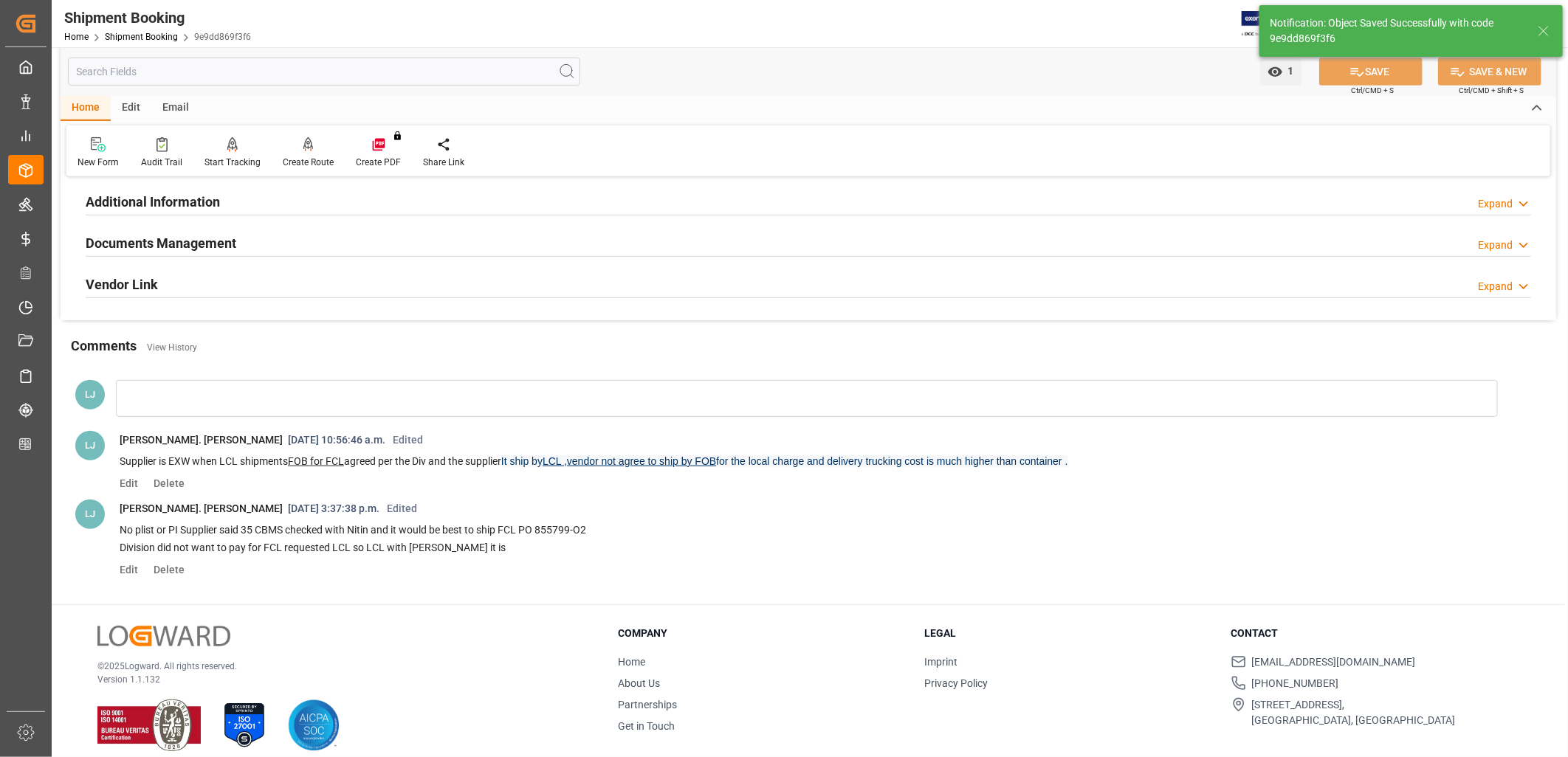
scroll to position [0, 0]
